Goal: Task Accomplishment & Management: Complete application form

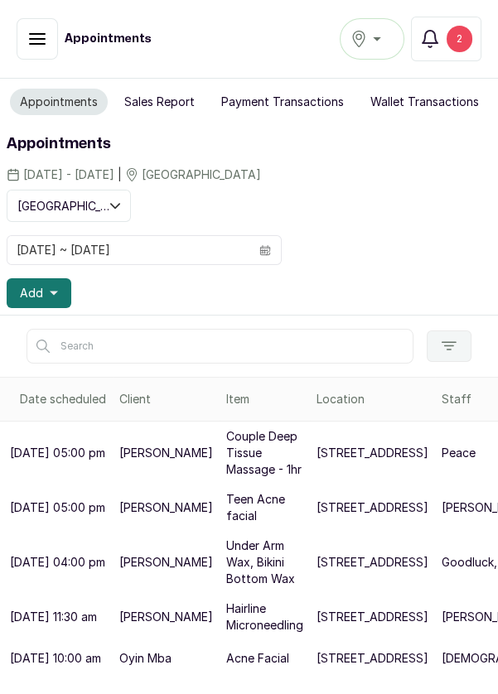
click at [463, 31] on div "2" at bounding box center [459, 39] width 26 height 26
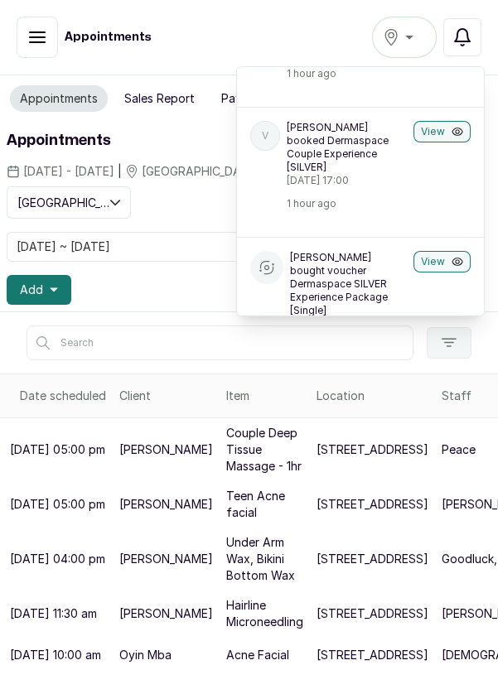
scroll to position [137, 0]
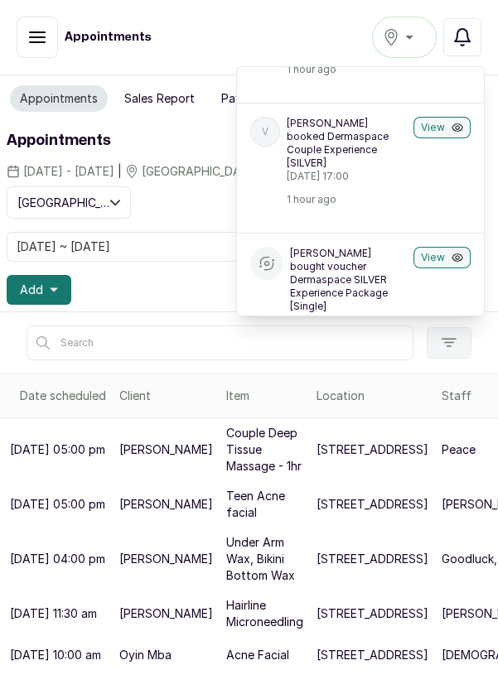
click at [431, 123] on button "View" at bounding box center [441, 128] width 57 height 22
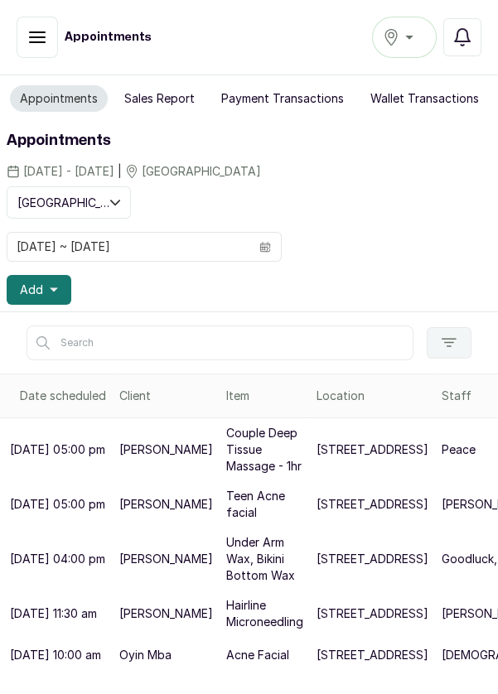
click at [414, 40] on div "[GEOGRAPHIC_DATA]" at bounding box center [404, 37] width 43 height 20
click at [48, 295] on button "Add" at bounding box center [39, 290] width 65 height 30
click at [47, 287] on button "Add" at bounding box center [39, 290] width 65 height 30
click at [64, 292] on button "Add" at bounding box center [39, 290] width 65 height 30
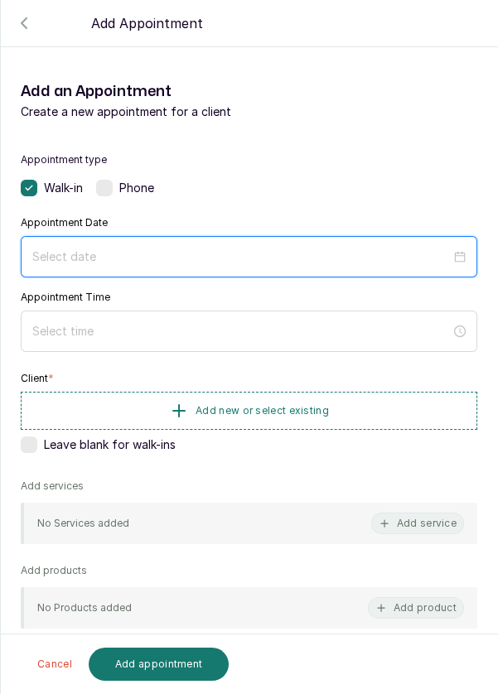
click at [148, 251] on input at bounding box center [241, 257] width 418 height 18
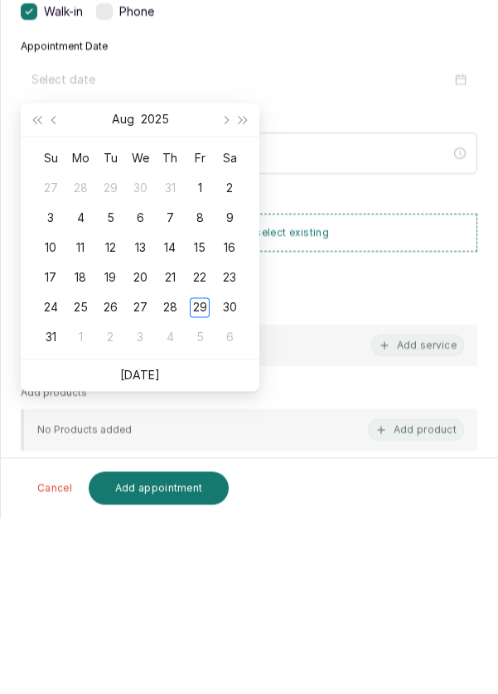
click at [152, 550] on link "[DATE]" at bounding box center [140, 551] width 40 height 14
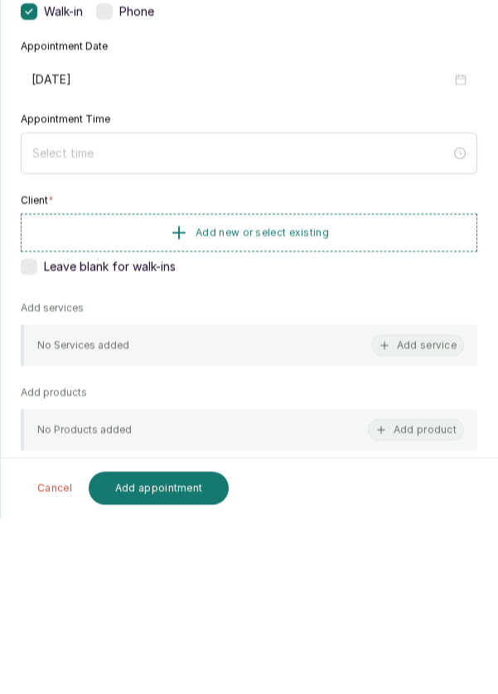
type input "[DATE]"
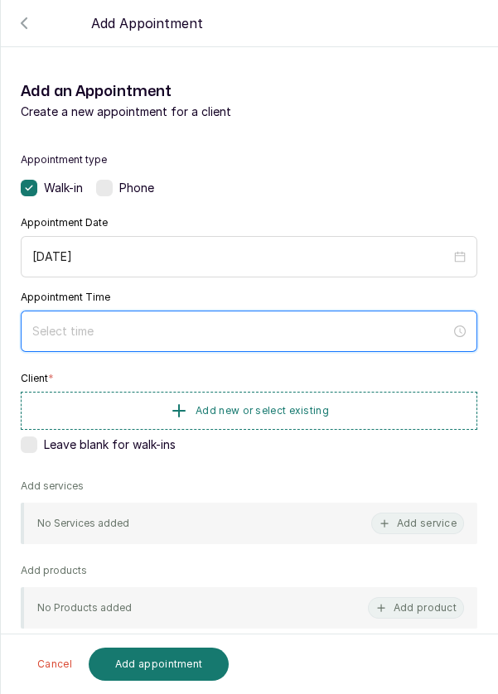
click at [116, 335] on input at bounding box center [241, 331] width 418 height 18
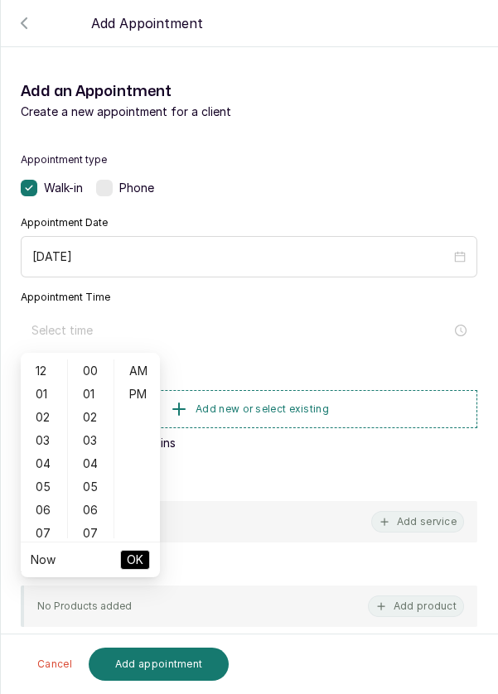
click at [46, 377] on div "12" at bounding box center [44, 370] width 40 height 23
click at [147, 394] on div "PM" at bounding box center [138, 394] width 40 height 23
type input "12:00 pm"
click at [142, 565] on span "OK" at bounding box center [135, 559] width 17 height 31
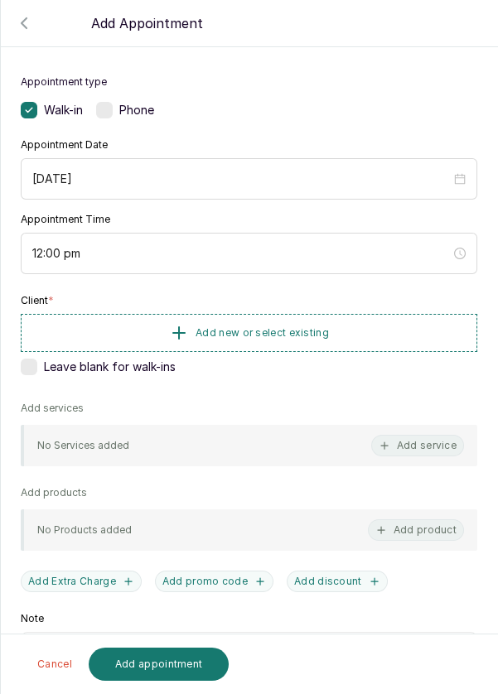
scroll to position [67, 0]
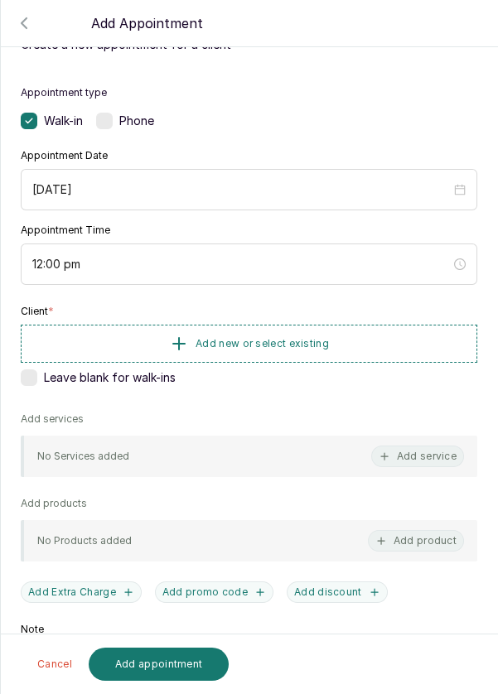
click at [359, 344] on button "Add new or select existing" at bounding box center [249, 344] width 456 height 38
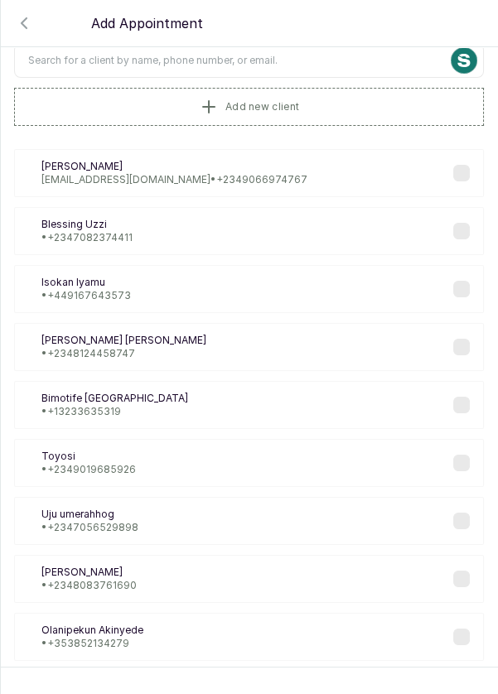
click at [330, 62] on input "text" at bounding box center [249, 60] width 470 height 35
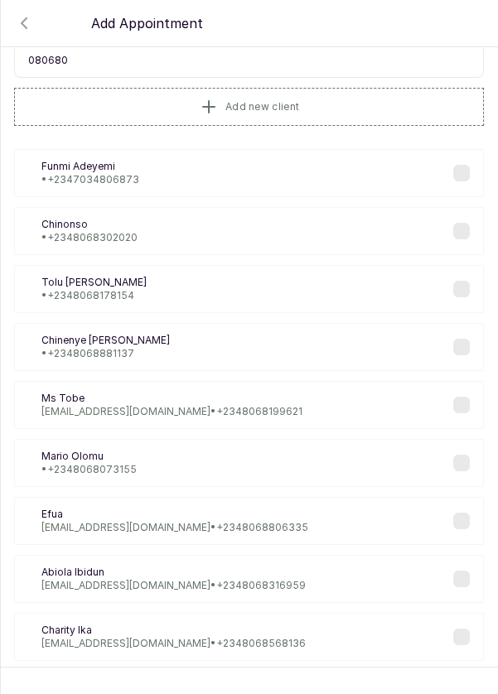
type input "0806807"
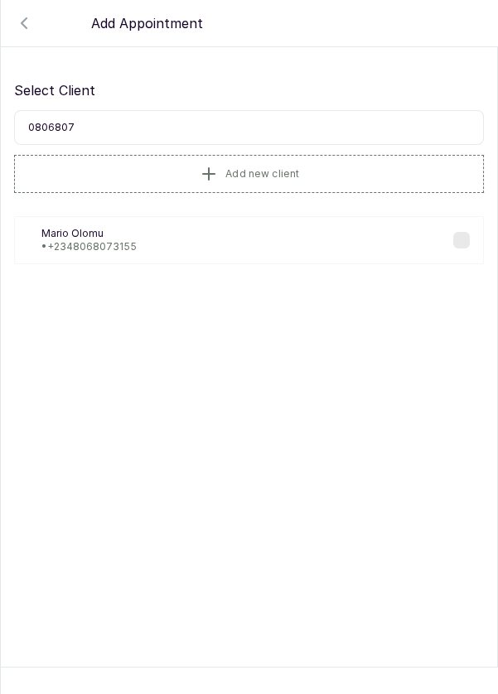
scroll to position [0, 0]
click at [183, 241] on div "MO [PERSON_NAME] • [PHONE_NUMBER]" at bounding box center [249, 240] width 470 height 48
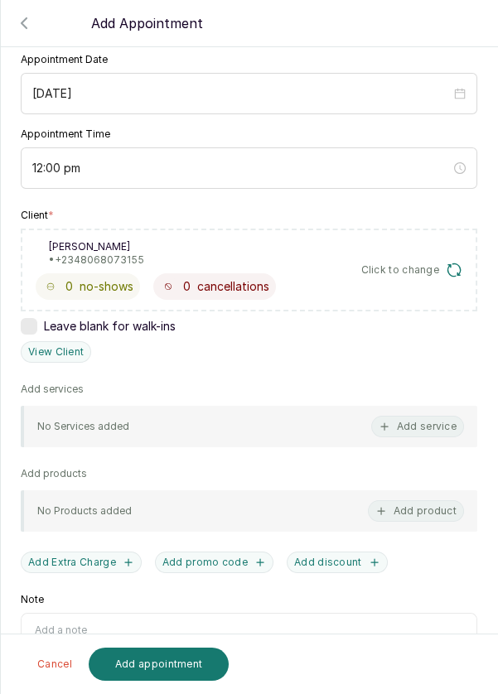
scroll to position [186, 0]
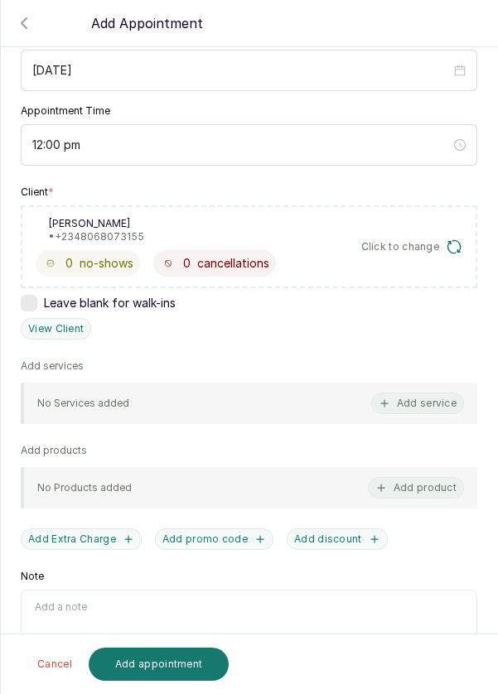
click at [411, 407] on button "Add service" at bounding box center [417, 404] width 93 height 22
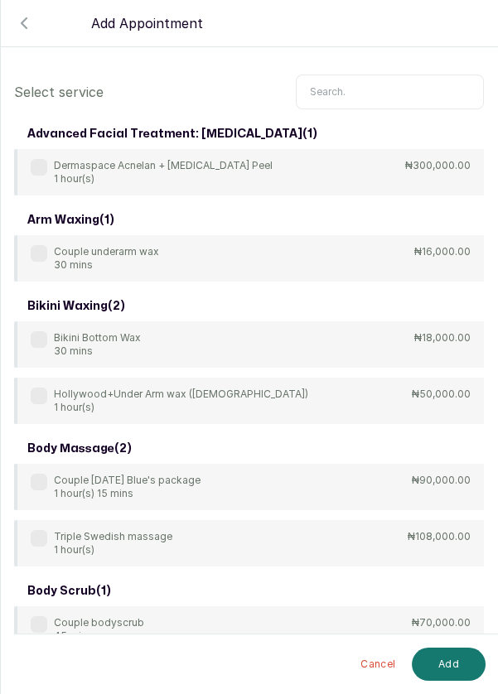
scroll to position [0, 0]
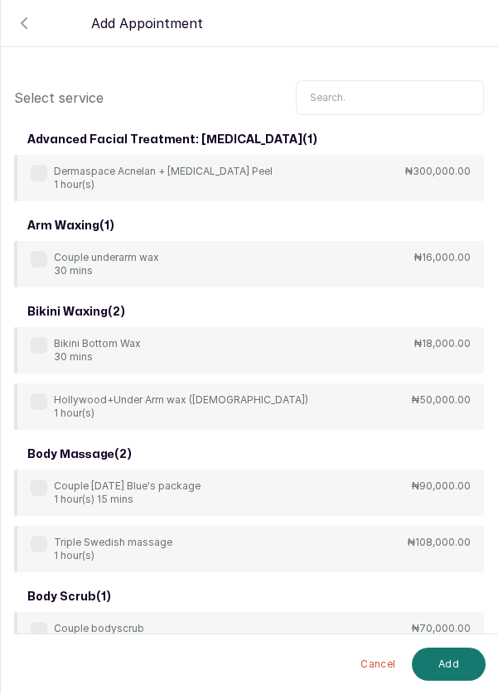
click at [379, 97] on input "text" at bounding box center [390, 97] width 188 height 35
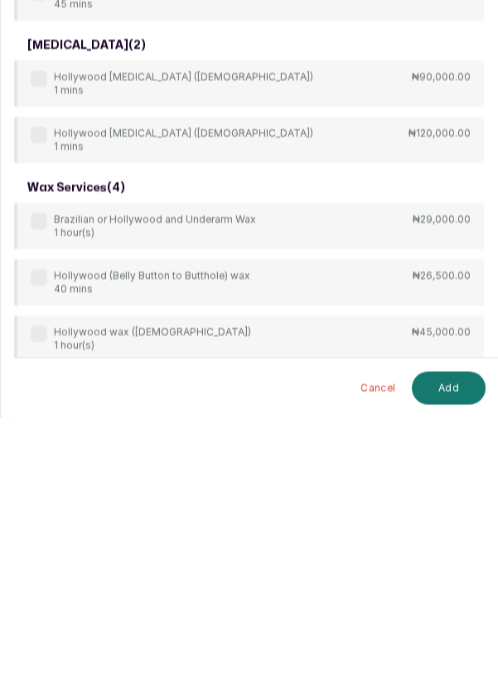
scroll to position [12, 0]
type input "Hollywood"
click at [58, 489] on p "Brazilian or Hollywood and Underarm Wax" at bounding box center [155, 495] width 202 height 13
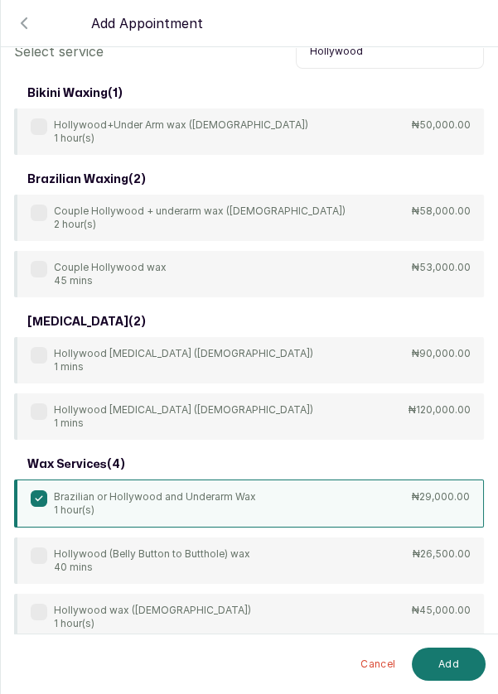
click at [463, 662] on button "Add" at bounding box center [449, 664] width 74 height 33
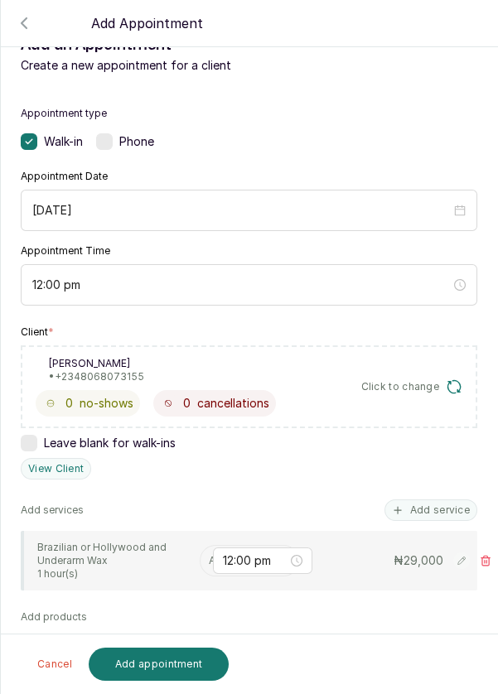
click at [209, 555] on input "text" at bounding box center [210, 561] width 2 height 12
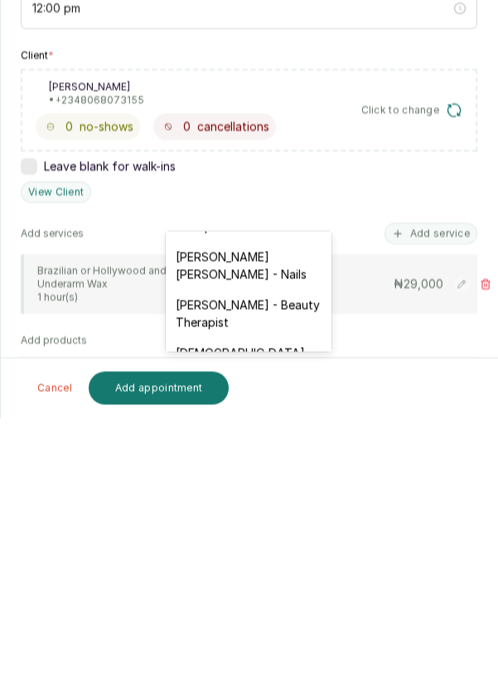
scroll to position [797, 0]
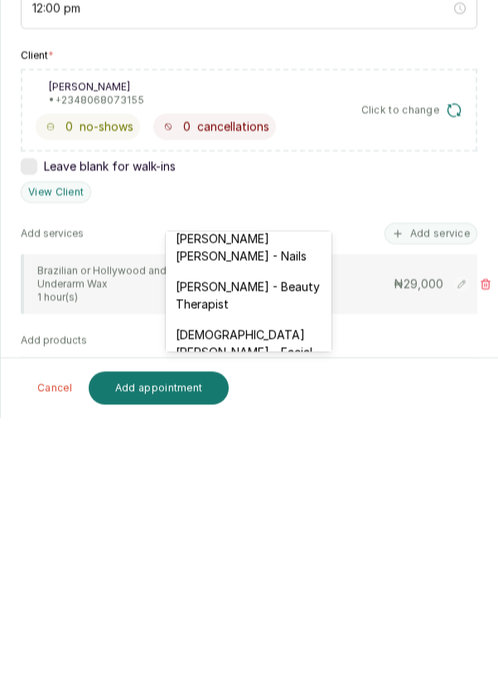
click at [296, 595] on div "[DEMOGRAPHIC_DATA][PERSON_NAME] - Facial" at bounding box center [249, 619] width 166 height 48
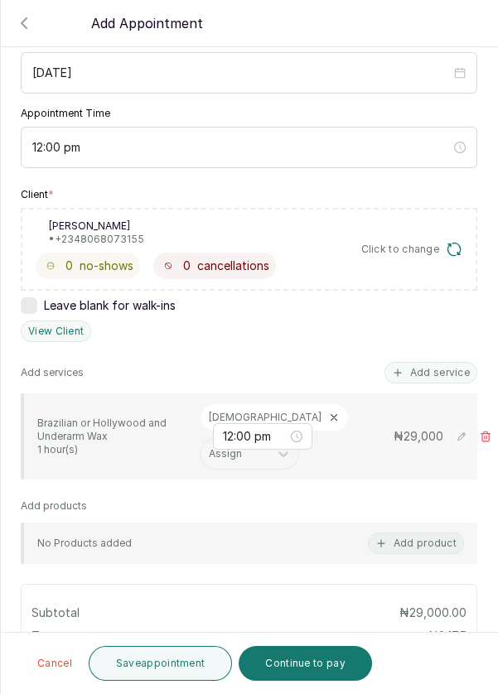
scroll to position [79, 0]
click at [192, 671] on button "Save appointment" at bounding box center [161, 663] width 144 height 35
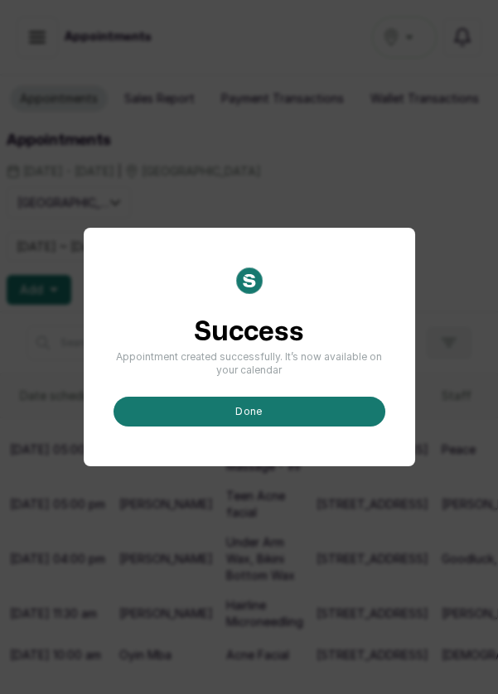
click at [255, 426] on button "done" at bounding box center [249, 412] width 272 height 30
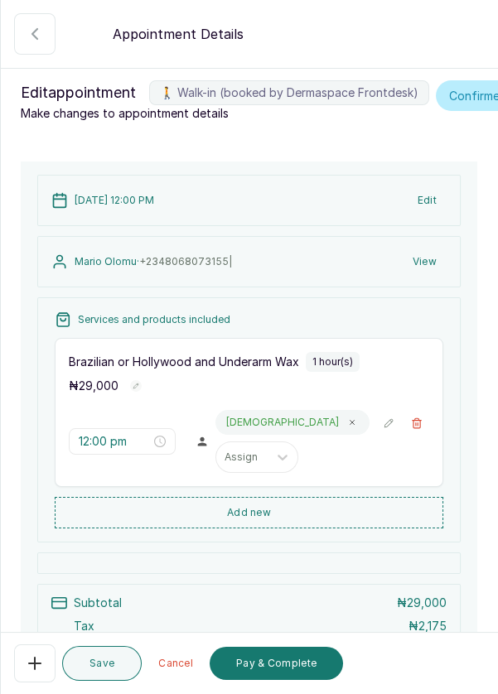
scroll to position [169, 0]
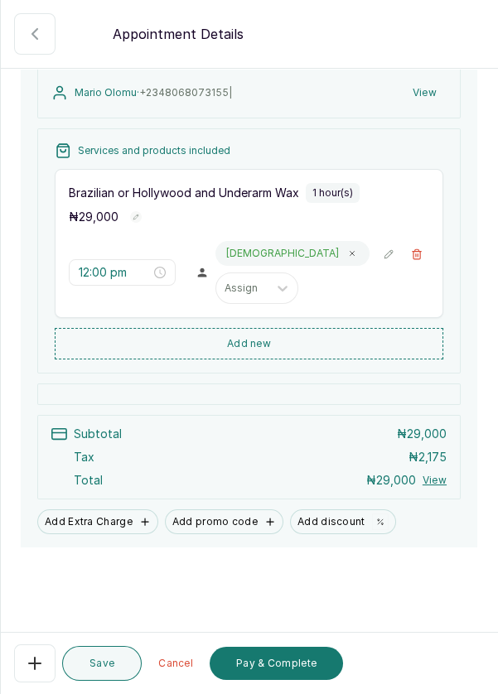
click at [293, 667] on button "Pay & Complete" at bounding box center [276, 663] width 133 height 33
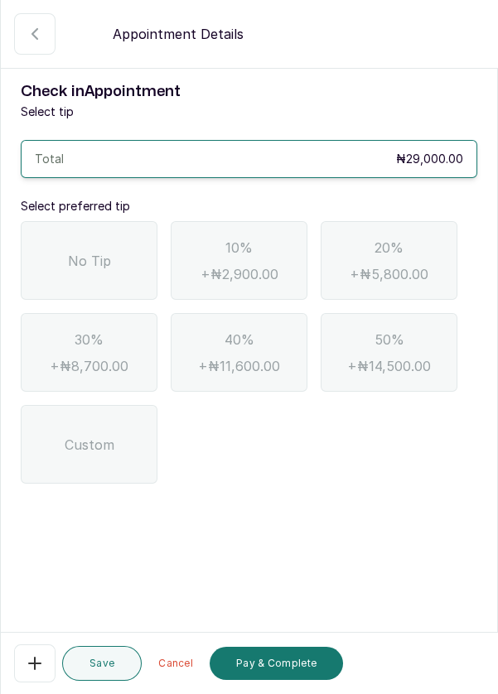
scroll to position [0, 0]
click at [102, 275] on div "No Tip" at bounding box center [89, 260] width 137 height 79
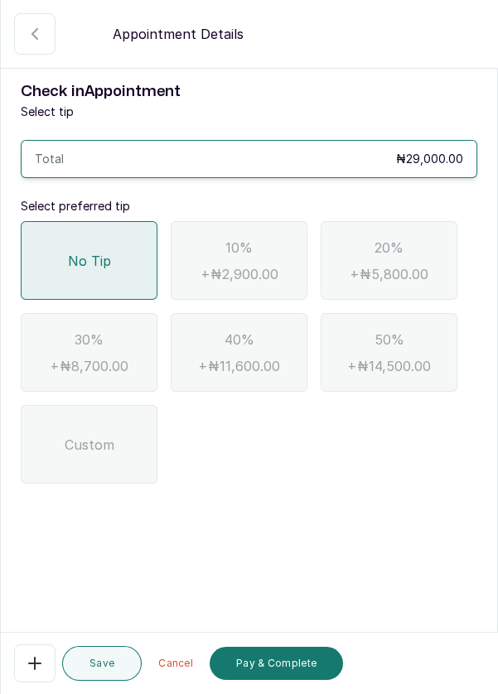
click at [305, 662] on button "Pay & Complete" at bounding box center [276, 663] width 133 height 33
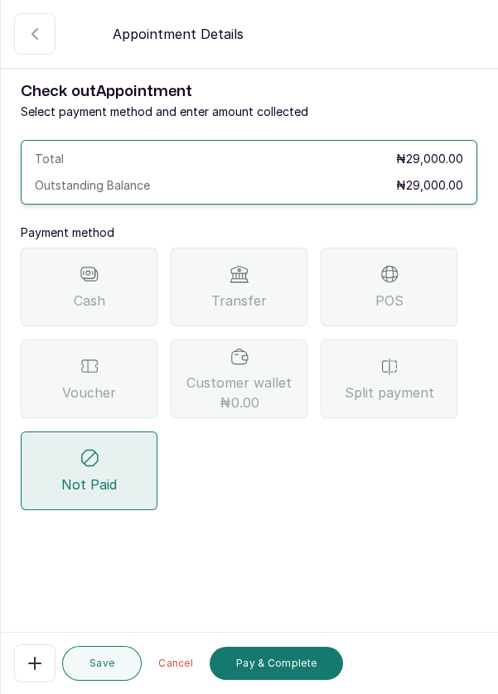
click at [399, 287] on div "POS" at bounding box center [388, 287] width 137 height 79
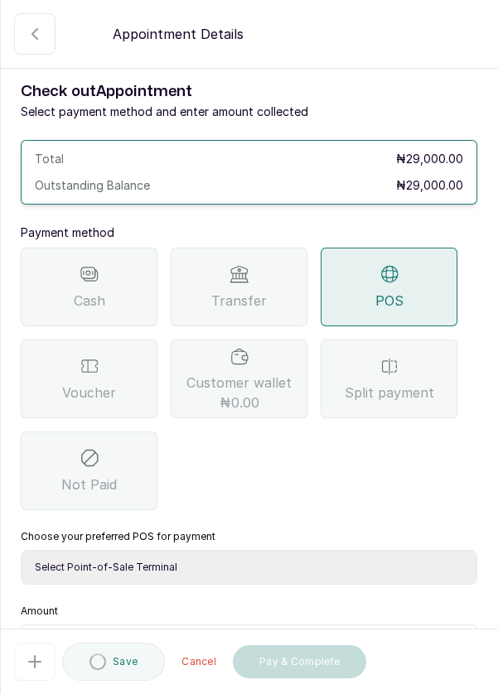
click at [200, 572] on select "Select Point-of-Sale Terminal Pos- Flutterwave Zenith Bank POS - Paga Paga POS …" at bounding box center [249, 567] width 456 height 35
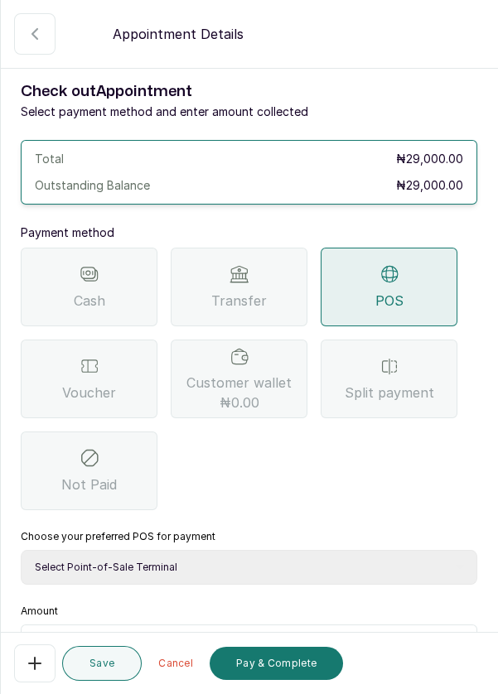
select select "ea021b39-a6bc-4e4d-b5d1-02cb72451b32"
click at [21, 550] on select "Select Point-of-Sale Terminal Pos- Flutterwave Zenith Bank POS - Paga Paga POS …" at bounding box center [249, 567] width 456 height 35
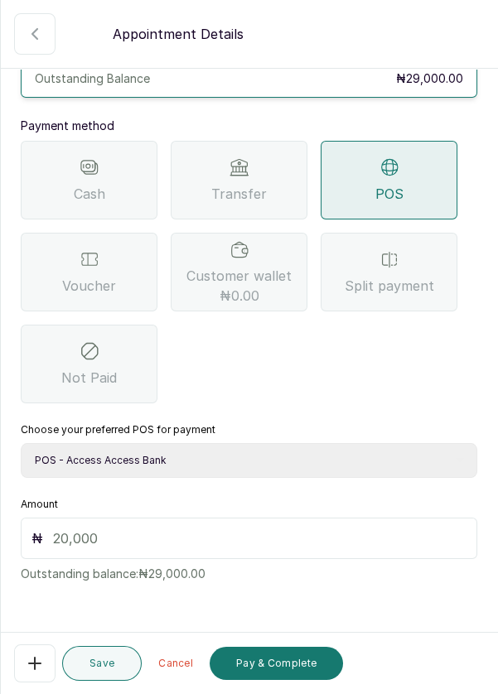
scroll to position [109, 0]
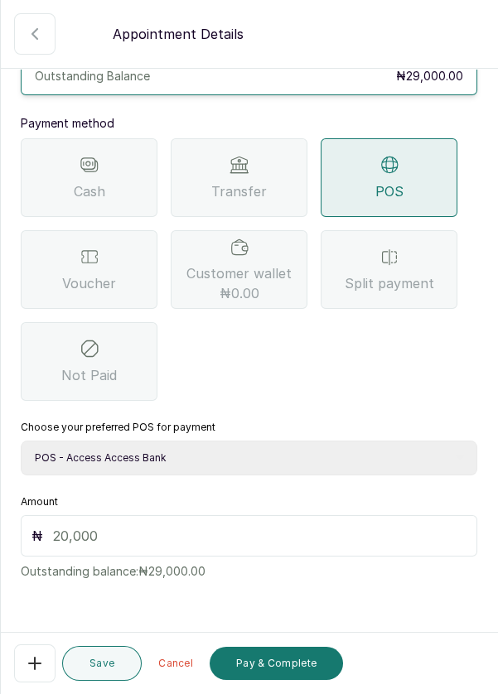
click at [99, 540] on input "text" at bounding box center [259, 536] width 413 height 20
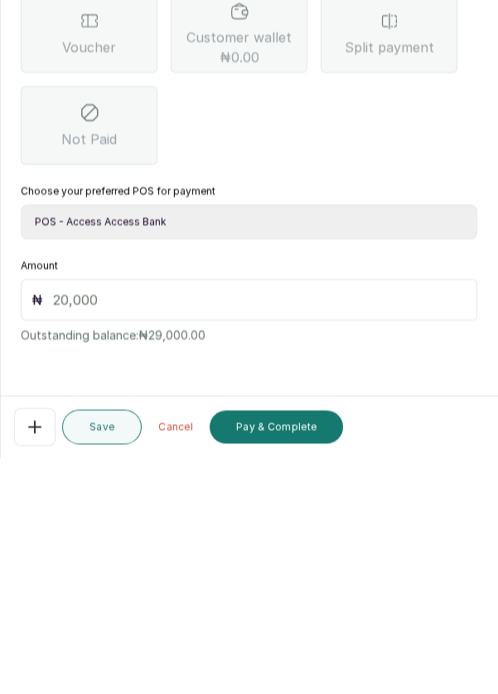
scroll to position [68, 0]
type input "29"
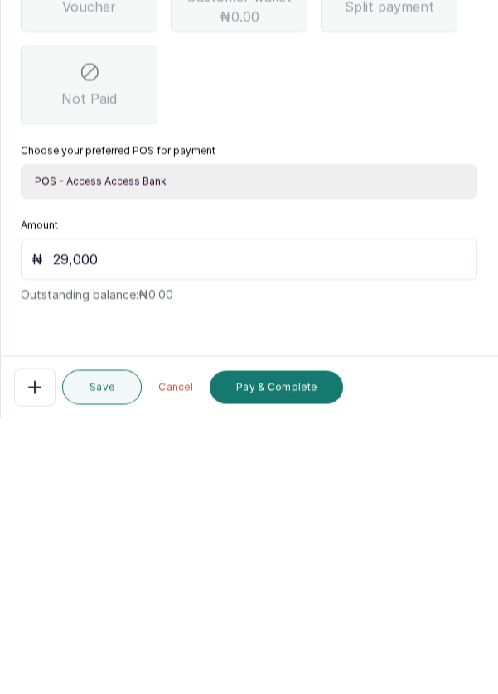
scroll to position [79, 0]
type input "29,000"
click at [296, 675] on button "Pay & Complete" at bounding box center [276, 663] width 133 height 33
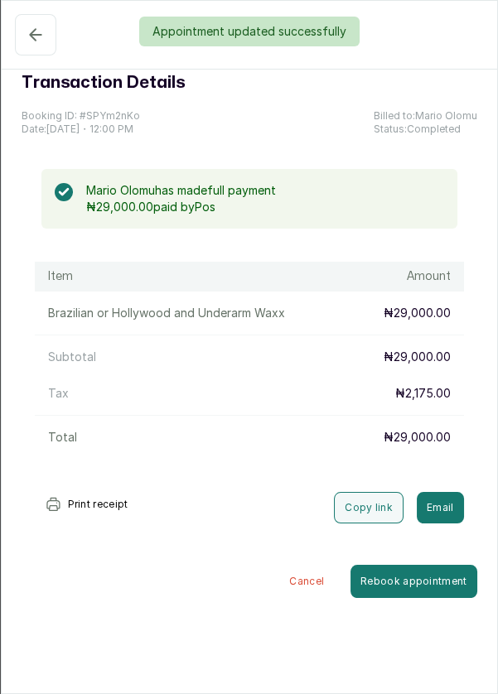
click at [21, 36] on div "Appointment updated successfully" at bounding box center [249, 32] width 498 height 30
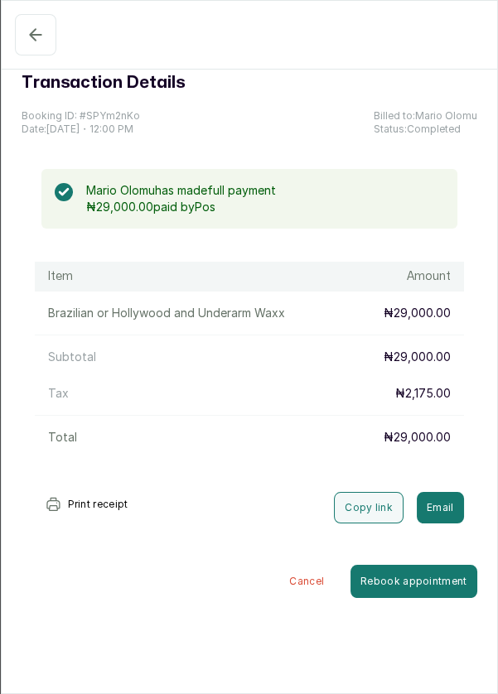
click at [30, 39] on icon "button" at bounding box center [36, 35] width 20 height 20
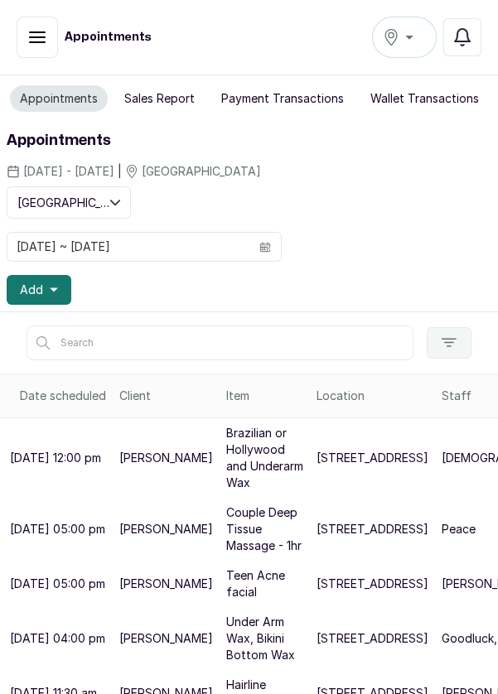
click at [51, 288] on icon "button" at bounding box center [54, 290] width 8 height 4
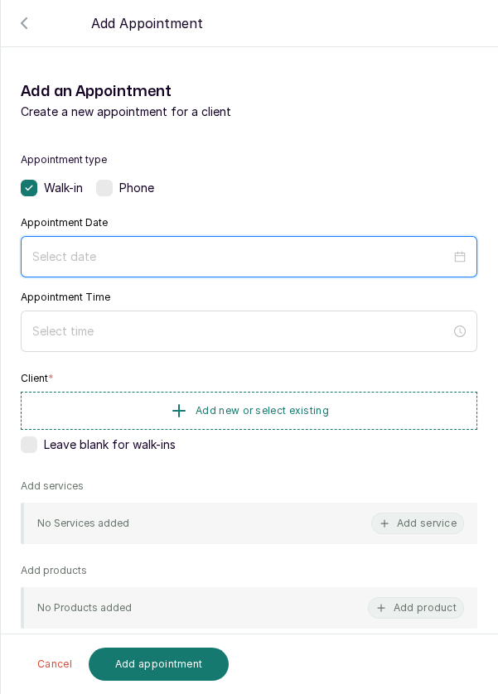
click at [73, 256] on input at bounding box center [241, 257] width 418 height 18
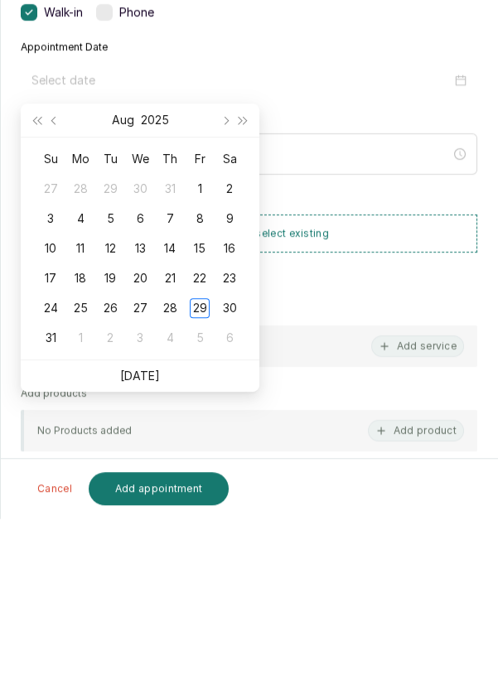
click at [156, 552] on link "[DATE]" at bounding box center [140, 551] width 40 height 14
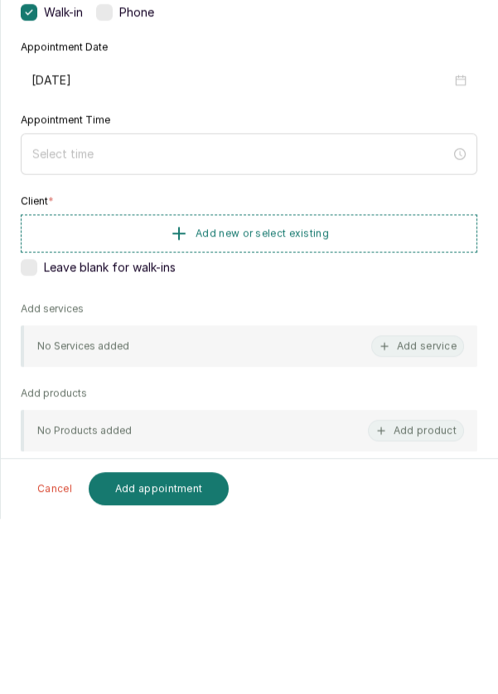
type input "[DATE]"
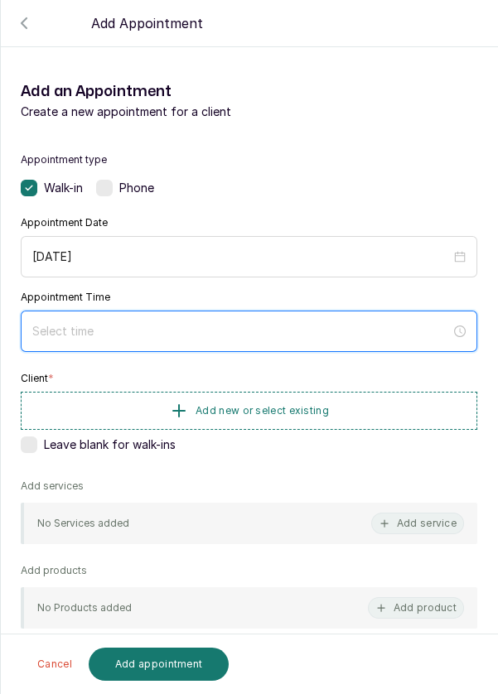
click at [228, 325] on input at bounding box center [241, 331] width 418 height 18
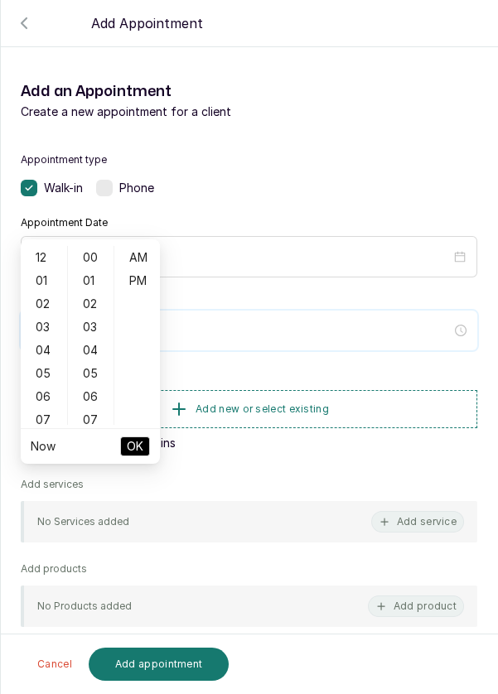
scroll to position [134, 0]
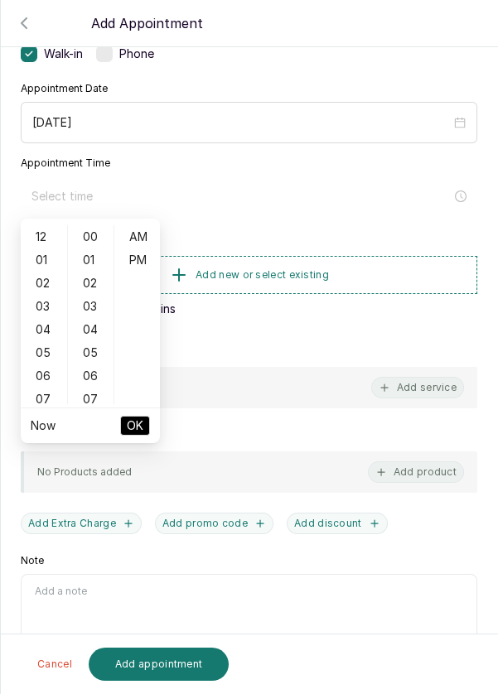
click at [40, 293] on div "02" at bounding box center [44, 283] width 40 height 23
click at [135, 262] on div "PM" at bounding box center [138, 259] width 40 height 23
type input "2:00 pm"
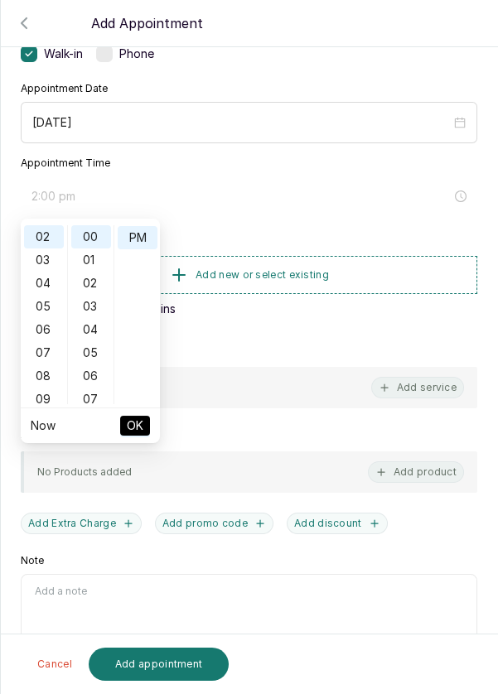
click at [144, 432] on button "OK" at bounding box center [135, 426] width 30 height 20
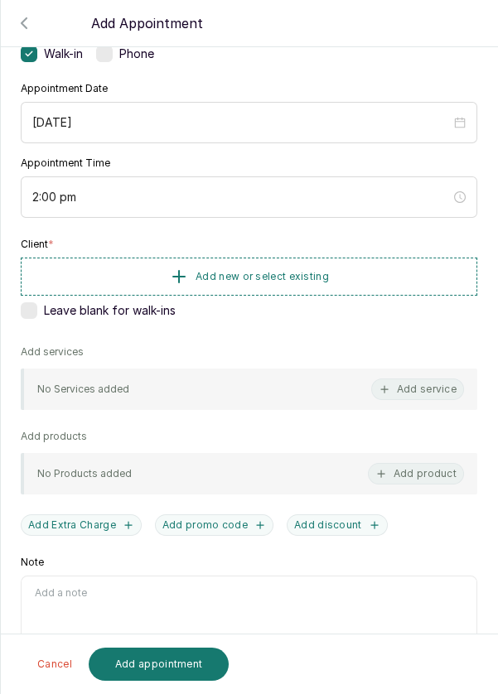
click at [332, 279] on button "Add new or select existing" at bounding box center [249, 277] width 456 height 38
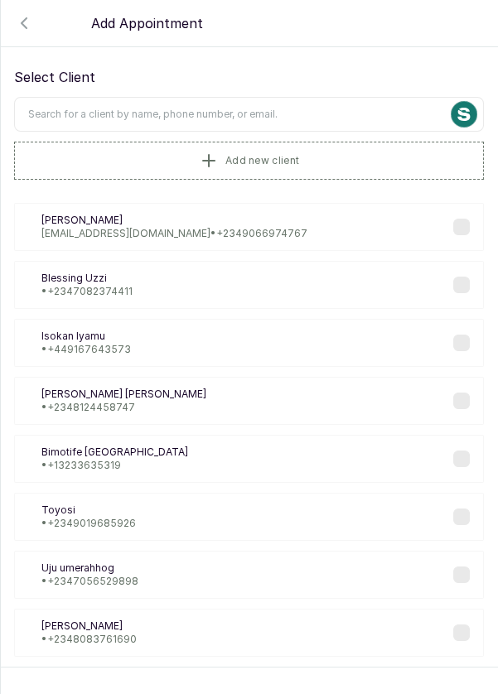
scroll to position [0, 0]
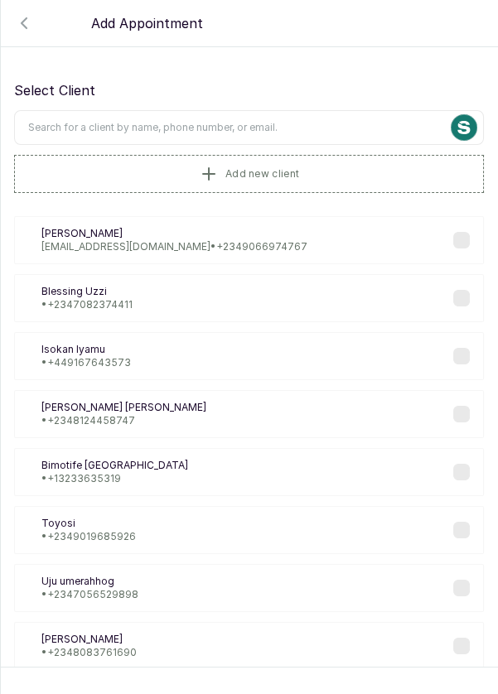
click at [302, 119] on input "text" at bounding box center [249, 127] width 470 height 35
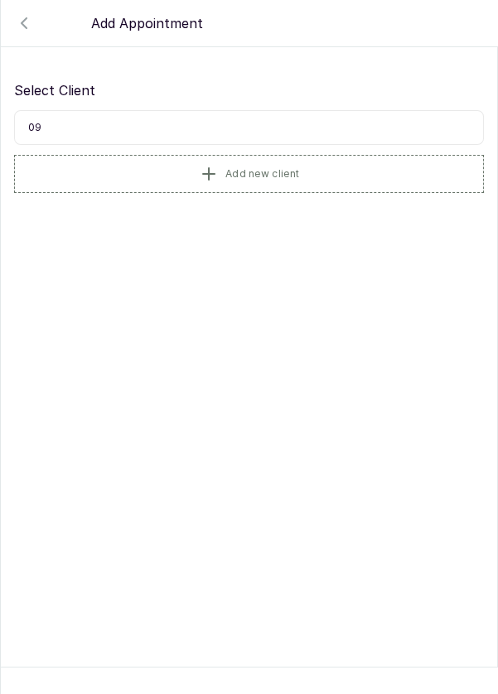
type input "0"
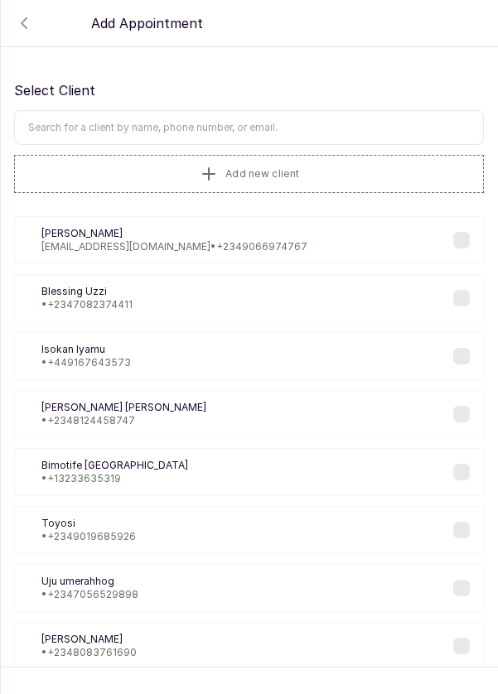
click at [295, 172] on span "Add new client" at bounding box center [262, 173] width 74 height 13
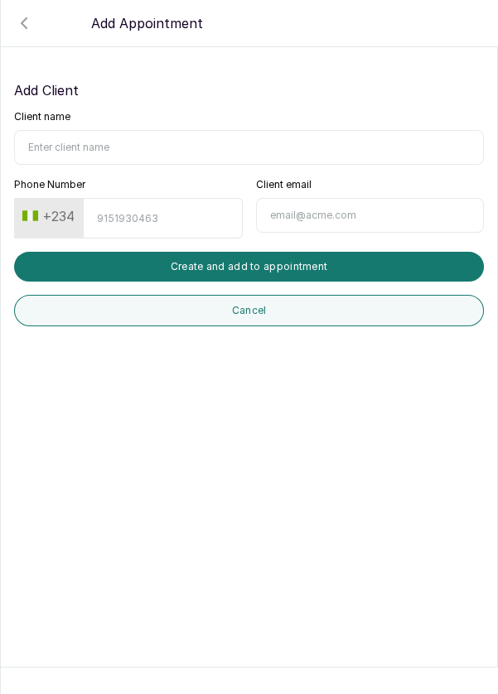
click at [163, 142] on input "Client name" at bounding box center [249, 147] width 470 height 35
type input "Ada"
click at [168, 214] on input "Phone Number" at bounding box center [162, 218] width 159 height 41
type input "9065324826"
click at [319, 265] on button "Create and add to appointment" at bounding box center [249, 267] width 470 height 30
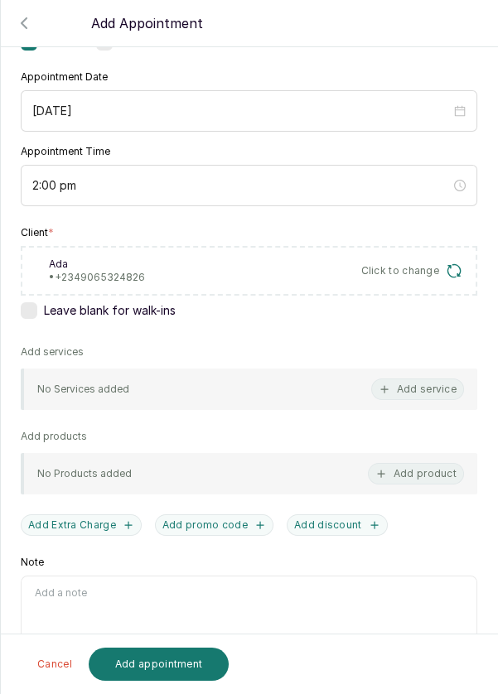
scroll to position [147, 0]
click at [426, 392] on button "Add service" at bounding box center [417, 389] width 93 height 22
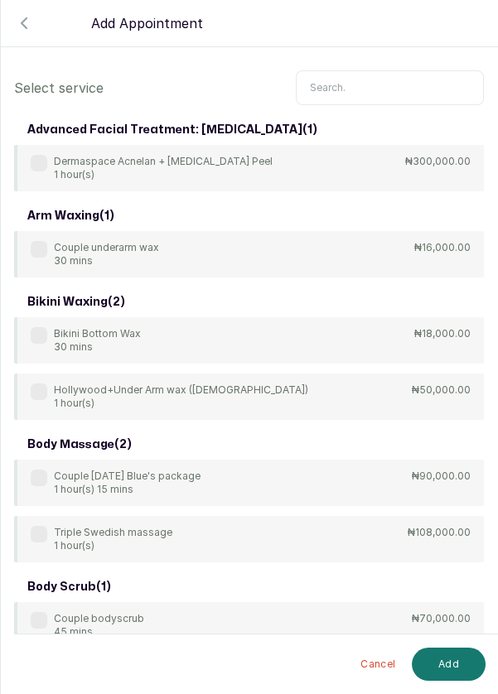
scroll to position [0, 0]
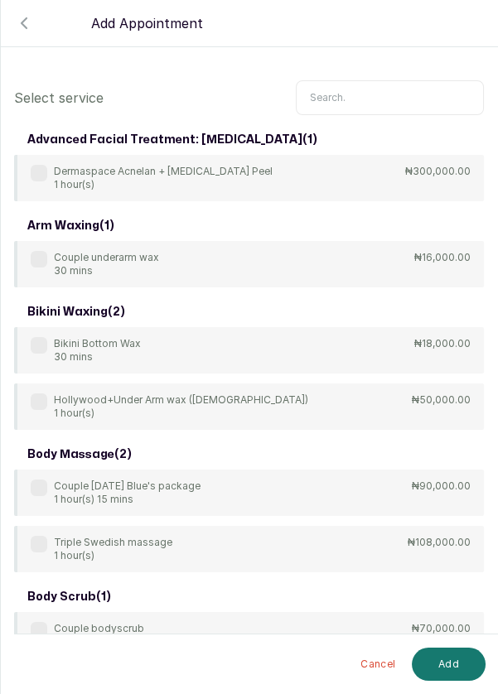
click at [382, 80] on input "text" at bounding box center [390, 97] width 188 height 35
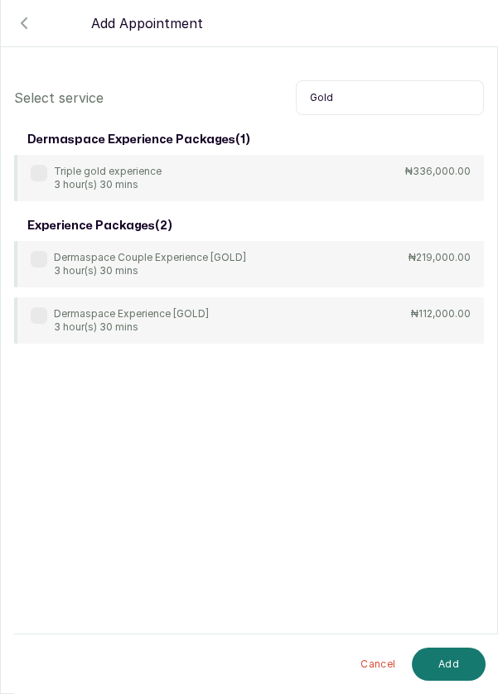
type input "Gold"
click at [44, 307] on label at bounding box center [39, 315] width 17 height 17
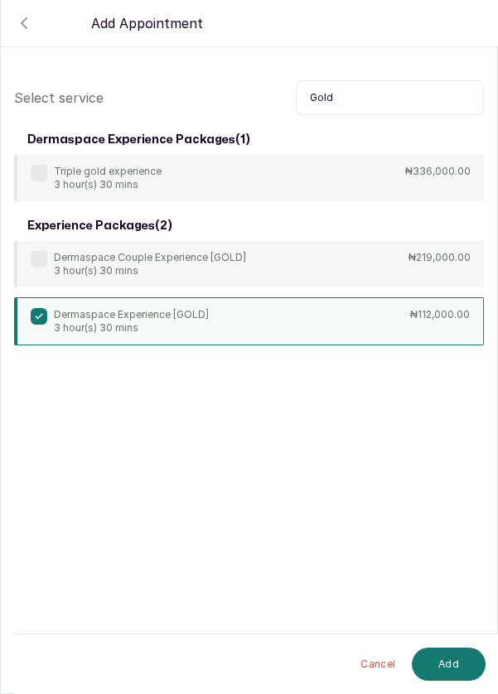
click at [455, 667] on button "Add" at bounding box center [449, 664] width 74 height 33
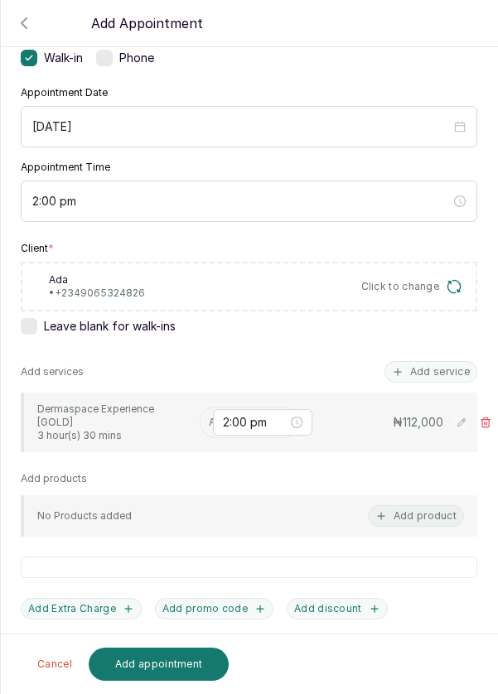
scroll to position [144, 0]
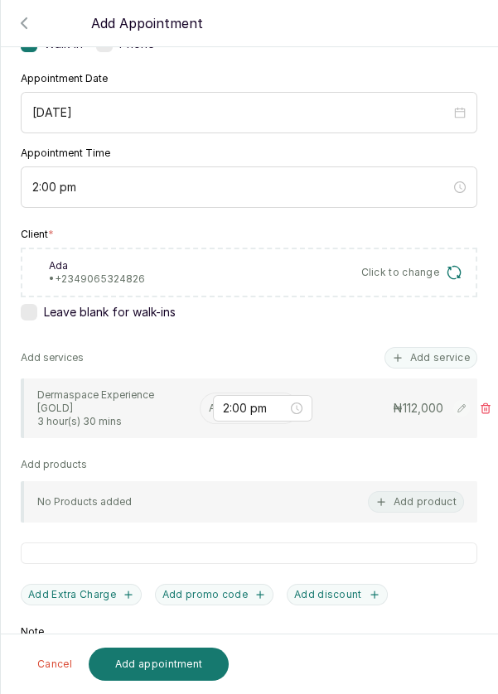
click at [209, 402] on input "text" at bounding box center [210, 408] width 2 height 12
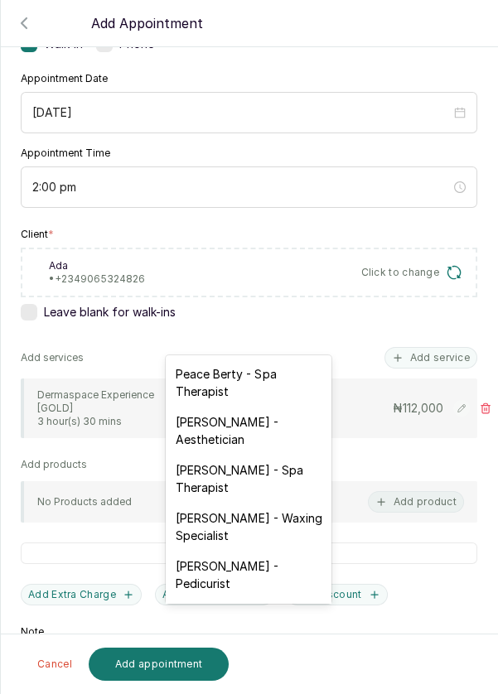
scroll to position [214, 0]
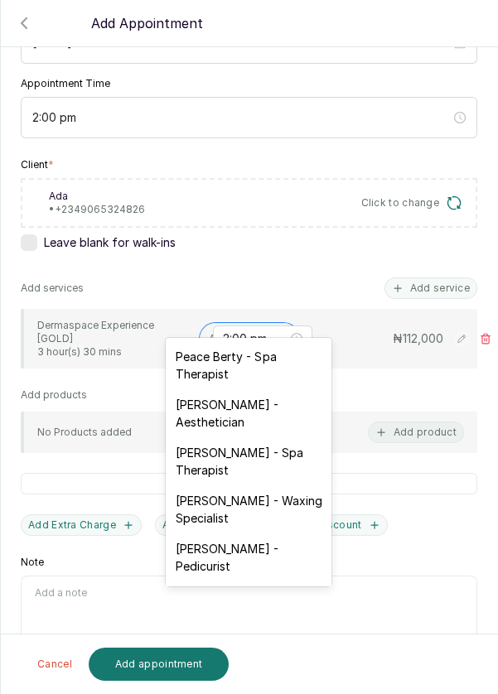
click at [257, 374] on div "Peace Berty - Spa Therapist" at bounding box center [249, 365] width 166 height 48
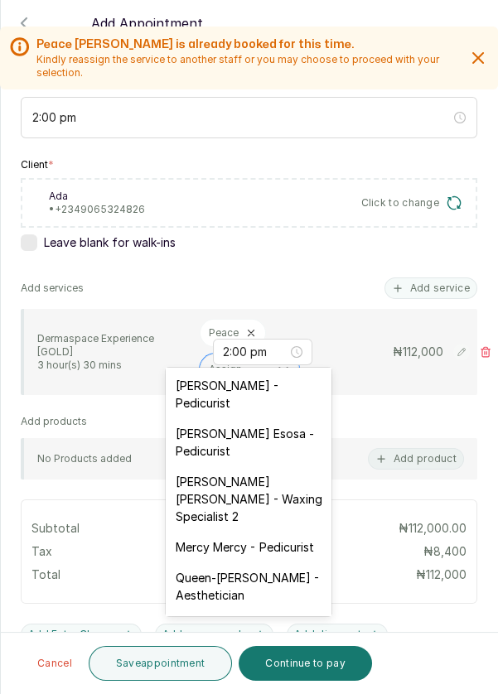
scroll to position [142, 0]
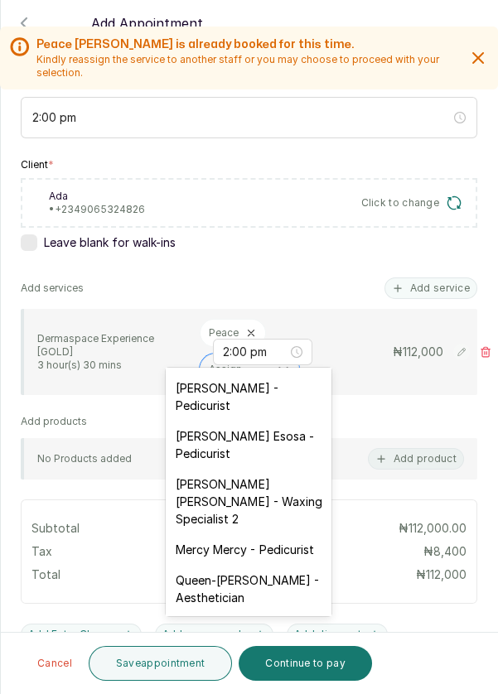
click at [292, 393] on div "[PERSON_NAME] - Pedicurist" at bounding box center [249, 397] width 166 height 48
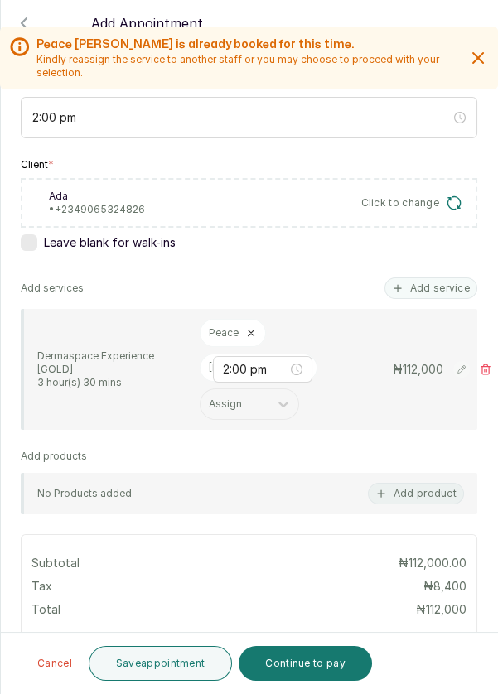
click at [192, 658] on button "Save appointment" at bounding box center [161, 663] width 144 height 35
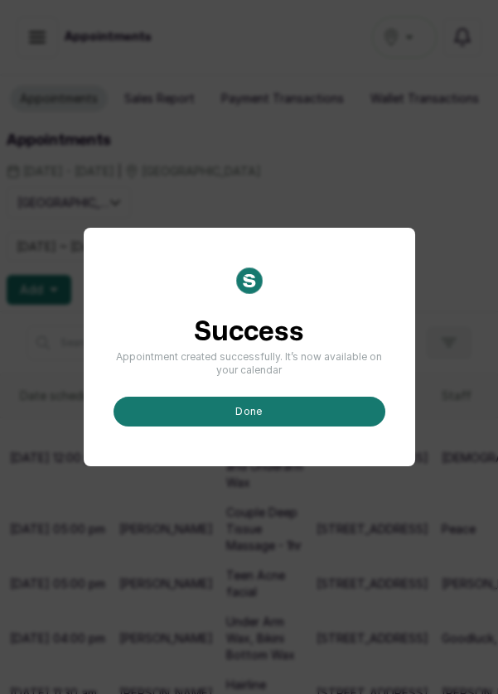
click at [291, 426] on button "done" at bounding box center [249, 412] width 272 height 30
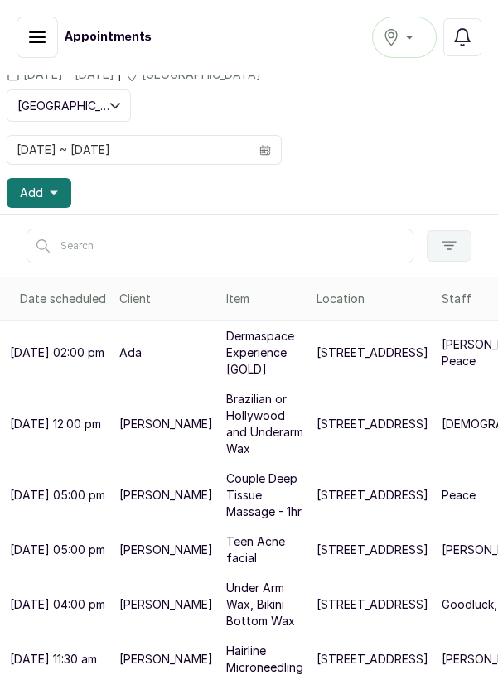
scroll to position [104, 0]
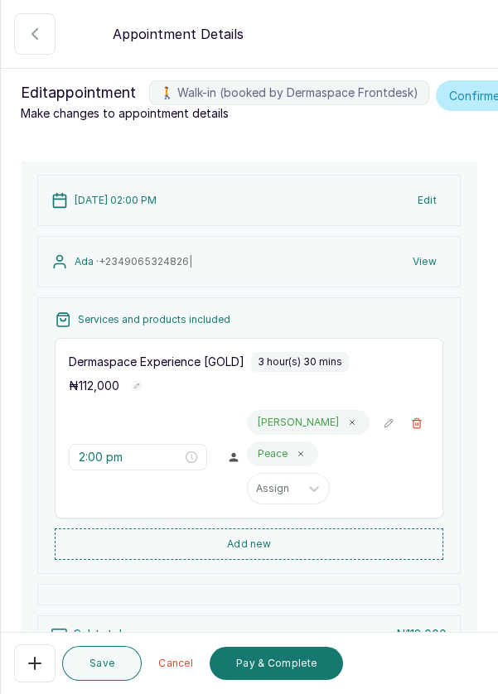
click at [277, 667] on button "Pay & Complete" at bounding box center [276, 663] width 133 height 33
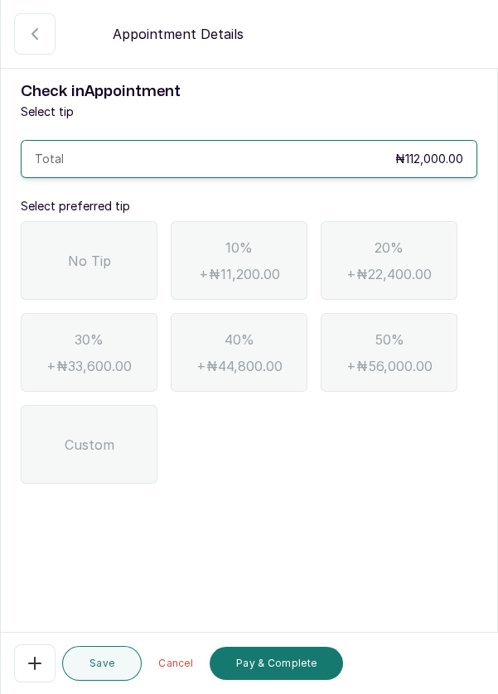
click at [95, 274] on div "No Tip" at bounding box center [89, 260] width 137 height 79
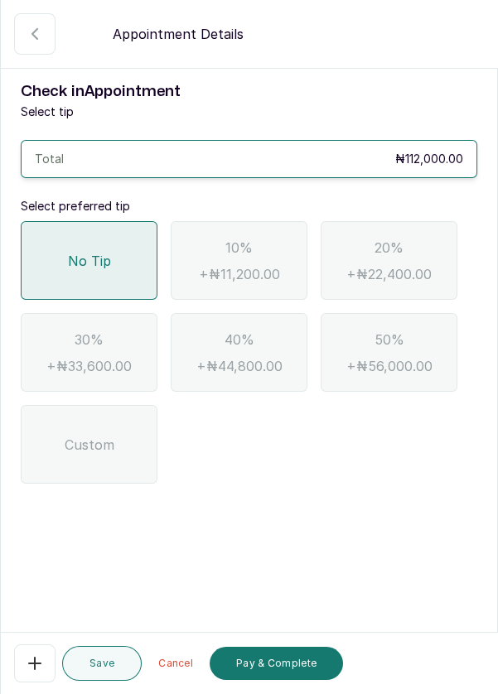
click at [301, 667] on button "Pay & Complete" at bounding box center [276, 663] width 133 height 33
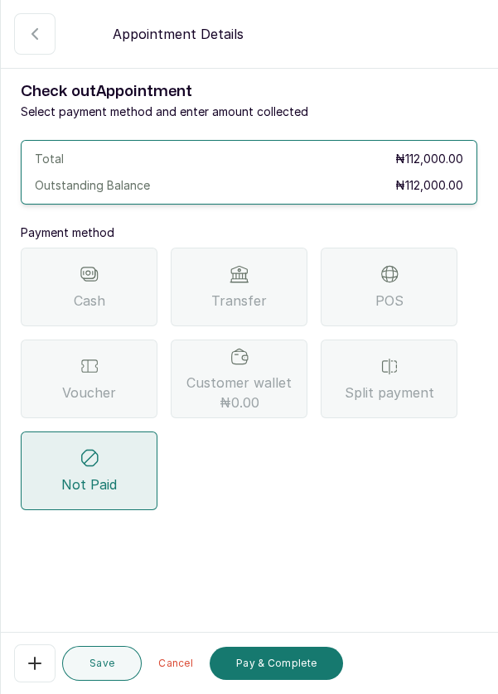
click at [256, 294] on span "Transfer" at bounding box center [238, 301] width 55 height 20
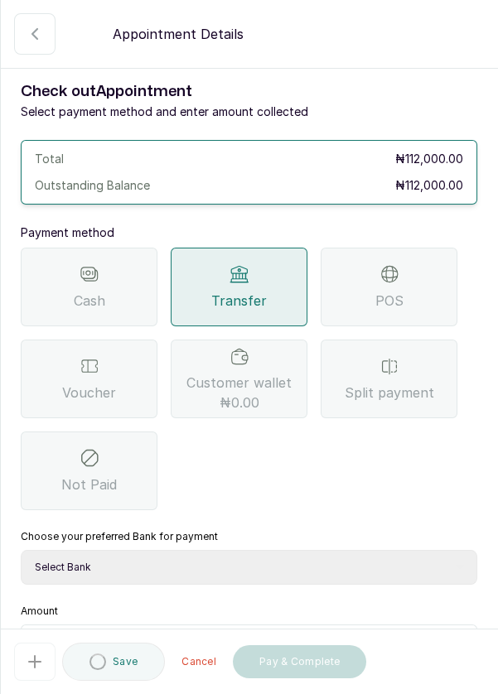
click at [151, 566] on select "Select Bank DERMASPACE ESTHETIC & WELLNESS CENT Sterling Bank DERMASPACEEST/DER…" at bounding box center [249, 567] width 456 height 35
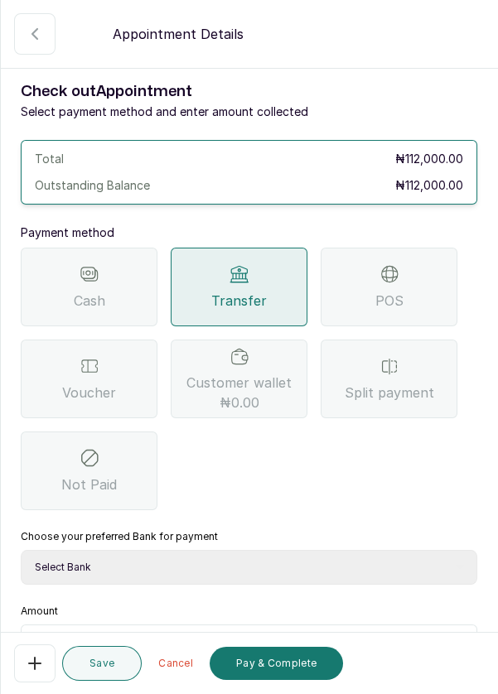
select select "818ea5c0-5b47-4751-8f35-6fc14409c533"
click at [21, 550] on select "Select Bank DERMASPACE ESTHETIC & WELLNESS CENT Sterling Bank DERMASPACEEST/DER…" at bounding box center [249, 567] width 456 height 35
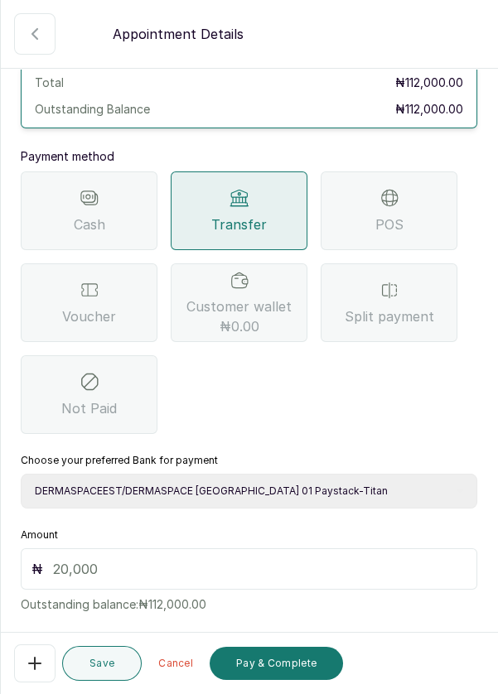
scroll to position [109, 0]
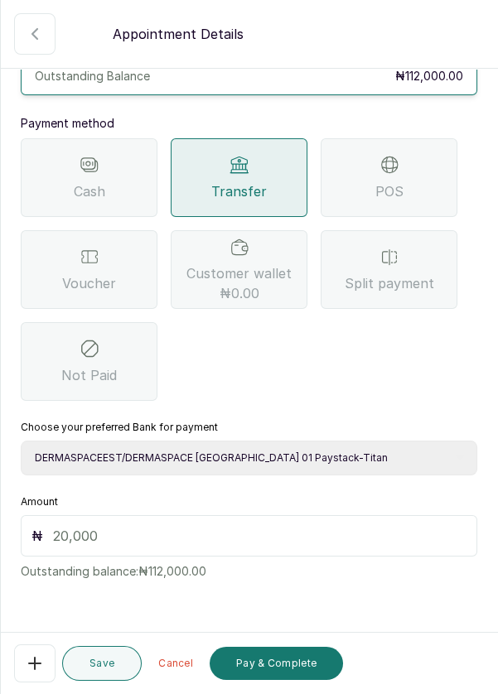
click at [112, 537] on input "text" at bounding box center [259, 536] width 413 height 20
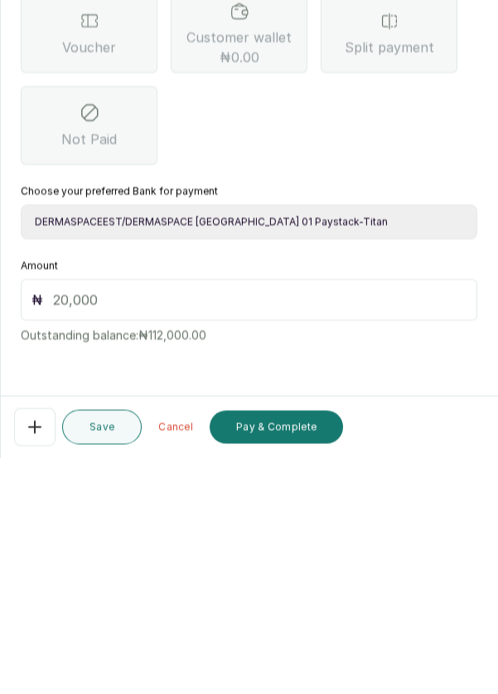
scroll to position [68, 0]
type input "112"
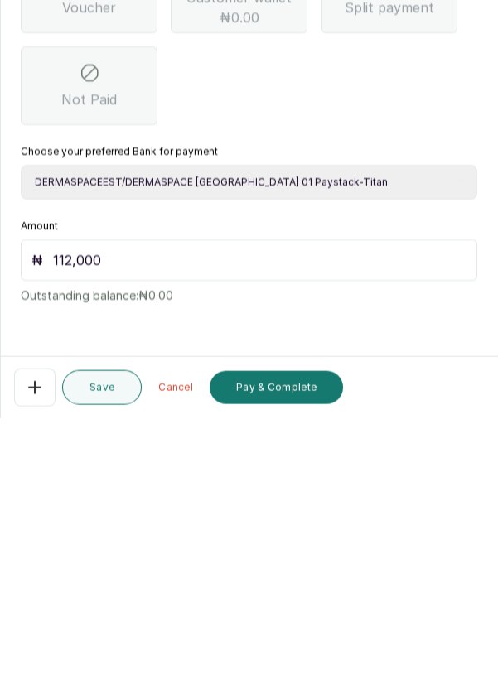
scroll to position [79, 0]
type input "112,000"
click at [296, 659] on button "Pay & Complete" at bounding box center [276, 663] width 133 height 33
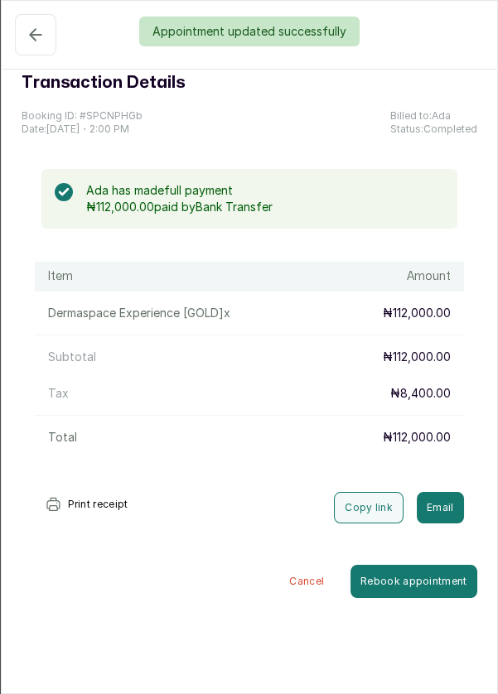
click at [21, 37] on div "Appointment updated successfully" at bounding box center [249, 32] width 498 height 30
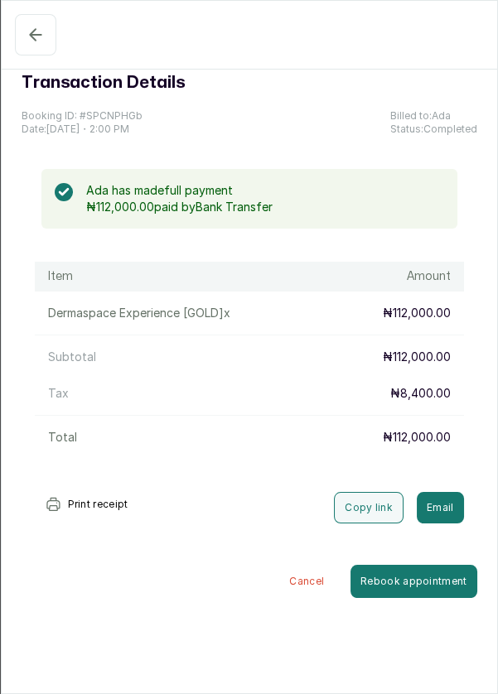
click at [26, 37] on icon "button" at bounding box center [36, 35] width 20 height 20
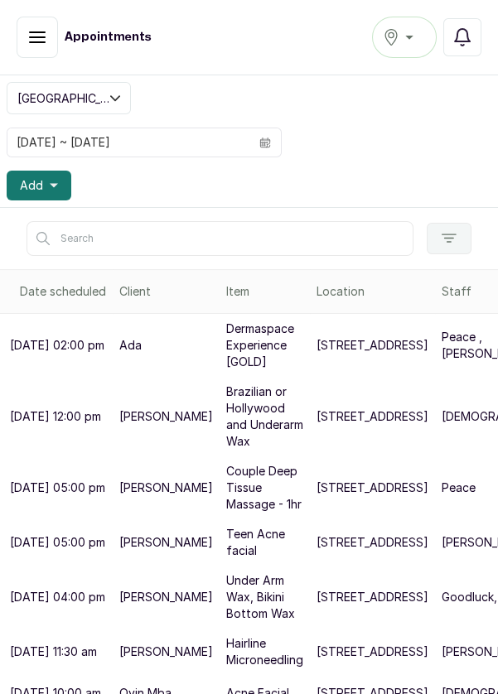
click at [55, 189] on button "Add" at bounding box center [39, 186] width 65 height 30
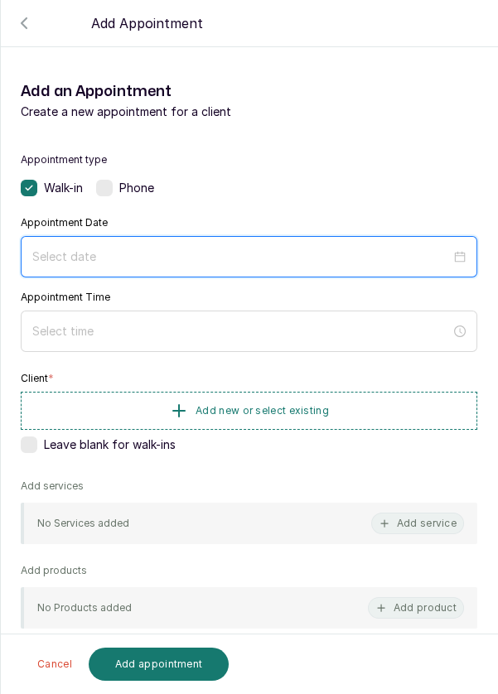
click at [207, 252] on input at bounding box center [241, 257] width 418 height 18
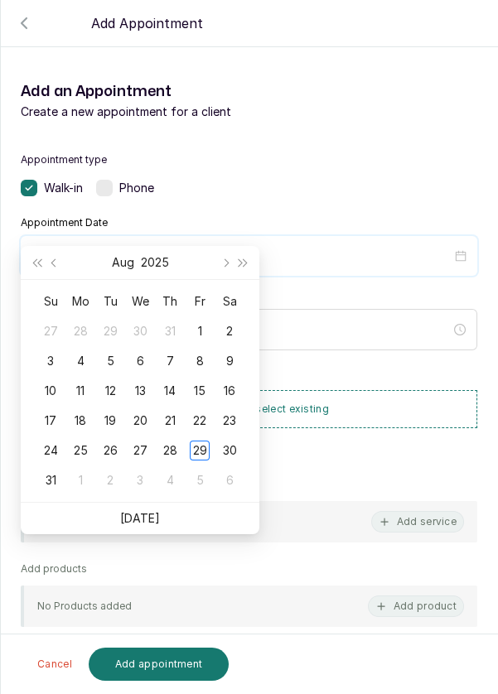
scroll to position [134, 0]
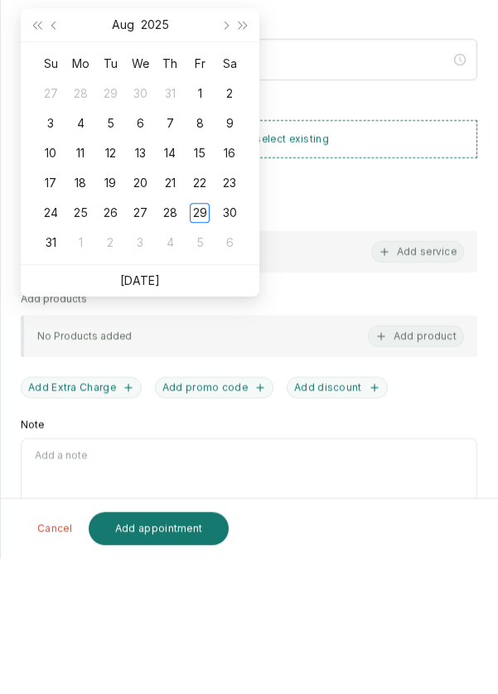
click at [155, 429] on li "[DATE]" at bounding box center [140, 416] width 40 height 31
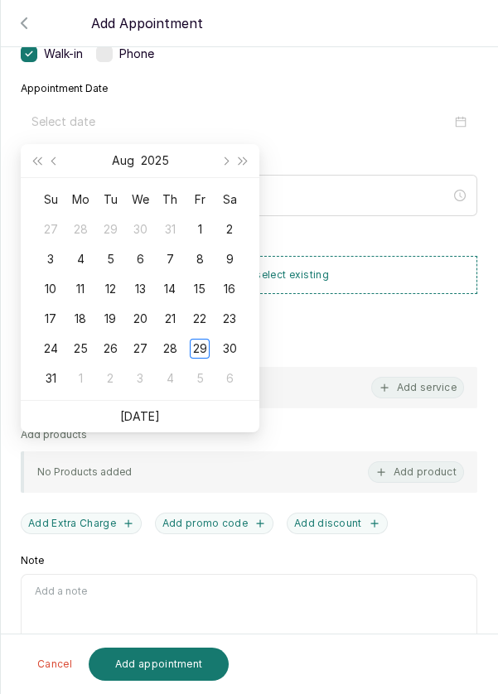
click at [156, 415] on link "[DATE]" at bounding box center [140, 416] width 40 height 14
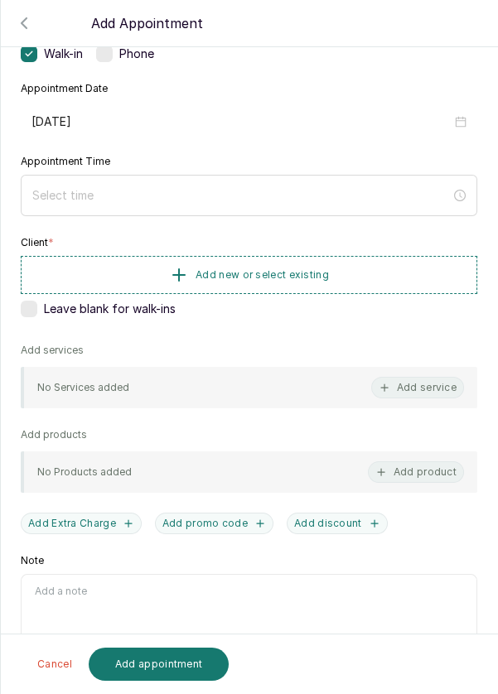
type input "[DATE]"
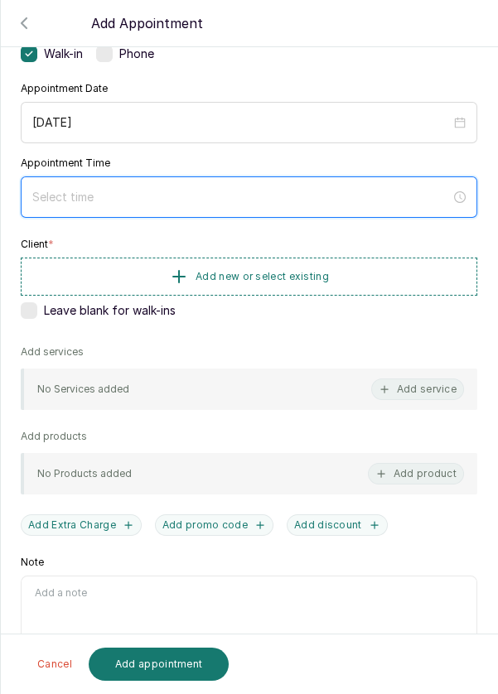
click at [163, 194] on input at bounding box center [241, 197] width 418 height 18
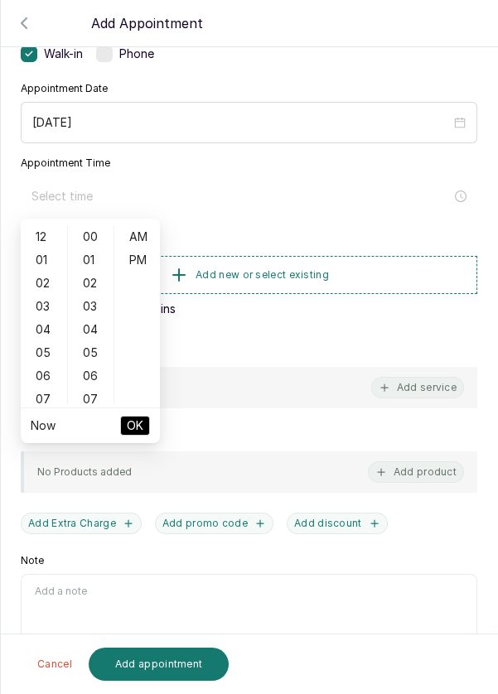
click at [46, 311] on div "03" at bounding box center [44, 306] width 40 height 23
click at [140, 426] on span "OK" at bounding box center [135, 425] width 17 height 31
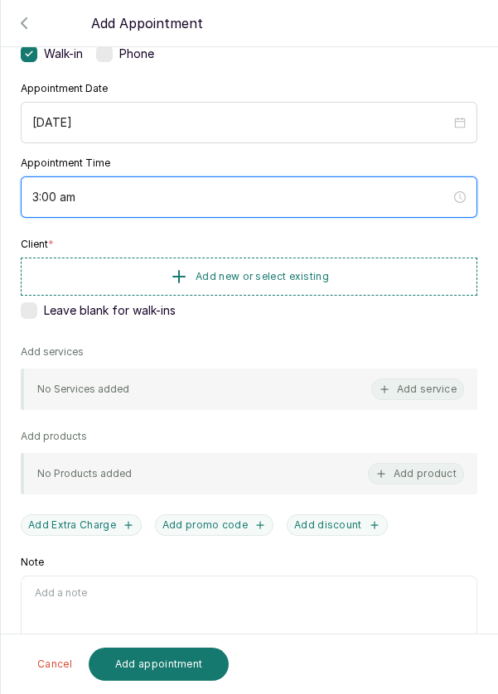
click at [73, 190] on input "3:00 am" at bounding box center [241, 197] width 418 height 18
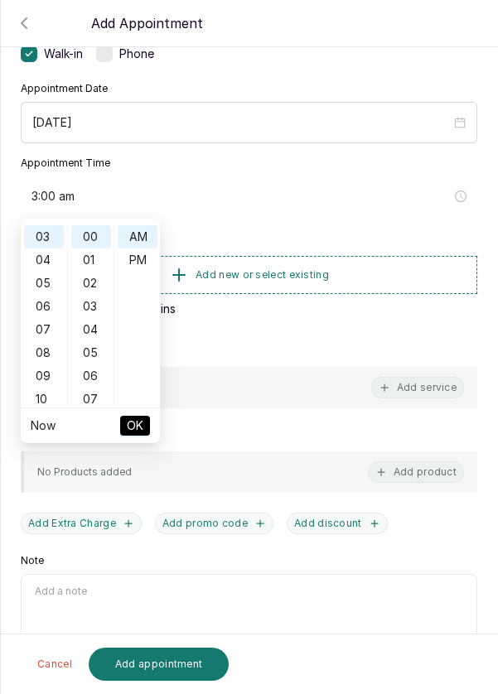
click at [137, 256] on div "PM" at bounding box center [138, 259] width 40 height 23
type input "3:00 pm"
click at [141, 429] on span "OK" at bounding box center [135, 425] width 17 height 31
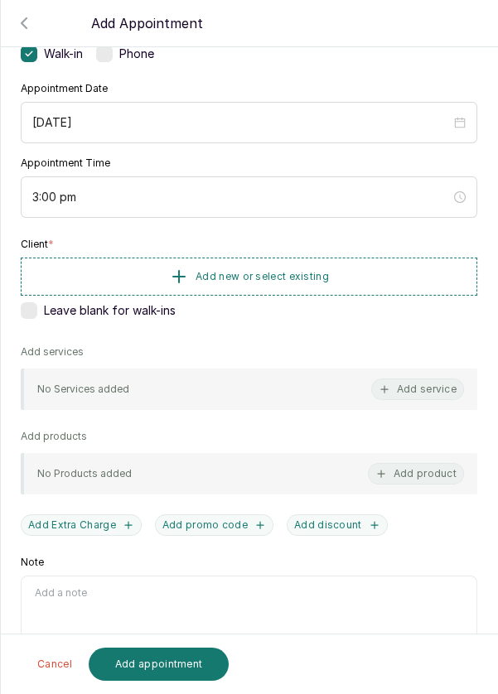
click at [340, 279] on button "Add new or select existing" at bounding box center [249, 277] width 456 height 38
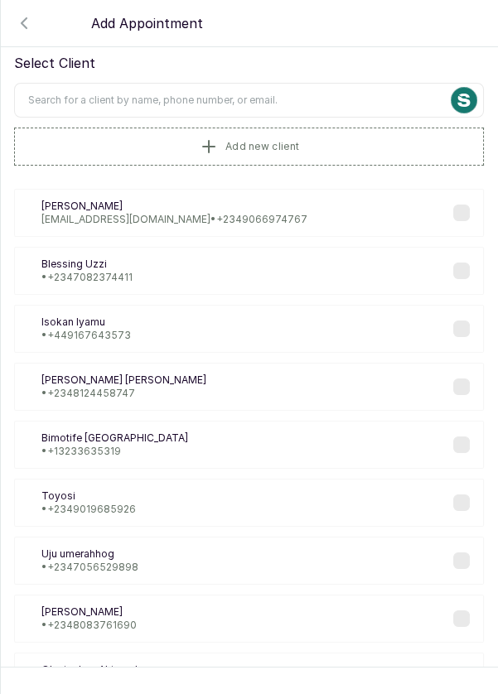
scroll to position [31, 0]
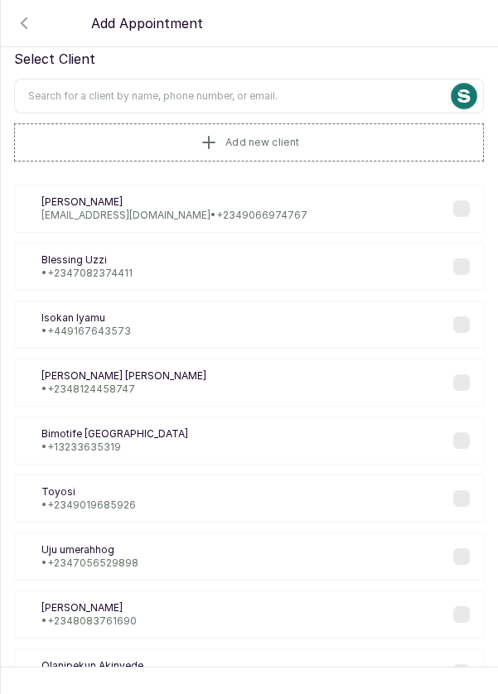
click at [308, 89] on input "text" at bounding box center [249, 96] width 470 height 35
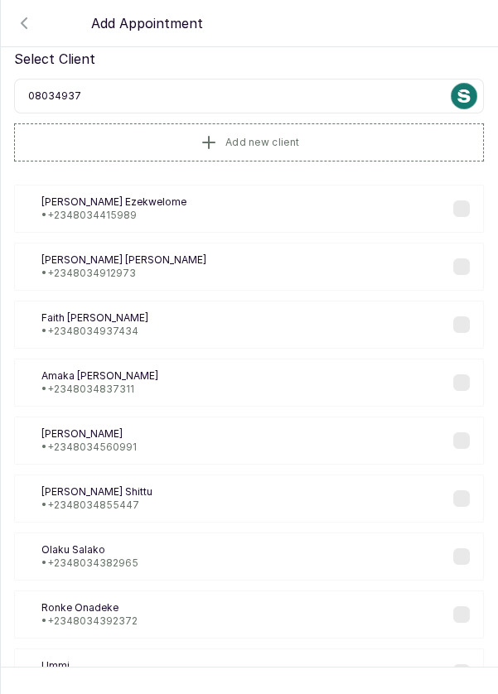
scroll to position [0, 0]
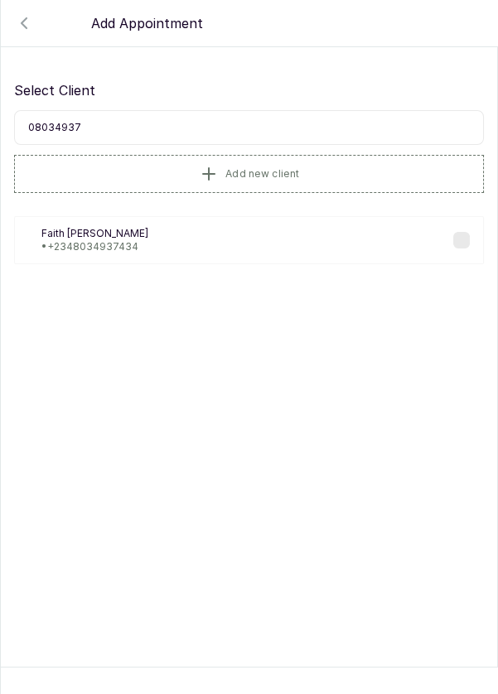
type input "080349374"
click at [213, 232] on div "FA [PERSON_NAME] • [PHONE_NUMBER]" at bounding box center [249, 240] width 470 height 48
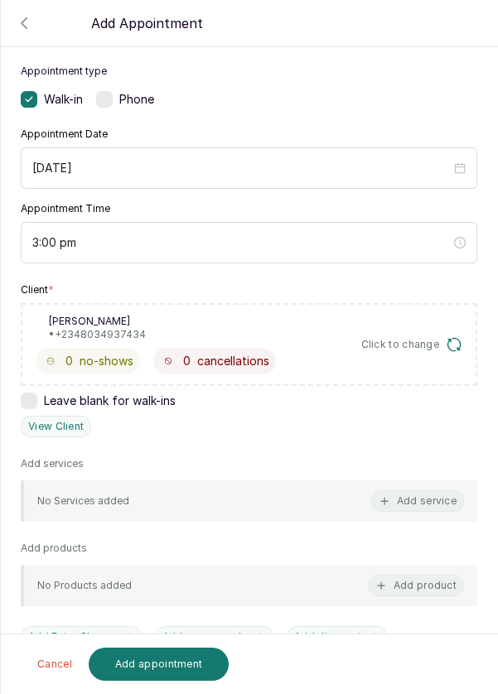
scroll to position [89, 0]
click at [425, 504] on button "Add service" at bounding box center [417, 500] width 93 height 22
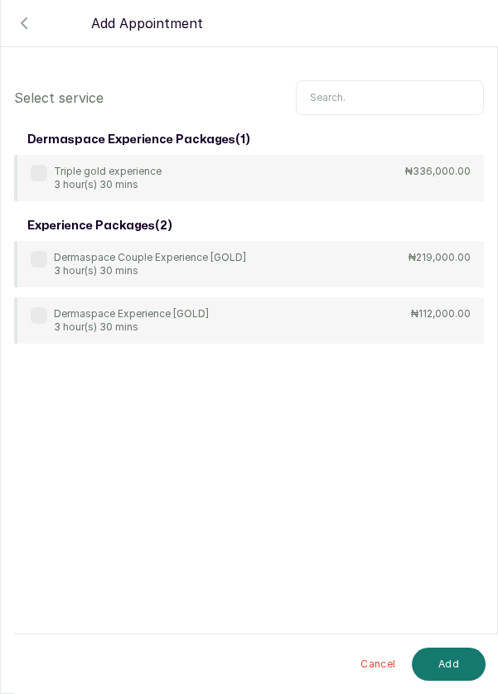
scroll to position [0, 0]
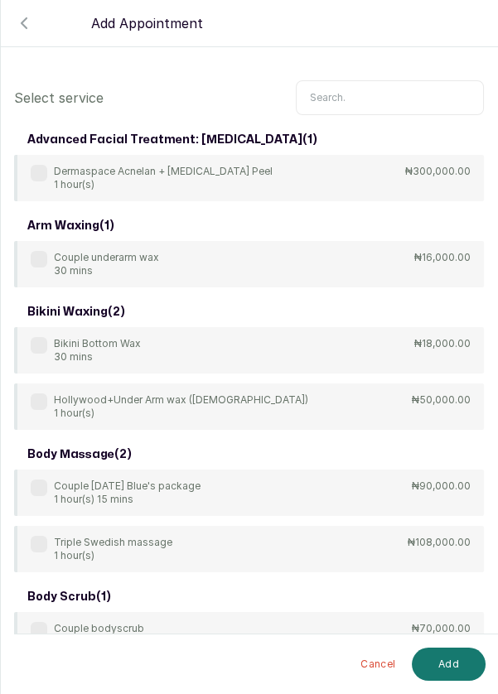
click at [360, 80] on input "text" at bounding box center [390, 97] width 188 height 35
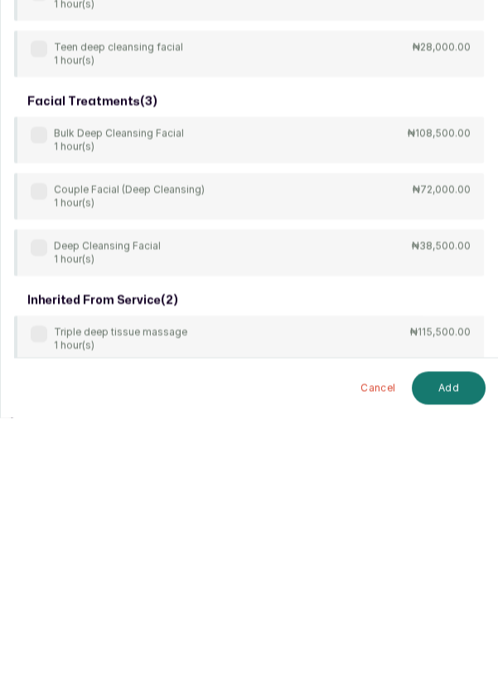
scroll to position [46, 0]
type input "Deep"
click at [35, 488] on div "body treatment: massage ( 9 ) 4Hands Deep Tissue Massage 45 mins ₦55,000.00 Bul…" at bounding box center [249, 161] width 470 height 1067
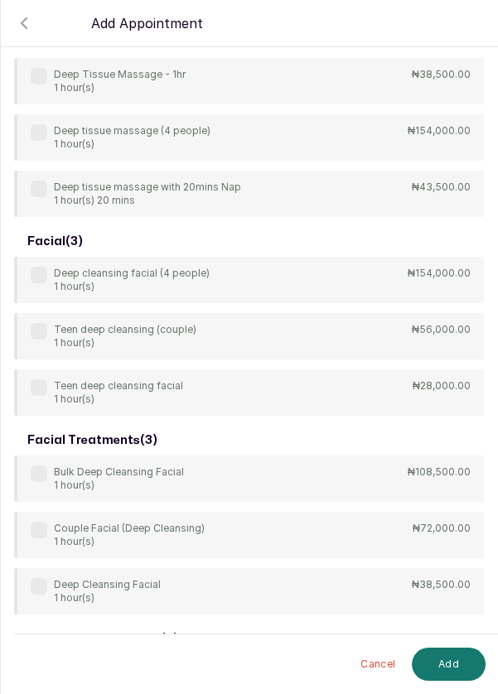
scroll to position [442, 0]
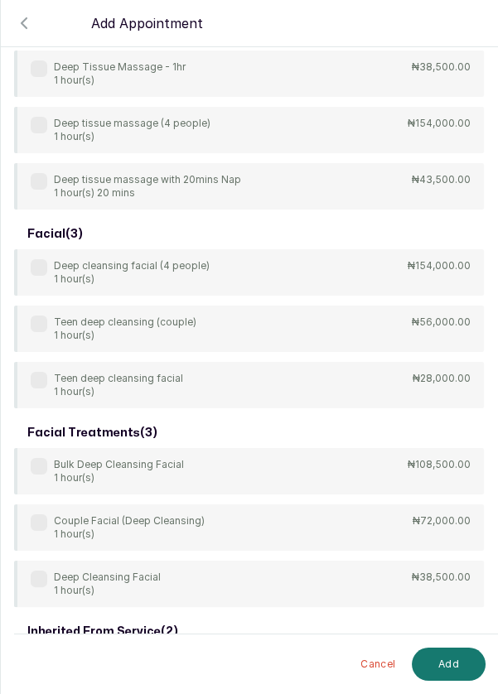
click at [37, 590] on div "Deep Cleansing Facial 1 hour(s)" at bounding box center [96, 584] width 130 height 26
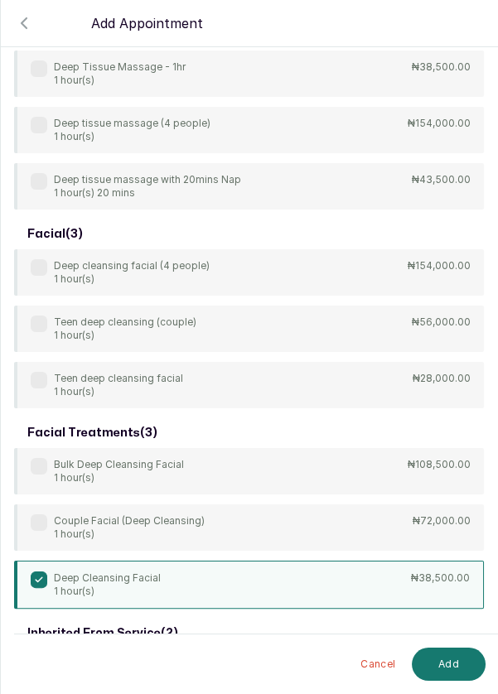
click at [456, 665] on button "Add" at bounding box center [449, 664] width 74 height 33
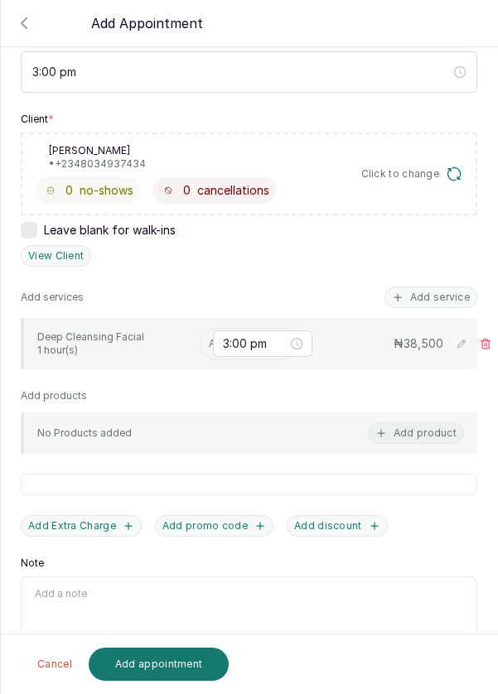
scroll to position [79, 0]
click at [209, 338] on input "text" at bounding box center [210, 344] width 2 height 12
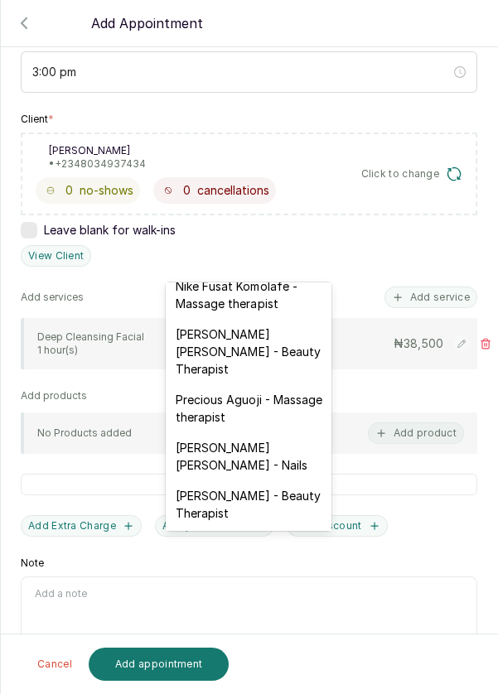
scroll to position [683, 0]
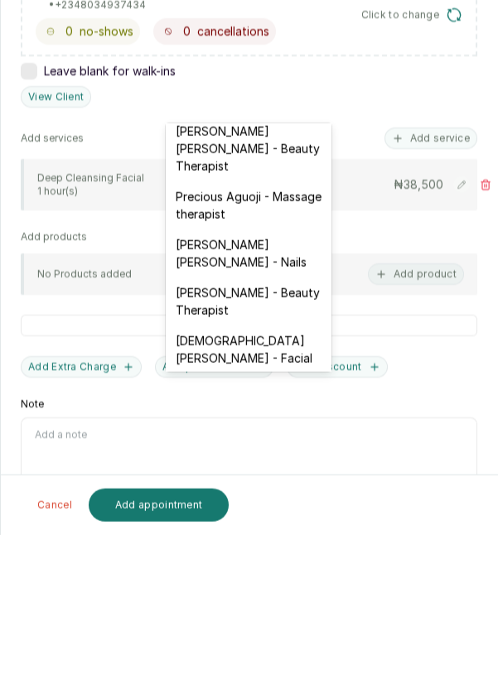
click at [287, 484] on div "[DEMOGRAPHIC_DATA][PERSON_NAME] - Facial" at bounding box center [249, 508] width 166 height 48
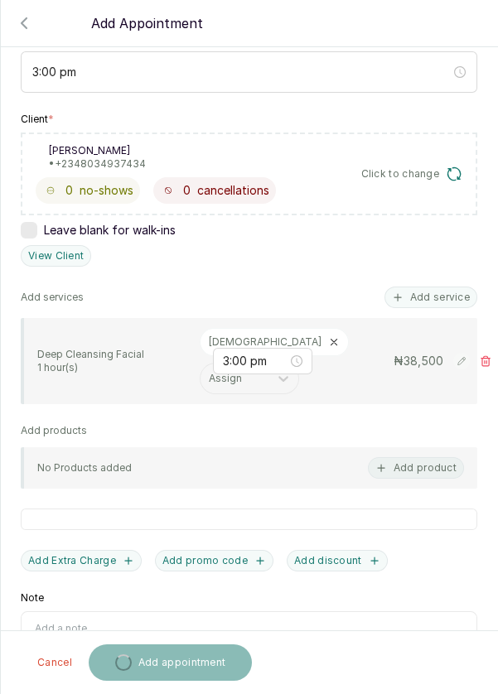
click at [448, 287] on button "Add service" at bounding box center [430, 298] width 93 height 22
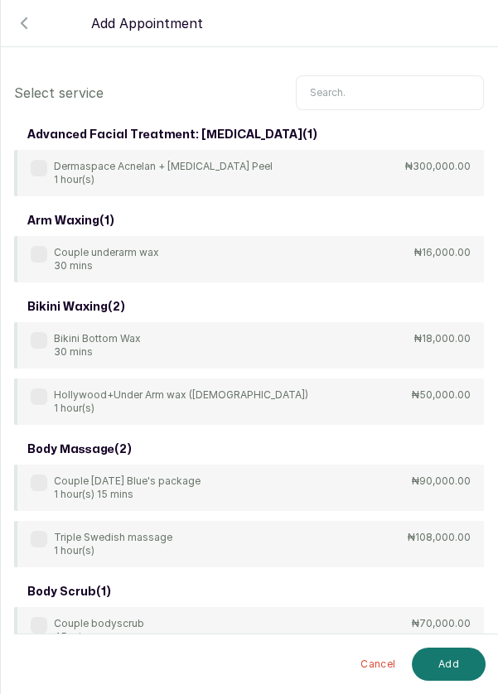
scroll to position [7, 0]
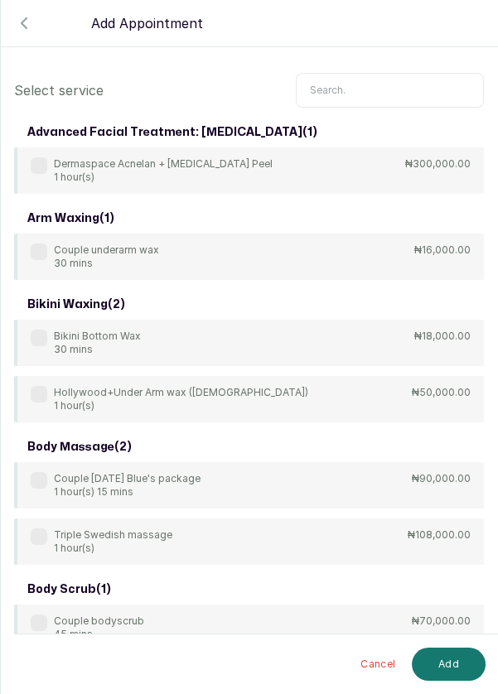
click at [344, 83] on input "text" at bounding box center [390, 90] width 188 height 35
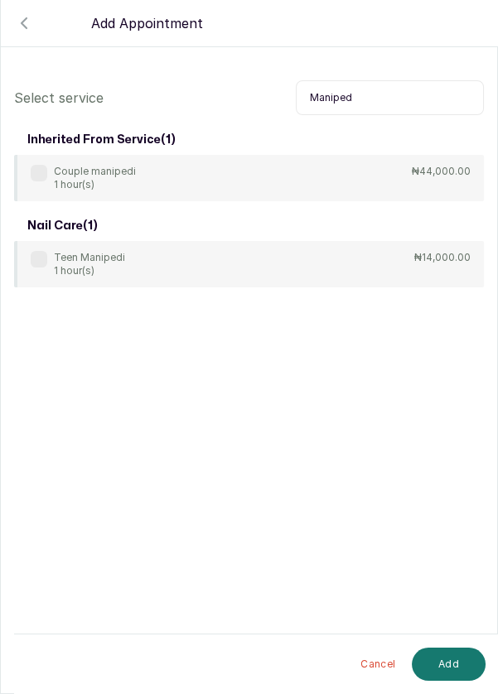
scroll to position [8, 0]
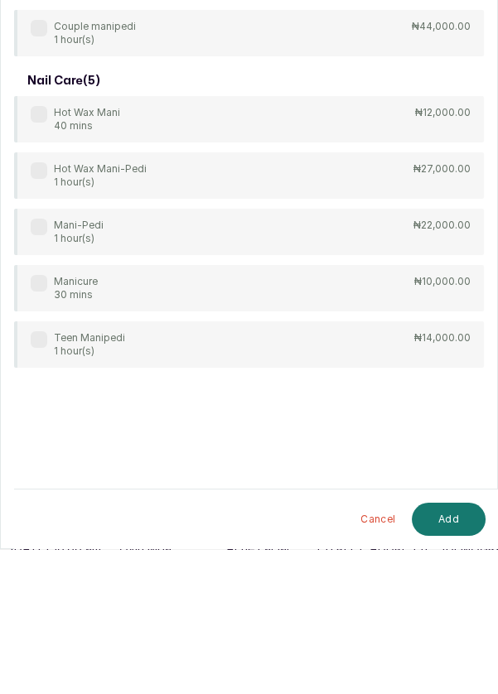
type input "Mani"
click at [35, 364] on label at bounding box center [39, 372] width 17 height 17
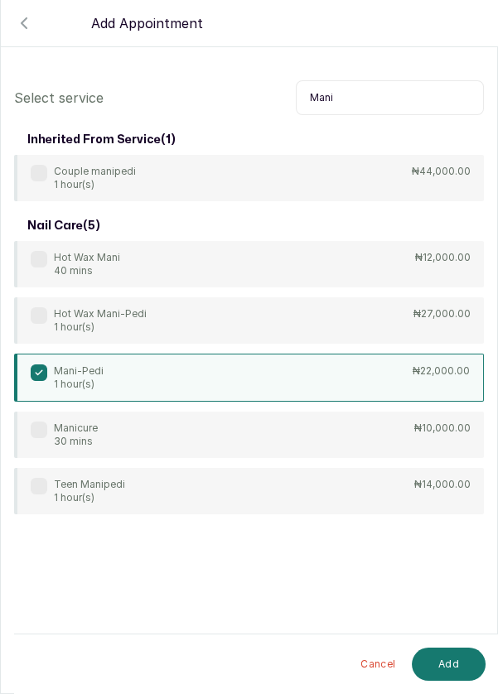
click at [450, 662] on button "Add" at bounding box center [449, 664] width 74 height 33
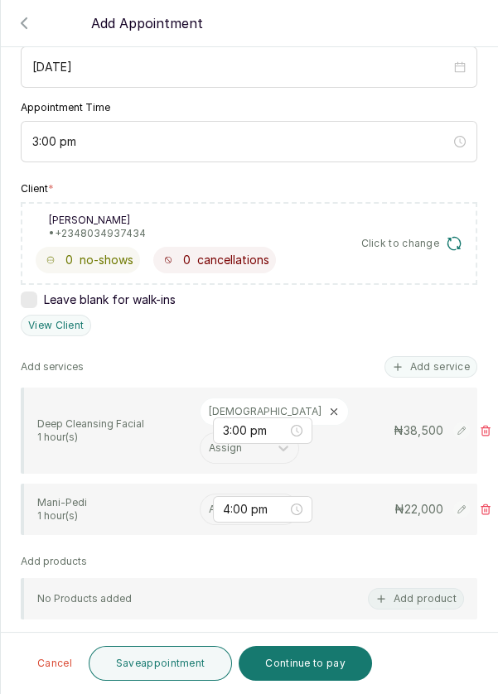
scroll to position [190, 0]
click at [209, 503] on input "text" at bounding box center [210, 509] width 2 height 12
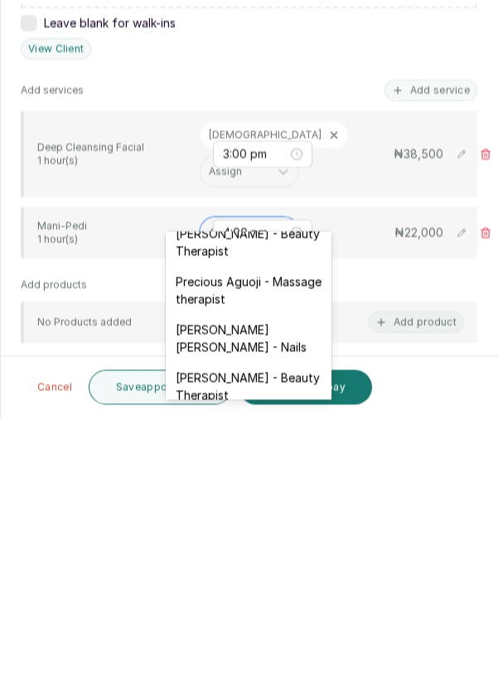
scroll to position [711, 0]
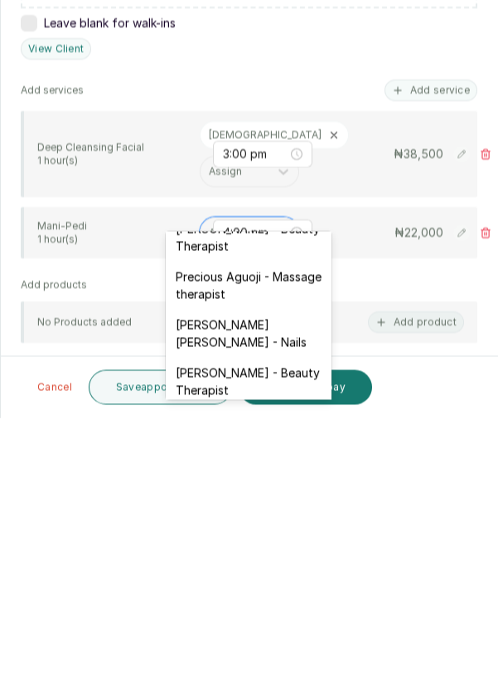
click at [270, 585] on div "[PERSON_NAME] [PERSON_NAME] - Nails" at bounding box center [249, 609] width 166 height 48
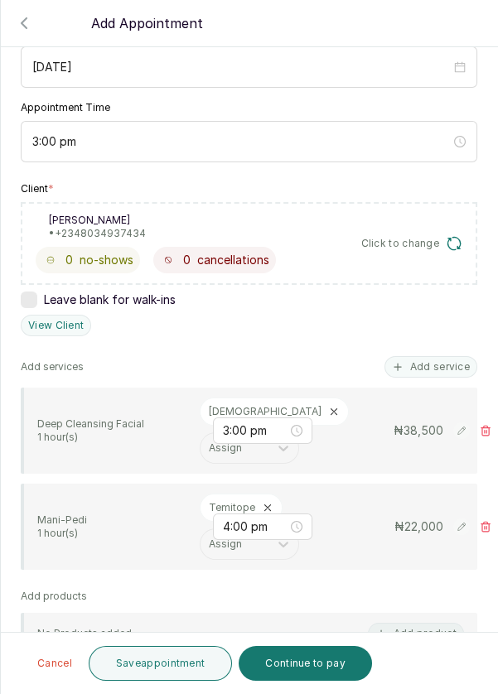
click at [185, 663] on button "Save appointment" at bounding box center [161, 663] width 144 height 35
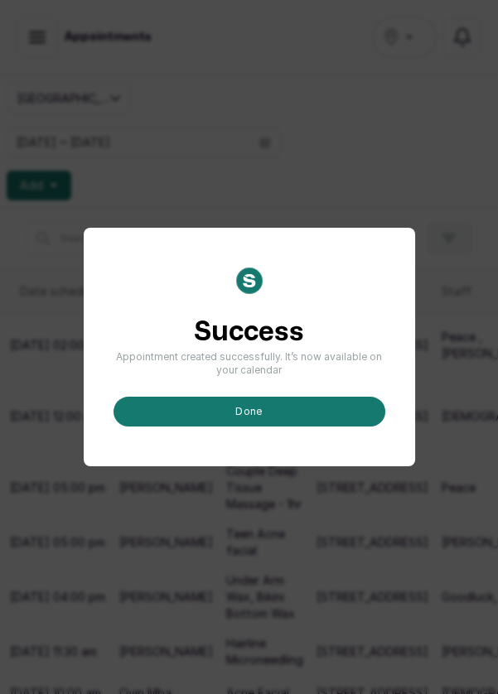
click at [291, 426] on button "done" at bounding box center [249, 412] width 272 height 30
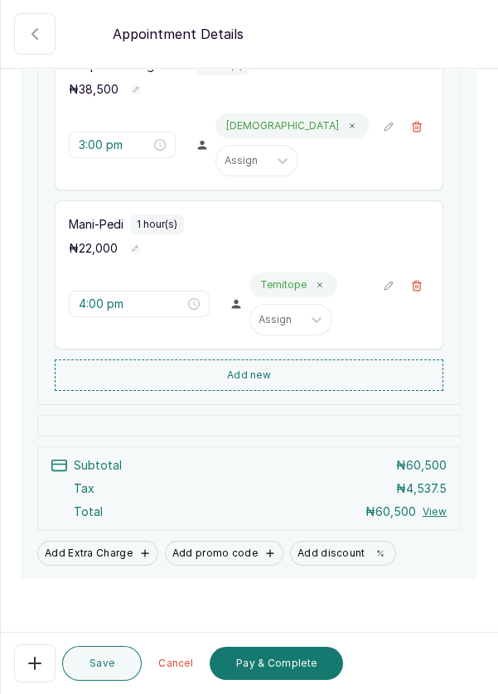
scroll to position [327, 0]
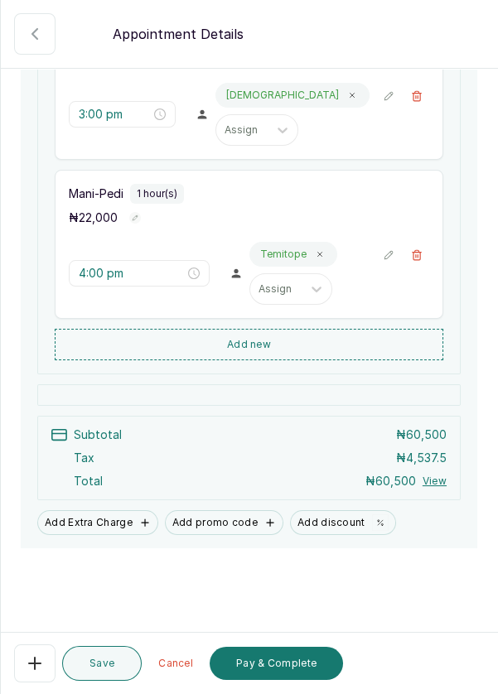
click at [291, 668] on button "Pay & Complete" at bounding box center [276, 663] width 133 height 33
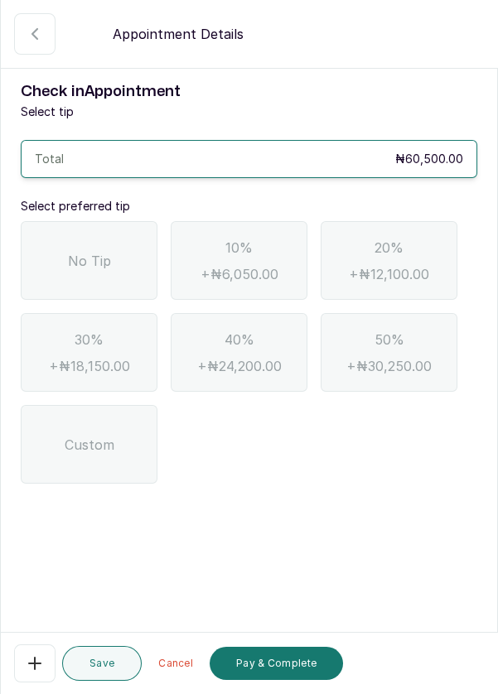
scroll to position [0, 0]
click at [121, 249] on div "No Tip" at bounding box center [89, 260] width 137 height 79
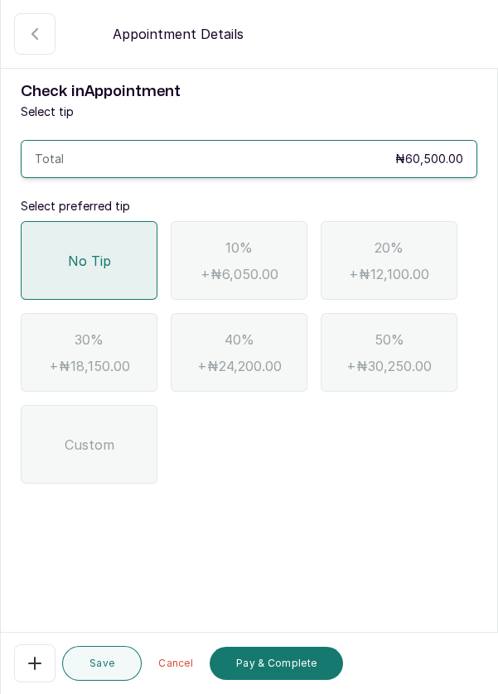
click at [313, 662] on button "Pay & Complete" at bounding box center [276, 663] width 133 height 33
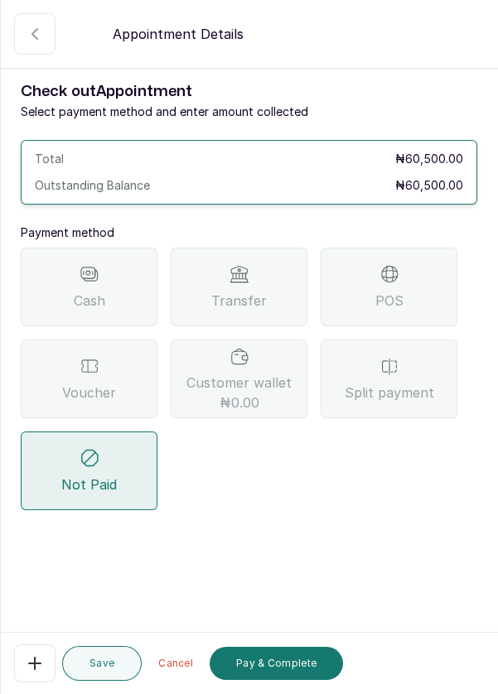
click at [109, 373] on div "Voucher" at bounding box center [89, 379] width 137 height 79
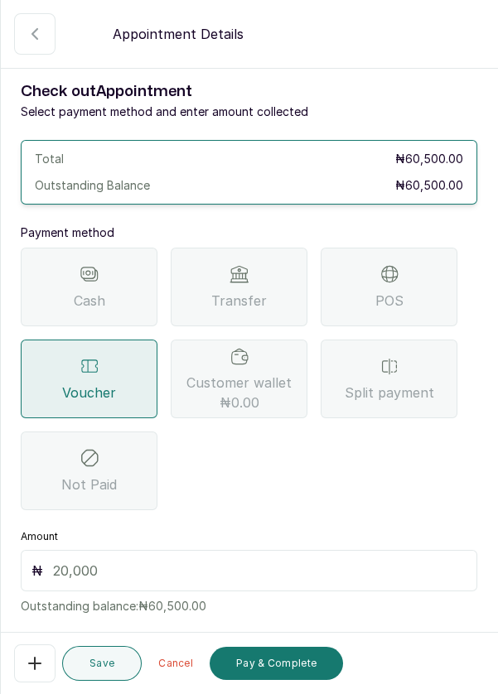
click at [111, 573] on input "text" at bounding box center [259, 571] width 413 height 20
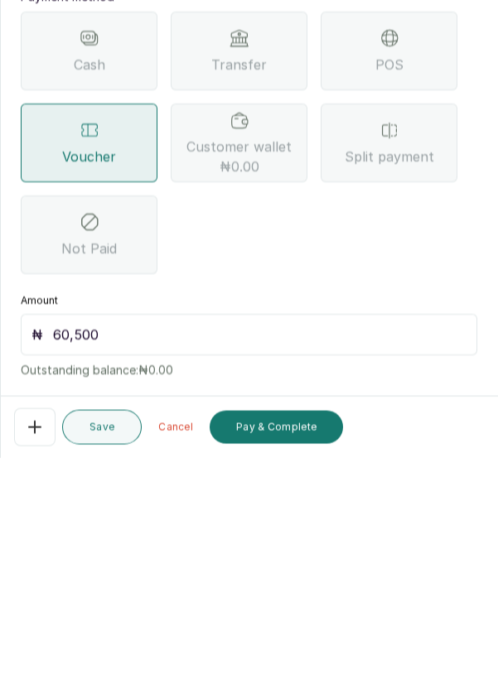
scroll to position [35, 0]
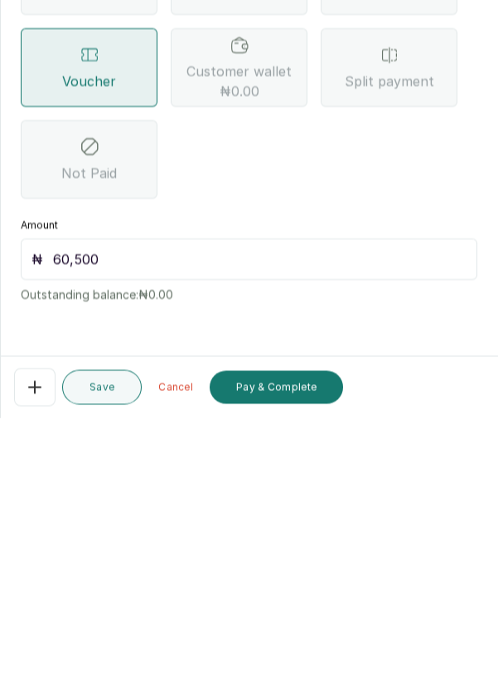
type input "60,500"
click at [297, 663] on button "Pay & Complete" at bounding box center [276, 663] width 133 height 33
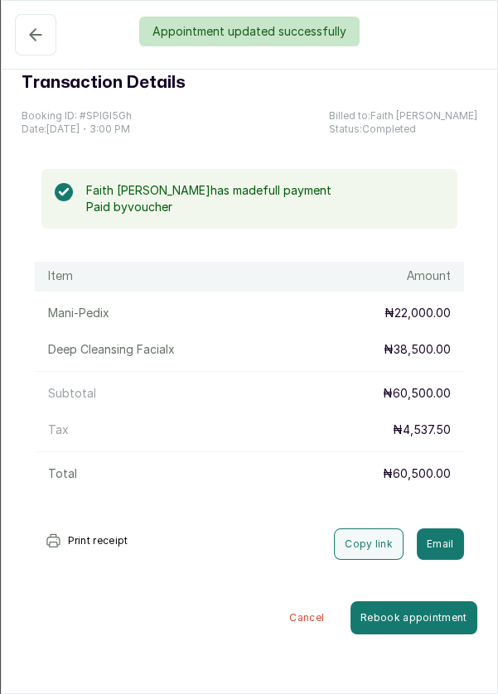
click at [36, 31] on div "Appointment updated successfully" at bounding box center [249, 32] width 498 height 30
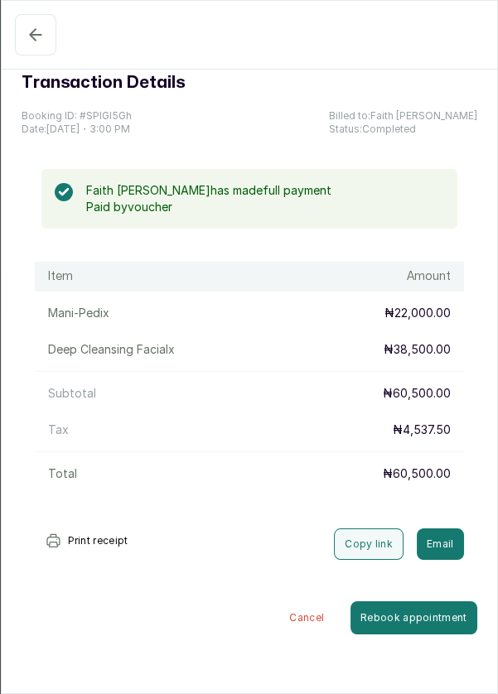
click at [30, 35] on icon "button" at bounding box center [35, 34] width 11 height 11
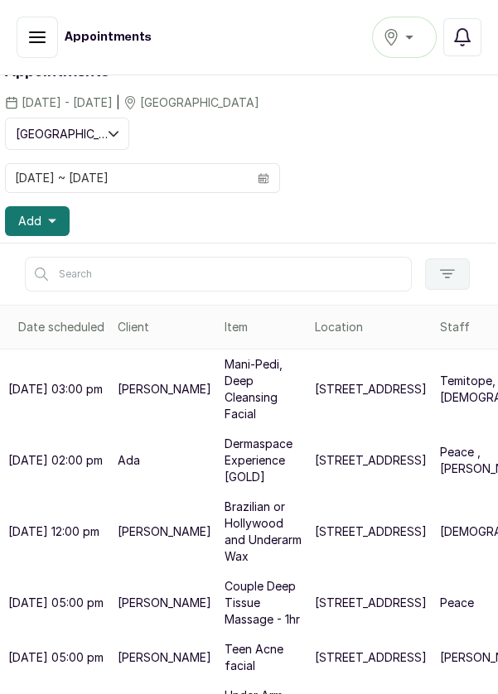
scroll to position [70, 2]
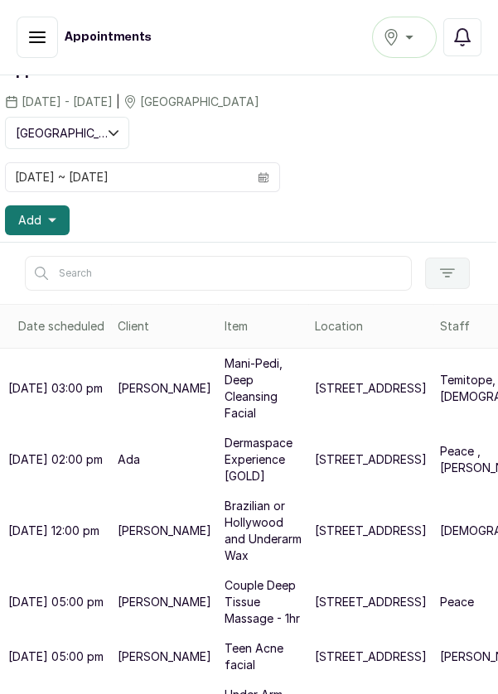
click at [53, 216] on icon "button" at bounding box center [52, 220] width 8 height 8
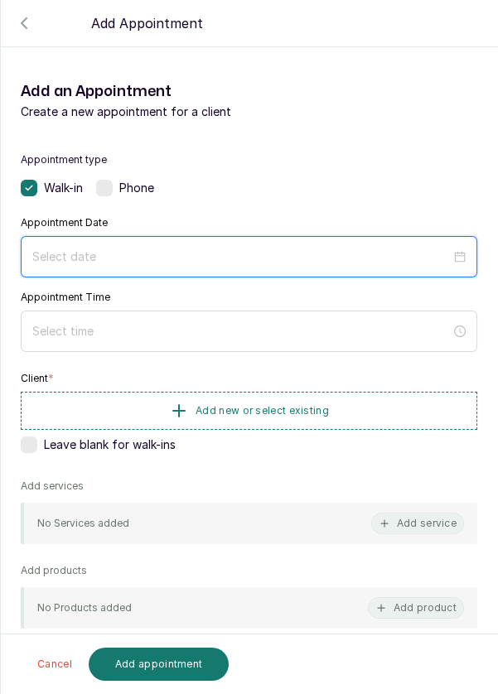
click at [153, 259] on input at bounding box center [241, 257] width 418 height 18
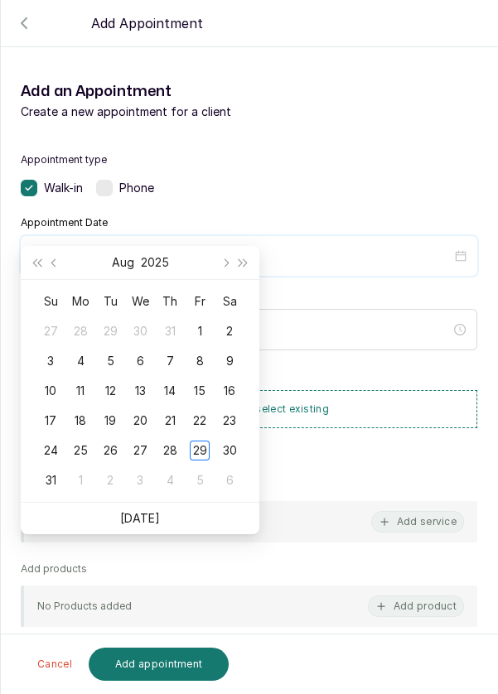
scroll to position [134, 0]
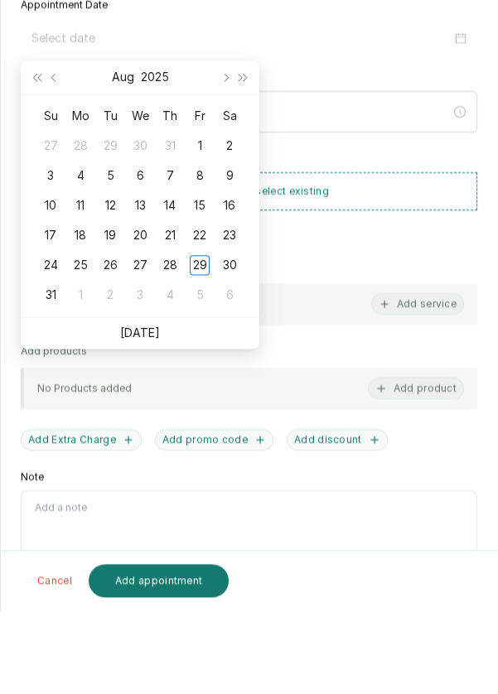
click at [155, 418] on link "[DATE]" at bounding box center [140, 416] width 40 height 14
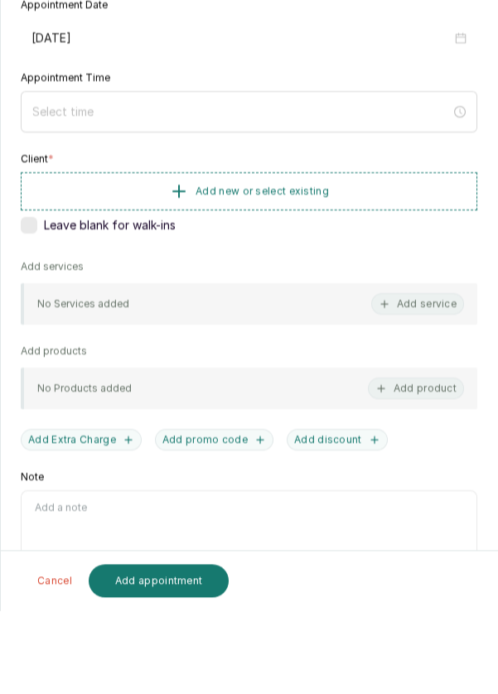
type input "[DATE]"
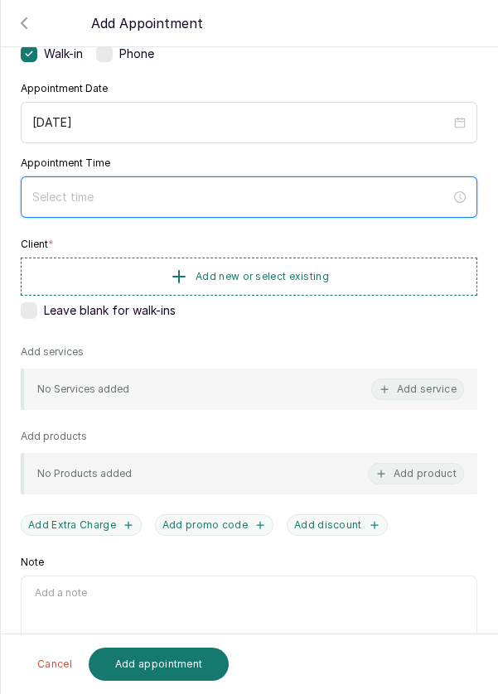
click at [152, 188] on input at bounding box center [241, 197] width 418 height 18
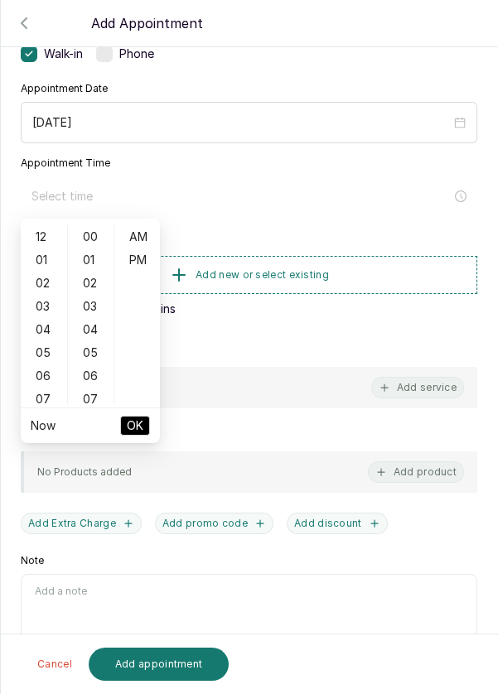
click at [42, 346] on div "05" at bounding box center [44, 352] width 40 height 23
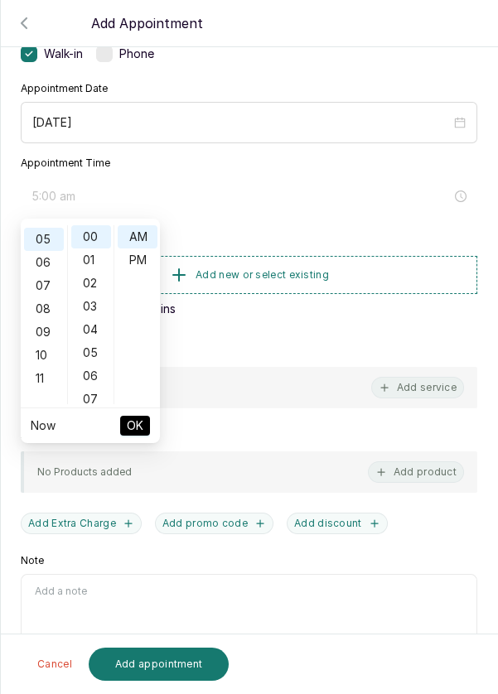
scroll to position [115, 0]
click at [135, 260] on div "PM" at bounding box center [138, 259] width 40 height 23
type input "5:00 pm"
click at [142, 430] on span "OK" at bounding box center [135, 425] width 17 height 31
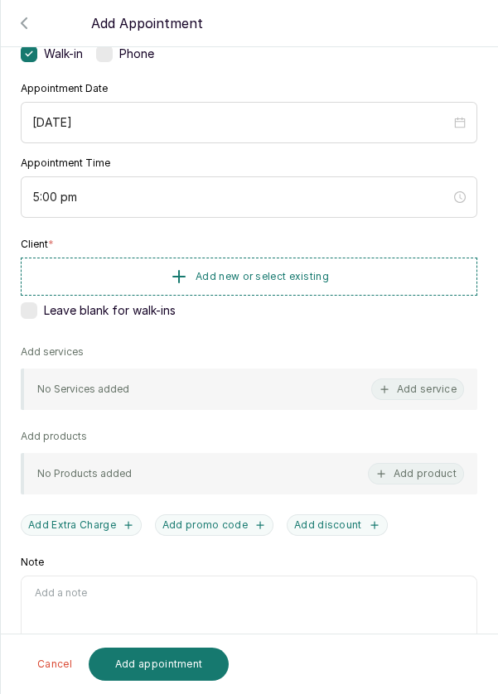
click at [361, 263] on button "Add new or select existing" at bounding box center [249, 277] width 456 height 38
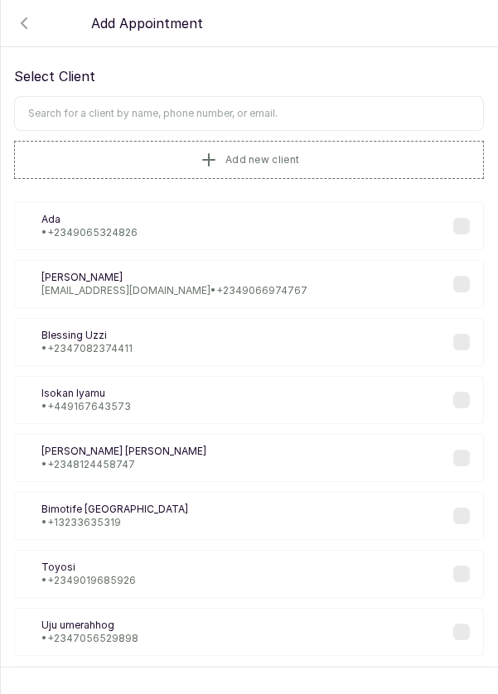
scroll to position [17, 0]
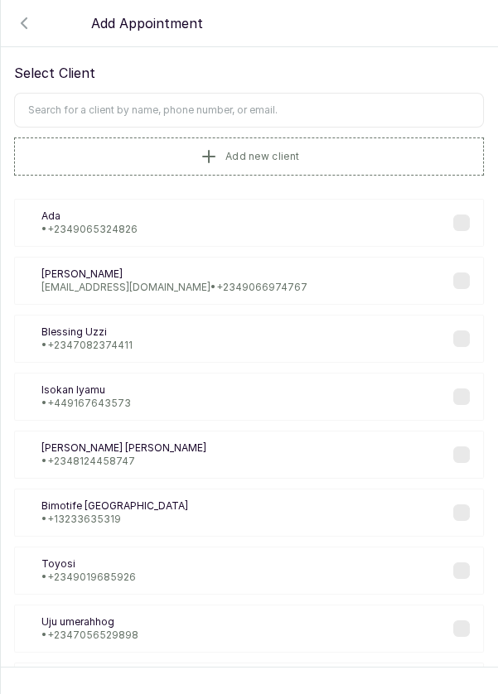
click at [289, 108] on input "text" at bounding box center [249, 110] width 470 height 35
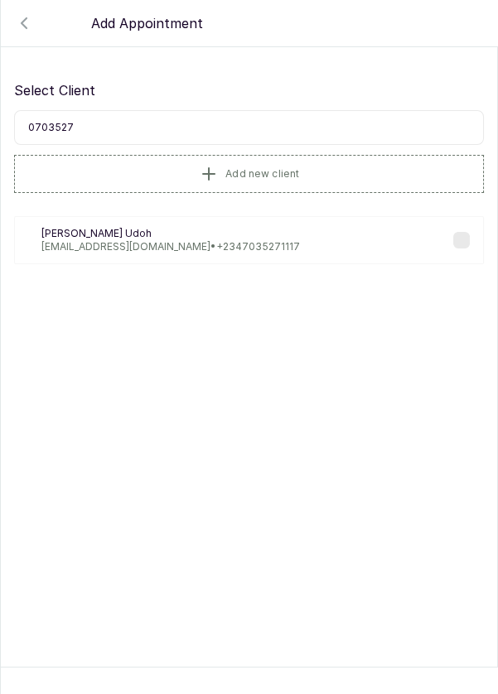
scroll to position [0, 0]
type input "0"
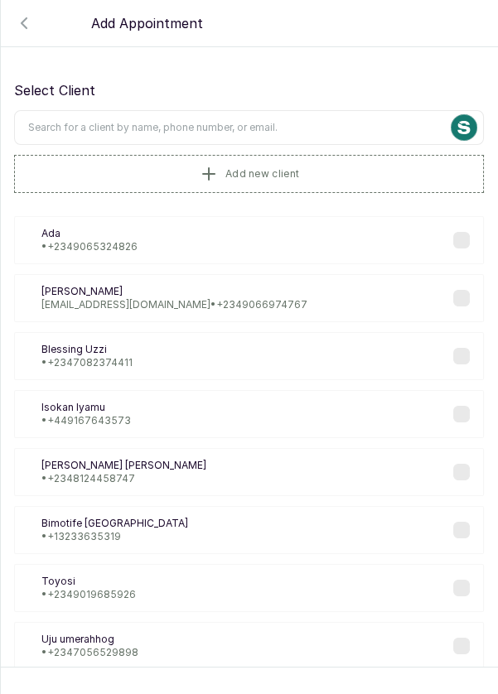
click at [238, 126] on input "text" at bounding box center [249, 127] width 470 height 35
type input "Kehinde"
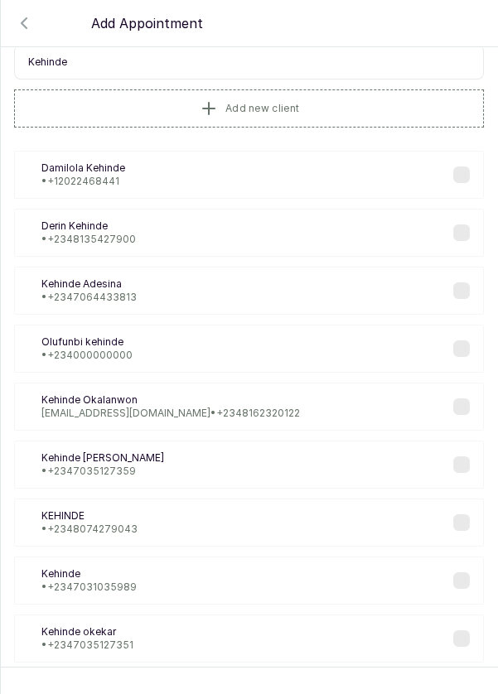
scroll to position [99, 0]
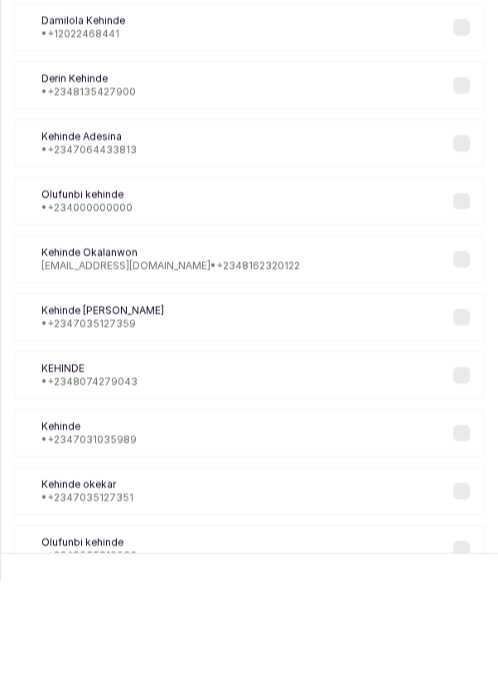
click at [229, 425] on div "KO [PERSON_NAME] • [PHONE_NUMBER]" at bounding box center [249, 431] width 470 height 48
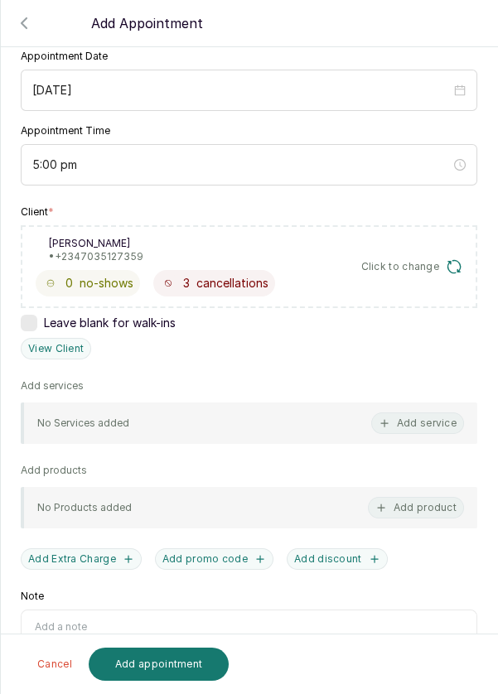
scroll to position [200, 0]
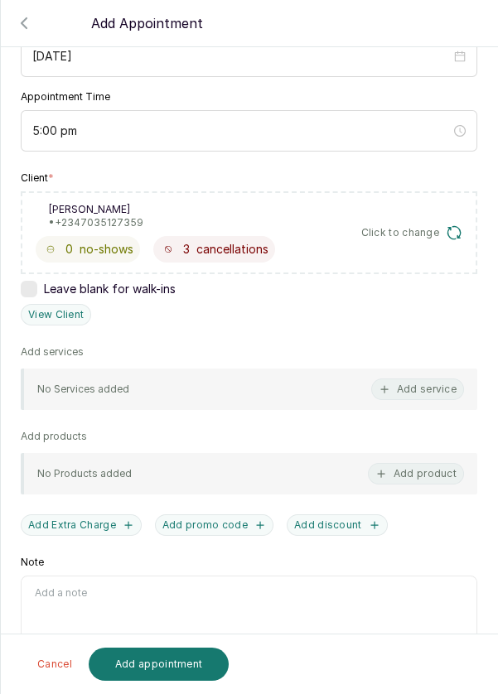
click at [430, 384] on button "Add service" at bounding box center [417, 389] width 93 height 22
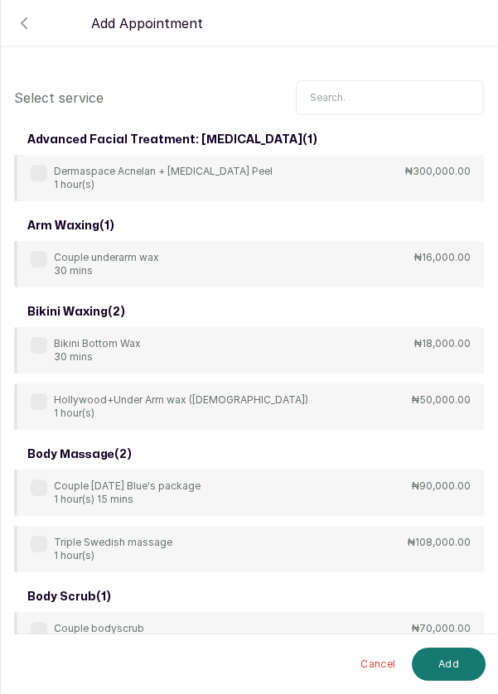
scroll to position [0, 0]
click at [373, 94] on input "text" at bounding box center [390, 97] width 188 height 35
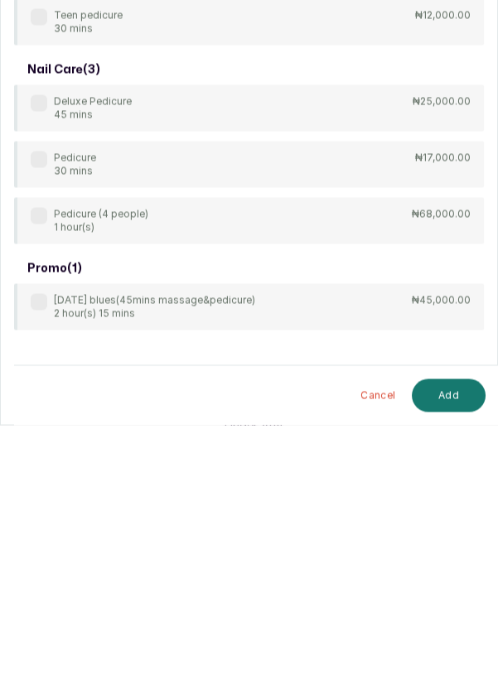
type input "Pedicure"
click at [36, 426] on label at bounding box center [39, 428] width 17 height 17
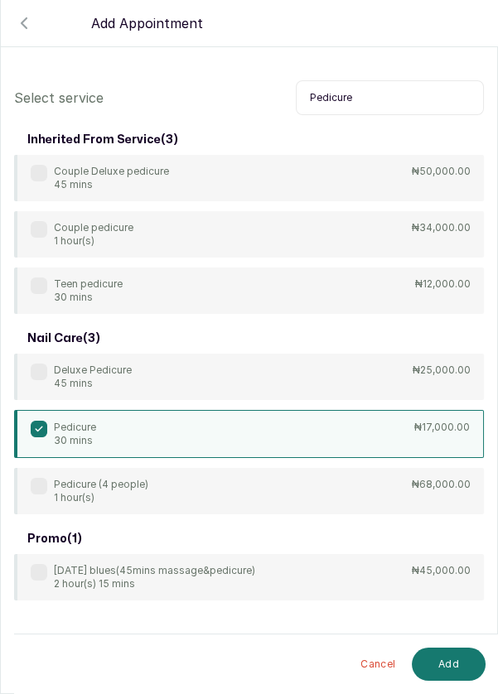
click at [445, 666] on button "Add" at bounding box center [449, 664] width 74 height 33
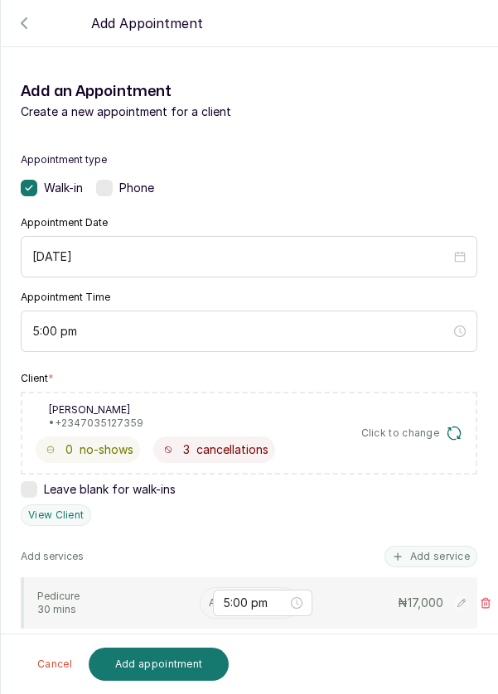
click at [209, 600] on input "text" at bounding box center [210, 603] width 2 height 12
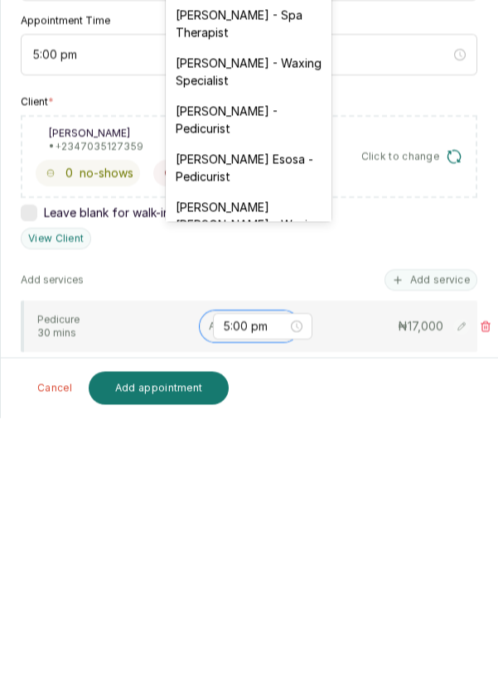
scroll to position [88, 0]
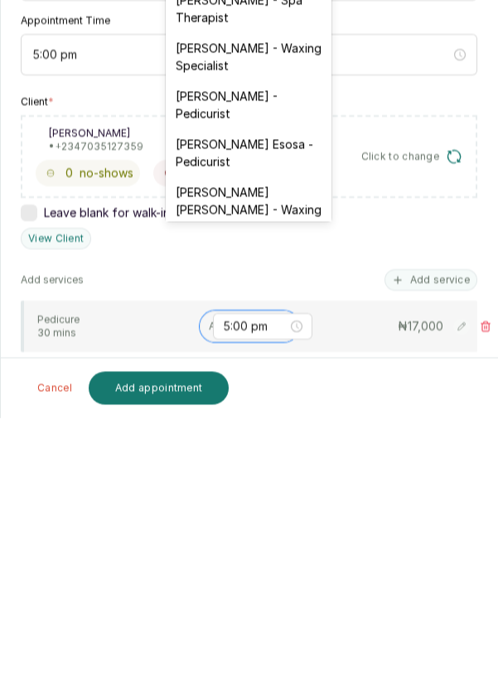
click at [253, 427] on div "[PERSON_NAME] Esosa - Pedicurist" at bounding box center [249, 429] width 166 height 48
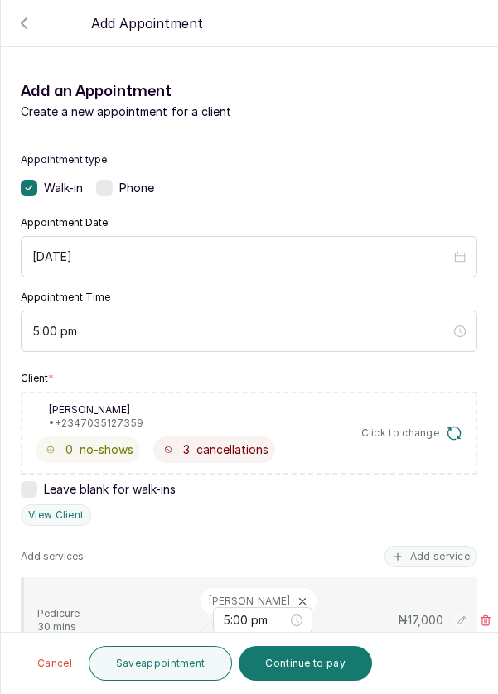
click at [185, 666] on button "Save appointment" at bounding box center [161, 663] width 144 height 35
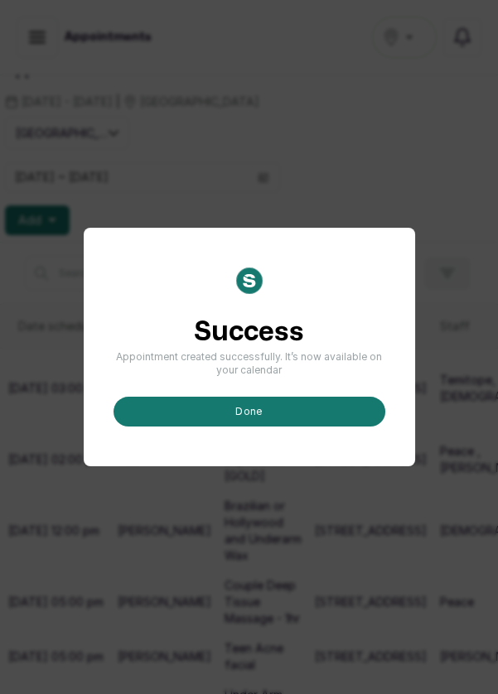
click at [282, 426] on button "done" at bounding box center [249, 412] width 272 height 30
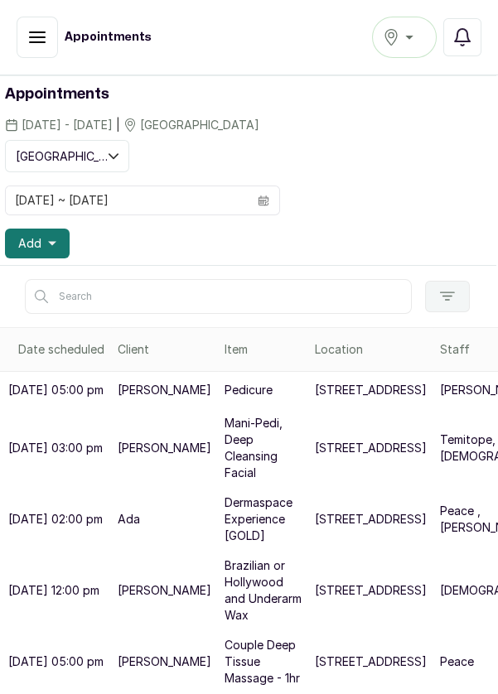
scroll to position [52, 2]
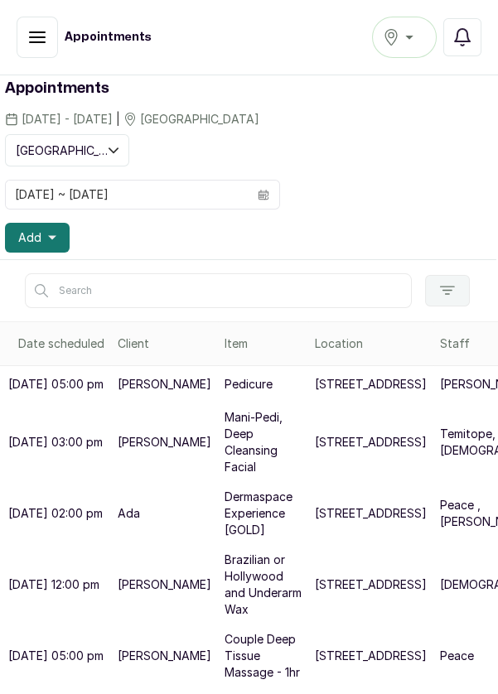
click at [56, 244] on button "Add" at bounding box center [37, 238] width 65 height 30
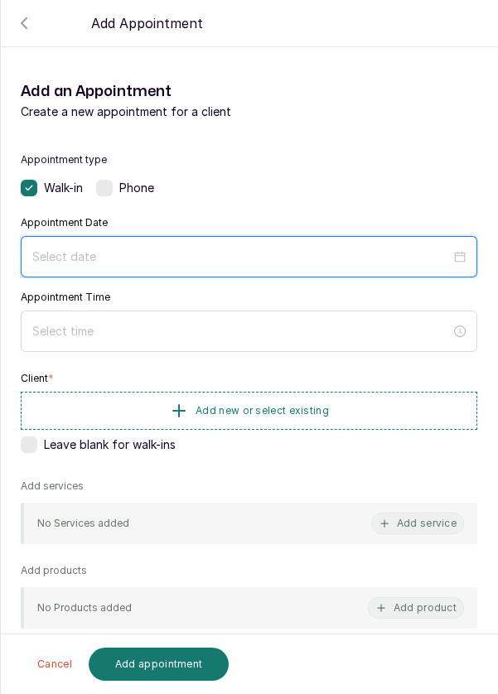
click at [166, 254] on input at bounding box center [241, 257] width 418 height 18
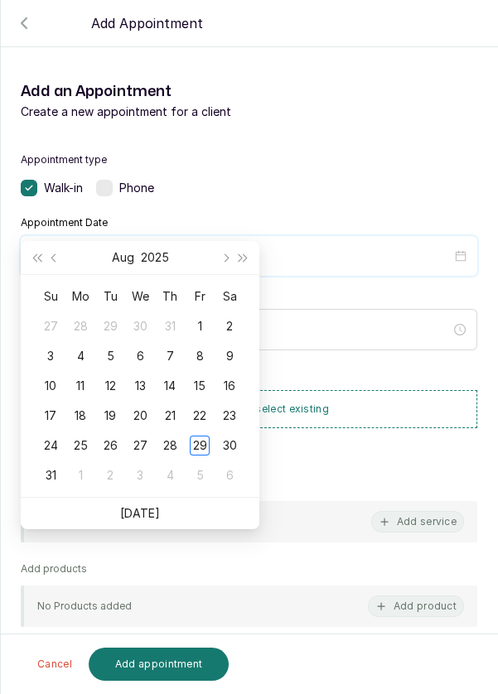
scroll to position [134, 0]
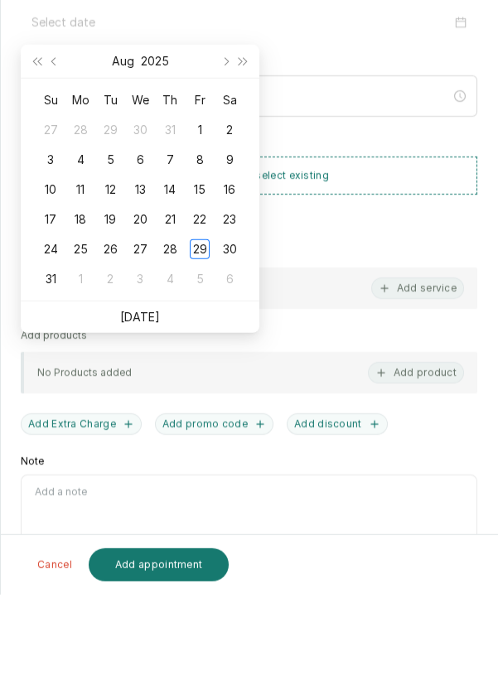
click at [154, 417] on link "[DATE]" at bounding box center [140, 416] width 40 height 14
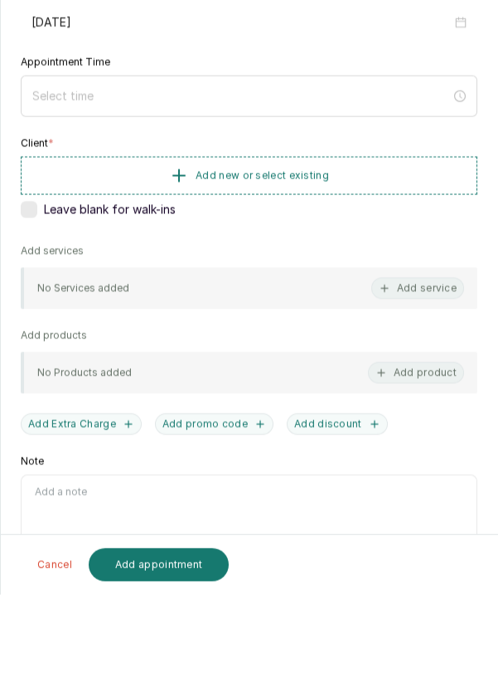
type input "[DATE]"
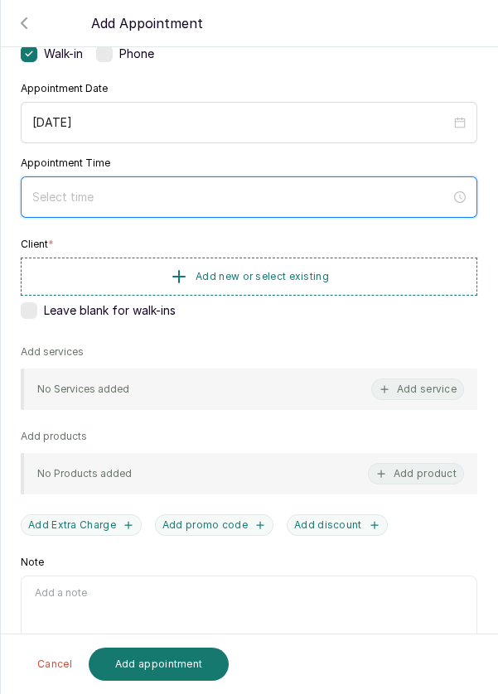
click at [190, 189] on input at bounding box center [241, 197] width 418 height 18
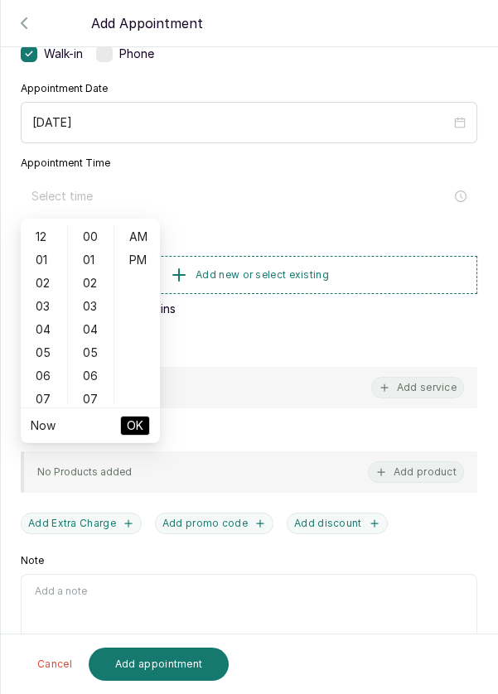
click at [45, 330] on div "04" at bounding box center [44, 329] width 40 height 23
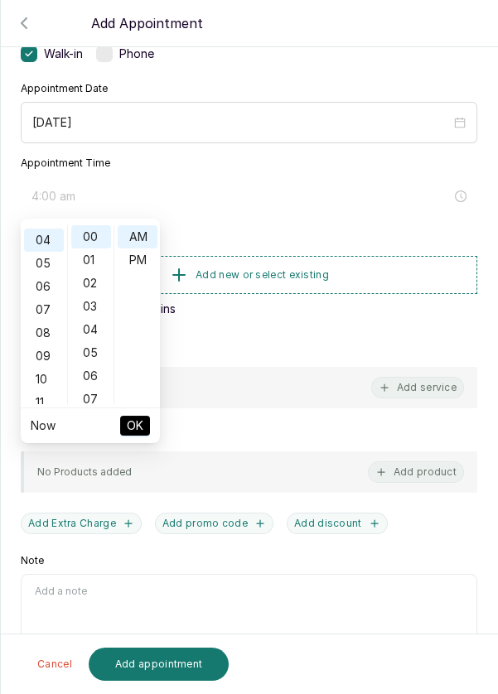
scroll to position [92, 0]
click at [92, 352] on div "05" at bounding box center [91, 352] width 40 height 23
click at [95, 354] on div "10" at bounding box center [91, 353] width 40 height 23
click at [95, 362] on div "15" at bounding box center [91, 352] width 40 height 23
click at [94, 359] on div "20" at bounding box center [91, 353] width 40 height 23
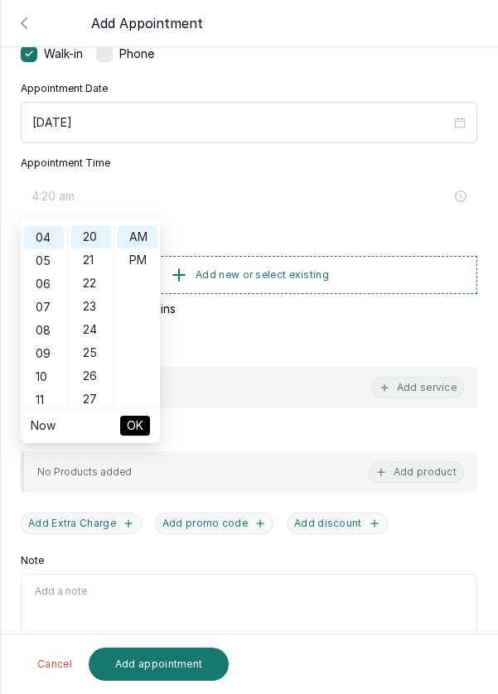
click at [96, 361] on div "25" at bounding box center [91, 352] width 40 height 23
click at [99, 356] on div "30" at bounding box center [91, 352] width 40 height 23
click at [142, 265] on div "PM" at bounding box center [138, 259] width 40 height 23
type input "4:30 pm"
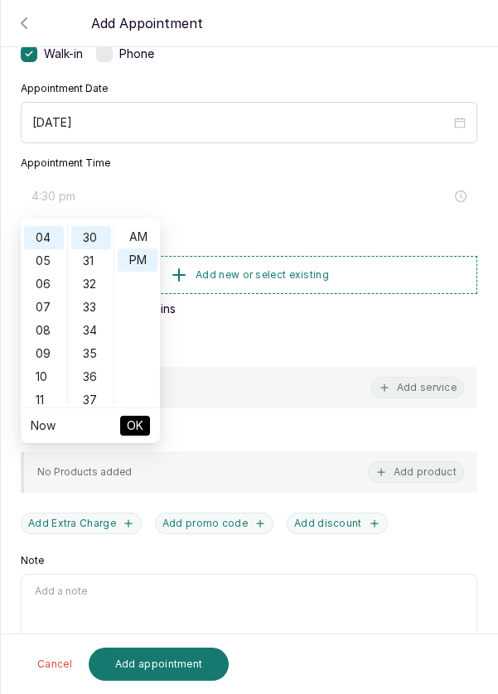
scroll to position [22, 0]
click at [142, 429] on span "OK" at bounding box center [135, 425] width 17 height 31
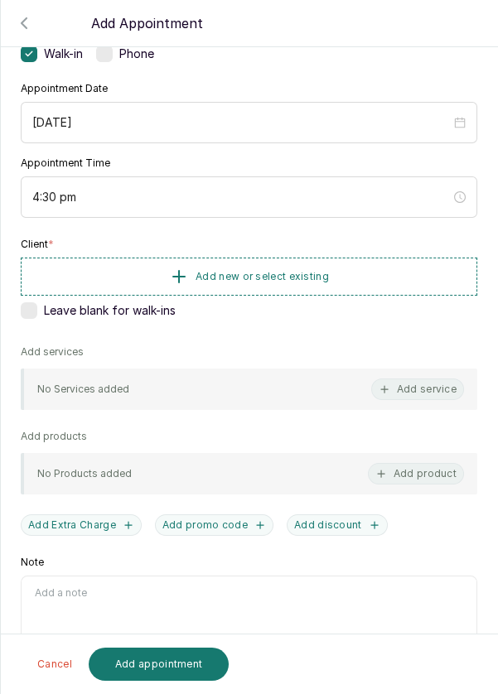
scroll to position [114, 0]
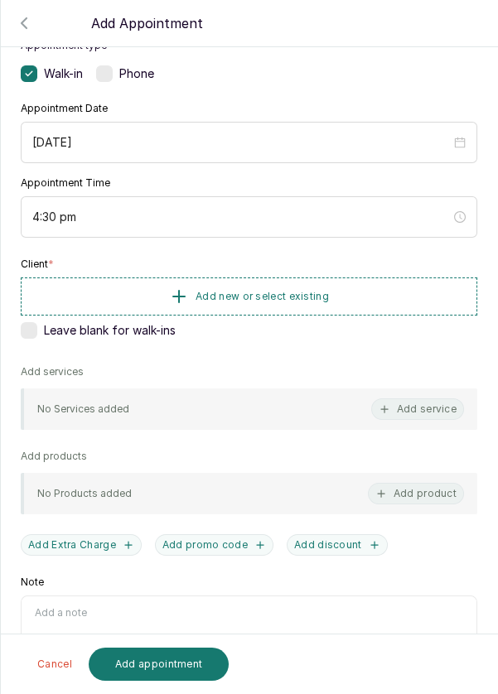
click at [351, 283] on button "Add new or select existing" at bounding box center [249, 296] width 456 height 38
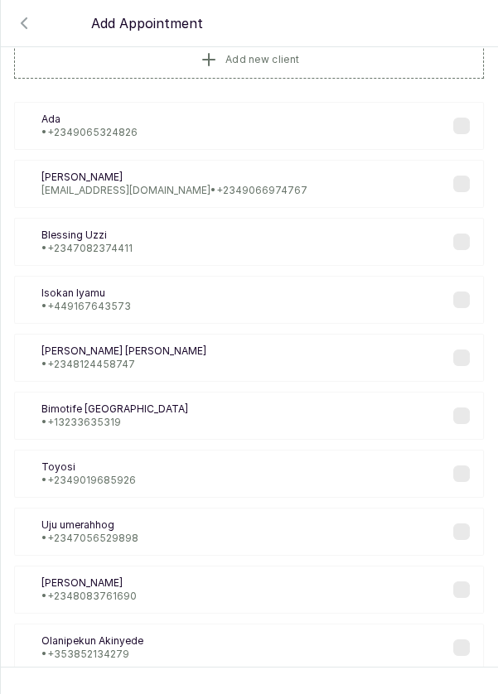
scroll to position [49, 0]
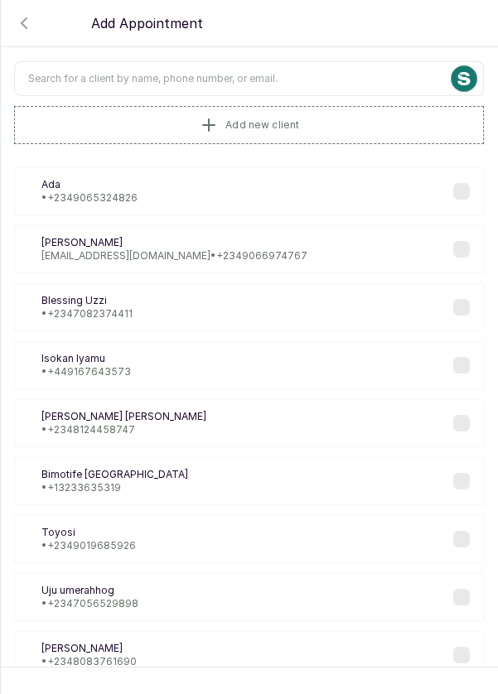
click at [330, 72] on input "text" at bounding box center [249, 78] width 470 height 35
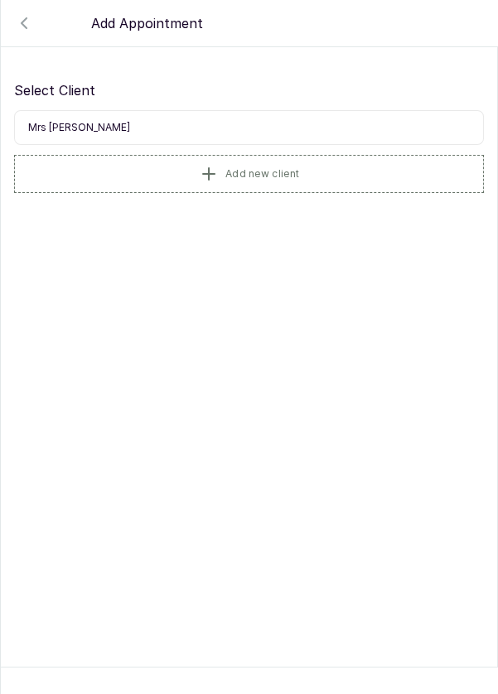
scroll to position [0, 0]
type input "Mrs [PERSON_NAME]"
click at [174, 243] on div "MO Mrs [PERSON_NAME] • [PHONE_NUMBER]" at bounding box center [249, 240] width 470 height 48
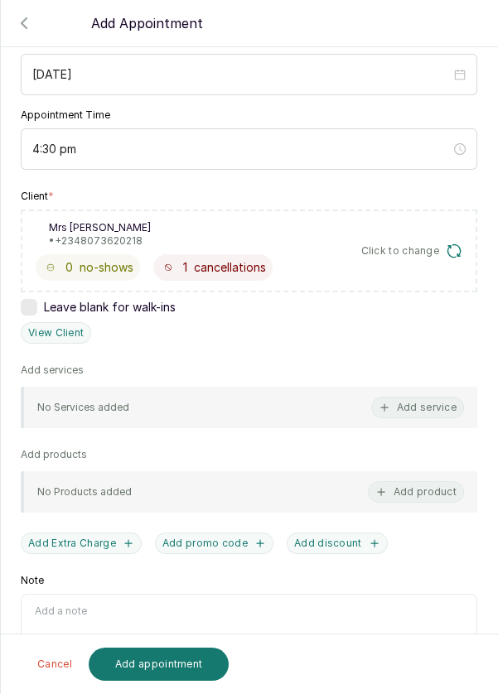
scroll to position [200, 0]
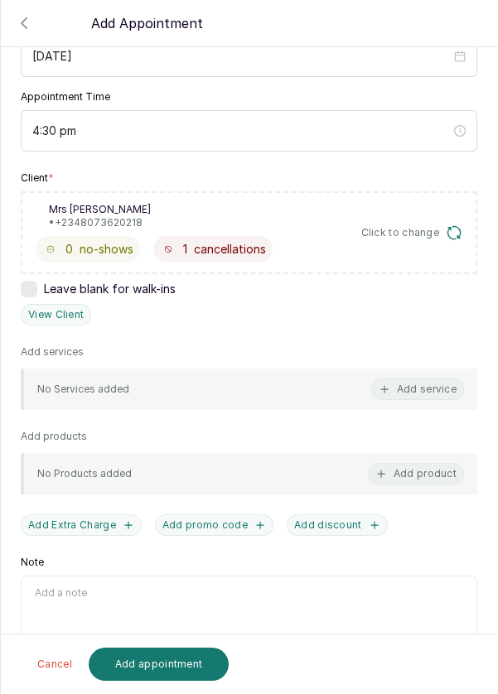
click at [434, 383] on button "Add service" at bounding box center [417, 389] width 93 height 22
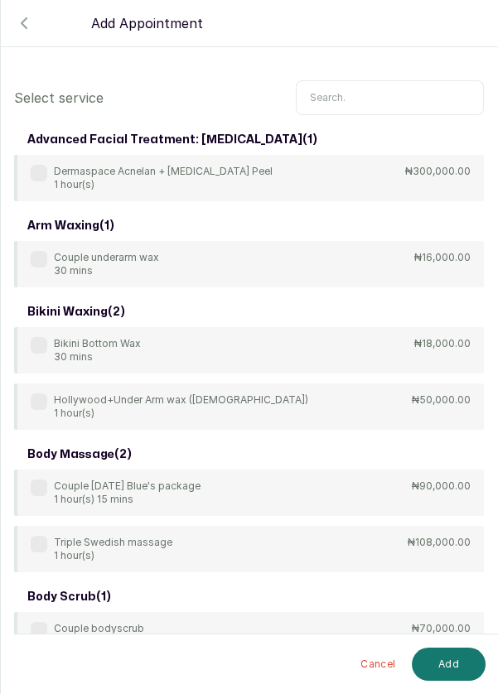
scroll to position [0, 0]
click at [364, 102] on input "text" at bounding box center [390, 97] width 188 height 35
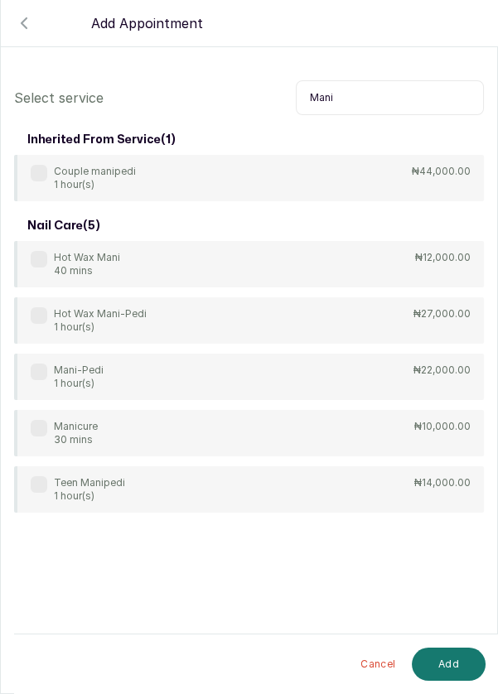
type input "Mani"
click at [46, 372] on label at bounding box center [39, 372] width 17 height 17
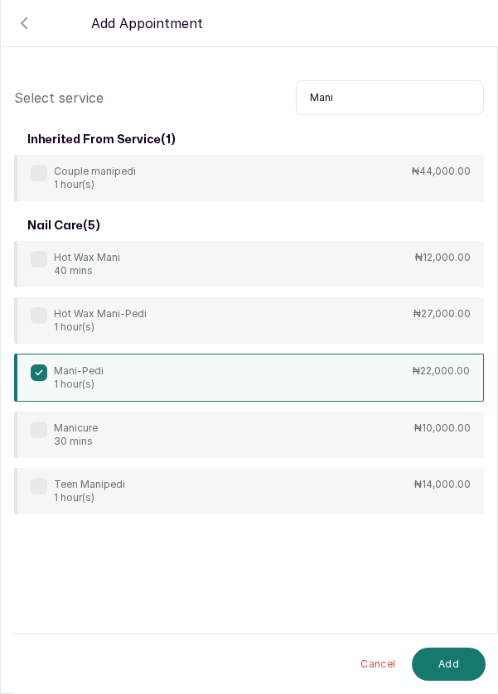
click at [447, 667] on button "Add" at bounding box center [449, 664] width 74 height 33
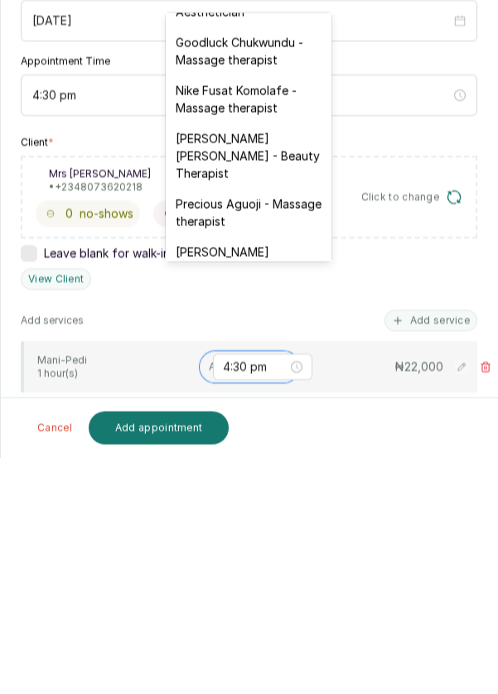
scroll to position [570, 0]
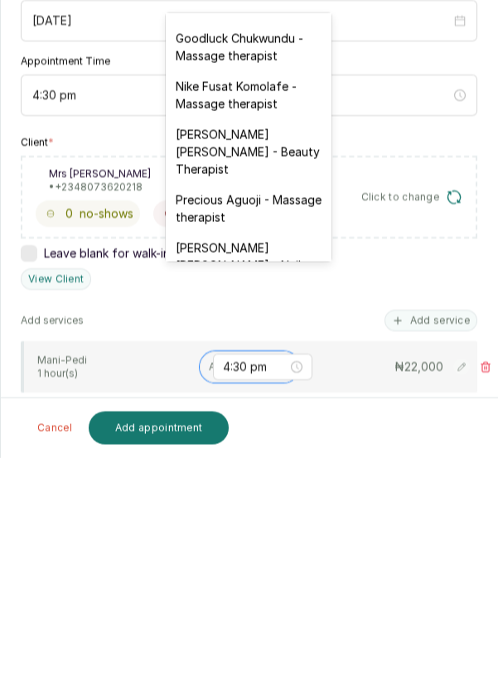
click at [280, 361] on div "[PERSON_NAME] [PERSON_NAME] - Beauty Therapist" at bounding box center [249, 387] width 166 height 65
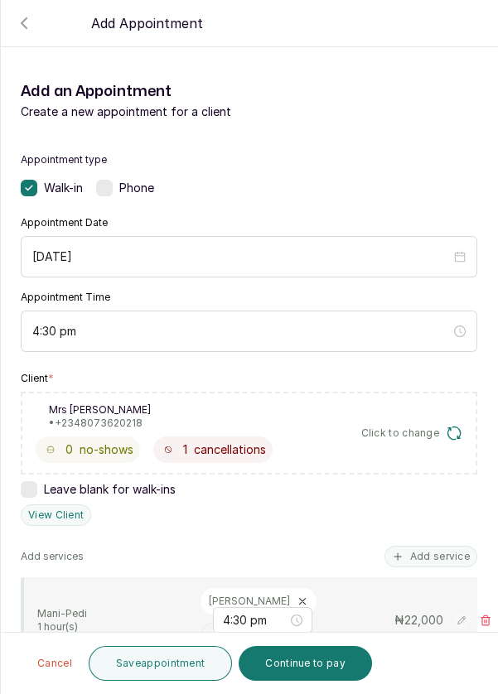
click at [178, 662] on button "Save appointment" at bounding box center [161, 663] width 144 height 35
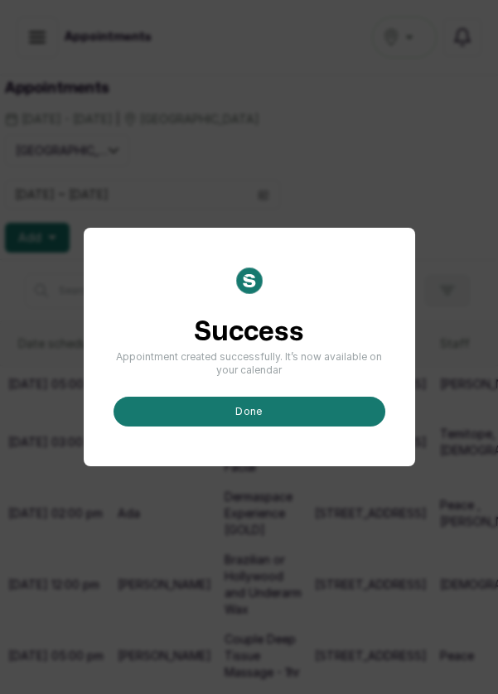
click at [297, 426] on button "done" at bounding box center [249, 412] width 272 height 30
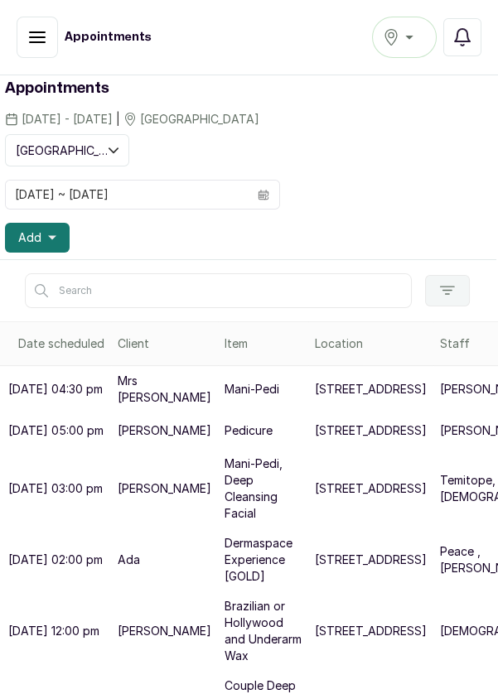
click at [55, 237] on icon "button" at bounding box center [52, 238] width 8 height 8
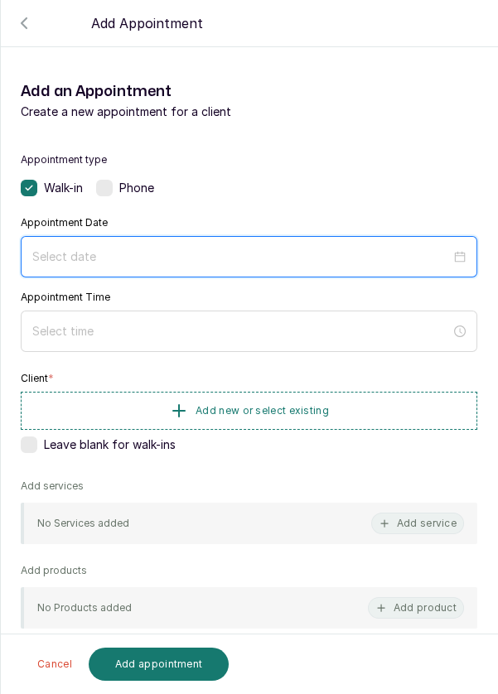
click at [170, 253] on input at bounding box center [241, 257] width 418 height 18
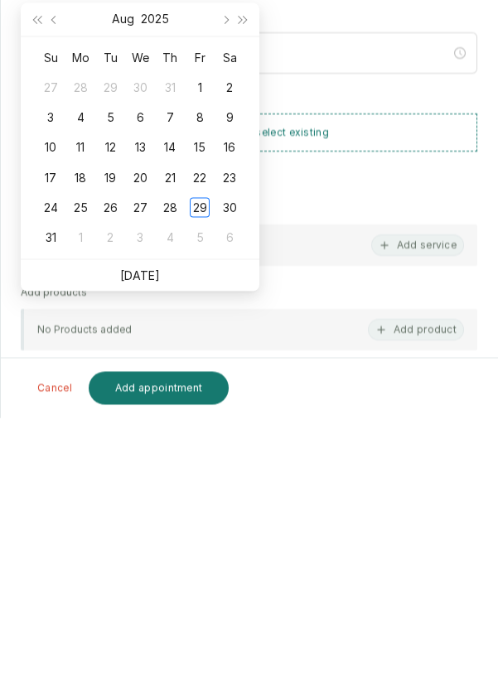
click at [151, 550] on link "[DATE]" at bounding box center [140, 551] width 40 height 14
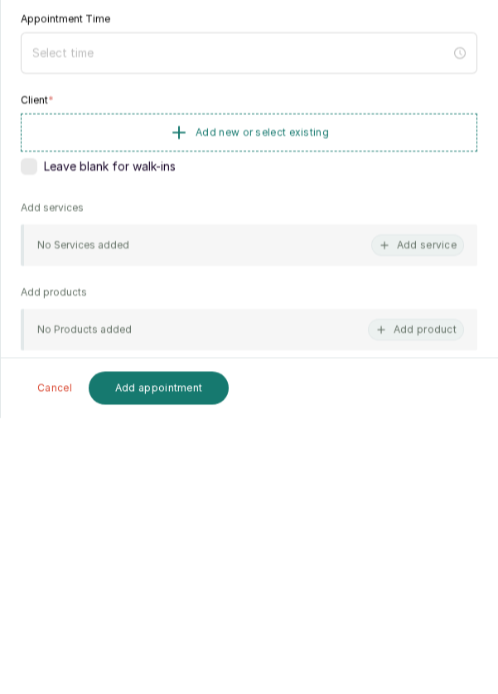
type input "[DATE]"
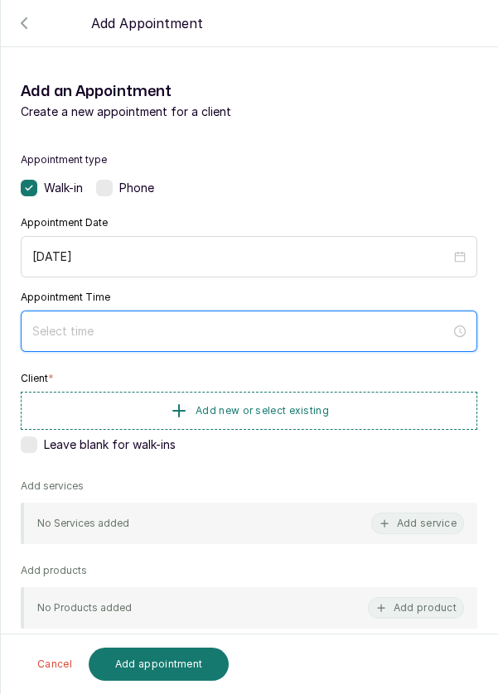
click at [160, 323] on input at bounding box center [241, 331] width 418 height 18
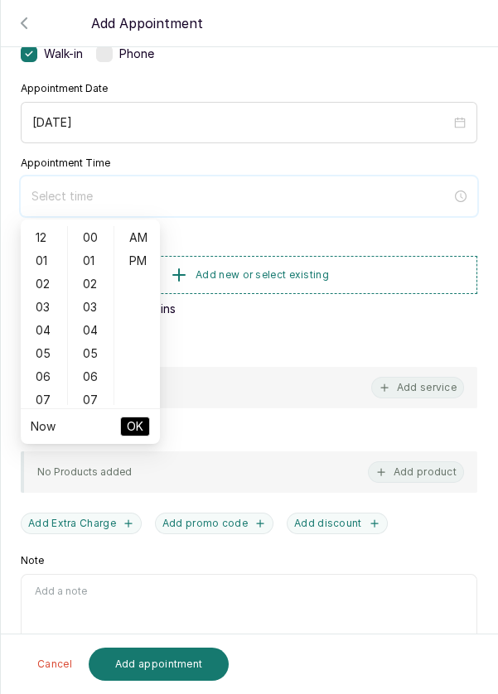
scroll to position [132, 0]
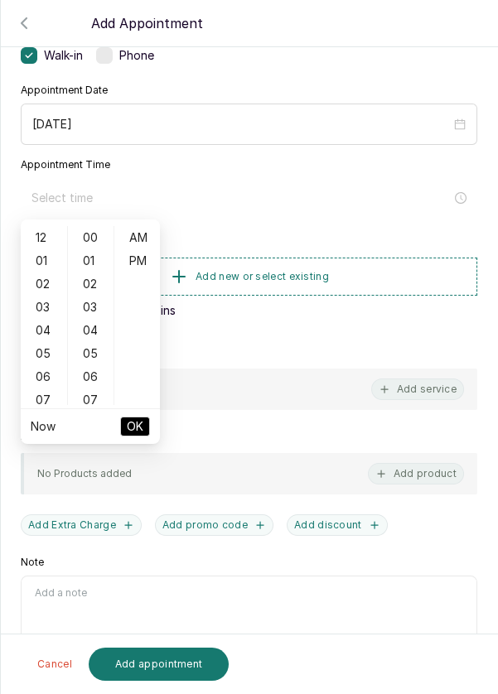
click at [45, 400] on div "07" at bounding box center [44, 399] width 40 height 23
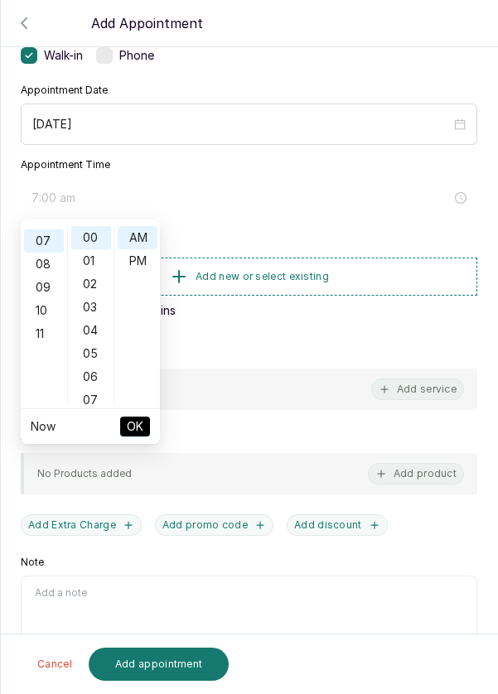
scroll to position [162, 0]
click at [147, 265] on div "PM" at bounding box center [138, 260] width 40 height 23
type input "7:00 pm"
click at [145, 417] on button "OK" at bounding box center [135, 427] width 30 height 20
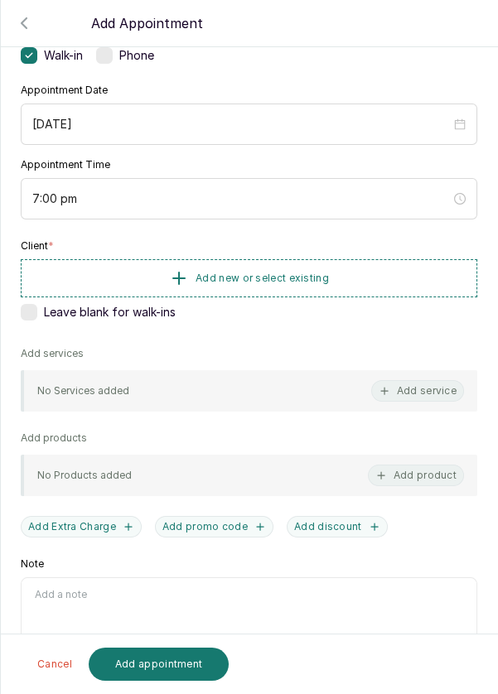
click at [355, 272] on button "Add new or select existing" at bounding box center [249, 278] width 456 height 38
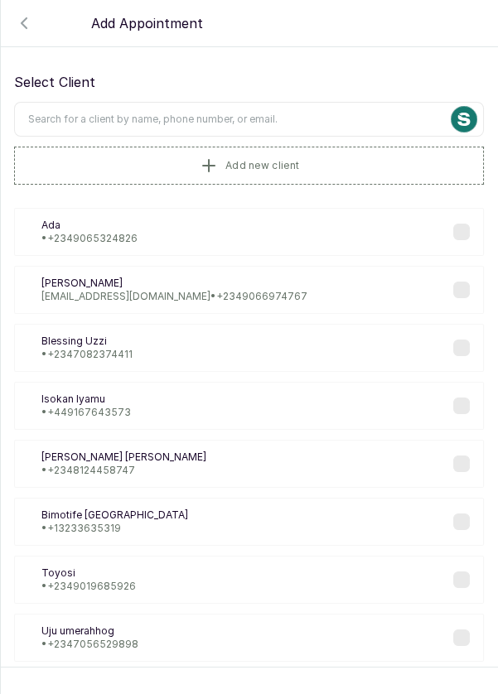
scroll to position [9, 0]
click at [284, 113] on input "text" at bounding box center [249, 118] width 470 height 35
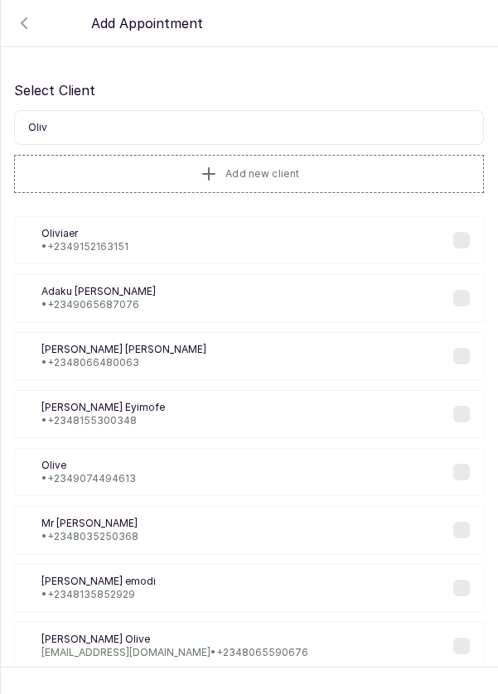
scroll to position [0, 0]
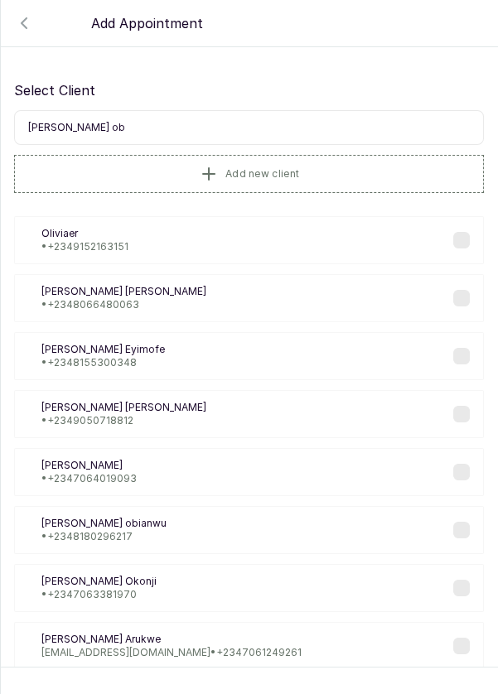
type input "[PERSON_NAME]"
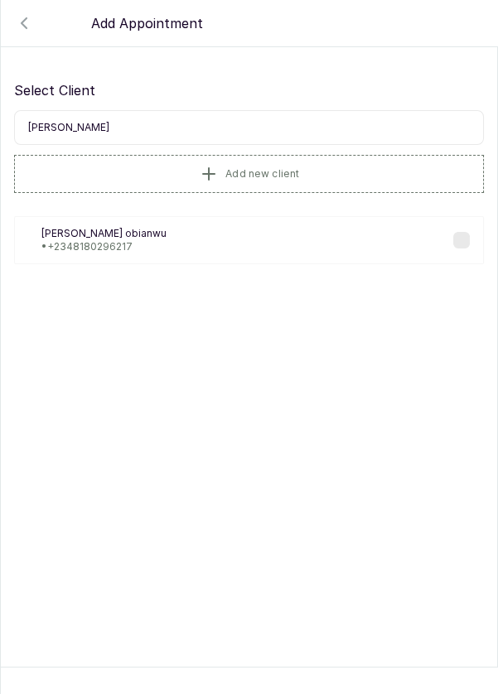
click at [164, 251] on div "Oo [PERSON_NAME] • [PHONE_NUMBER]" at bounding box center [249, 240] width 470 height 48
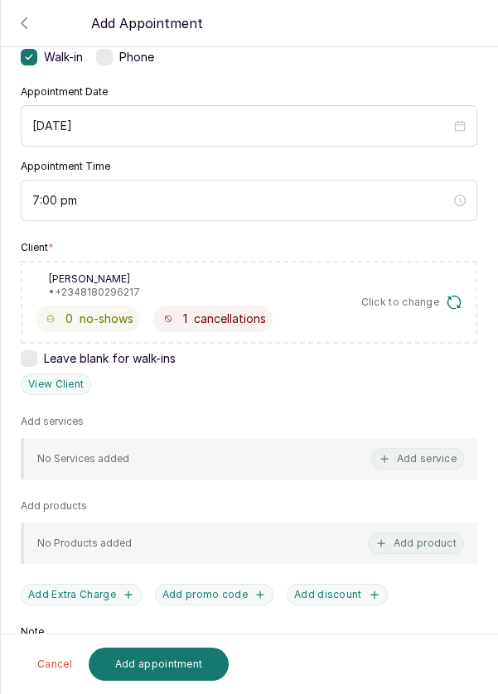
scroll to position [133, 0]
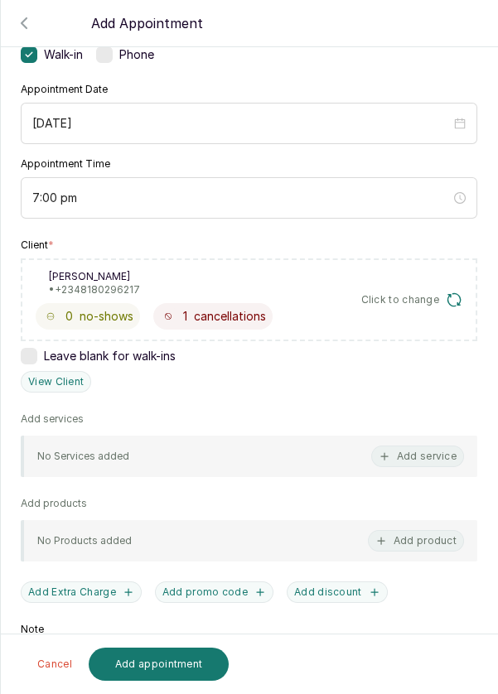
click at [440, 454] on button "Add service" at bounding box center [417, 457] width 93 height 22
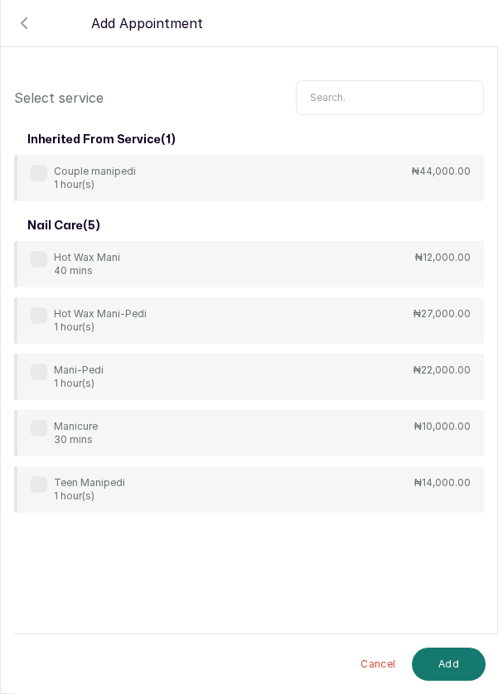
scroll to position [3, 0]
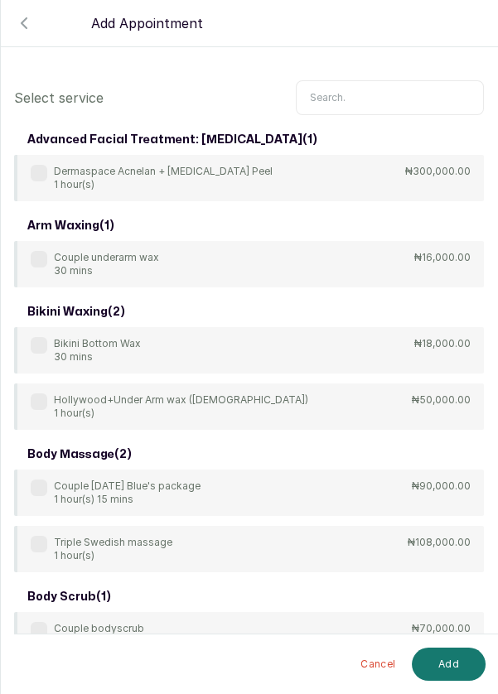
click at [373, 92] on input "text" at bounding box center [390, 97] width 188 height 35
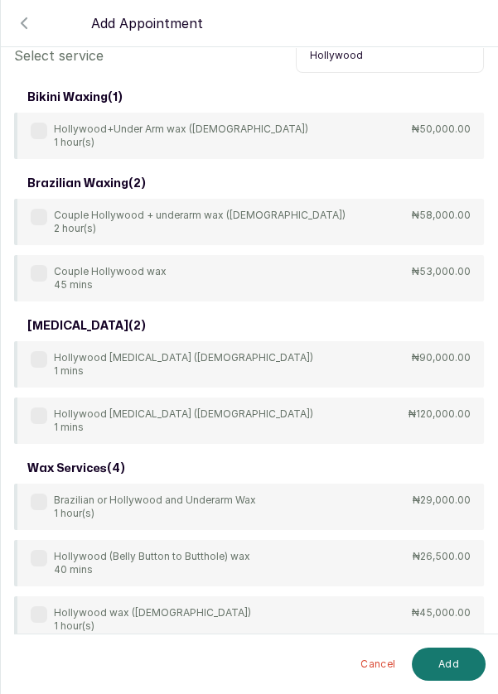
scroll to position [46, 0]
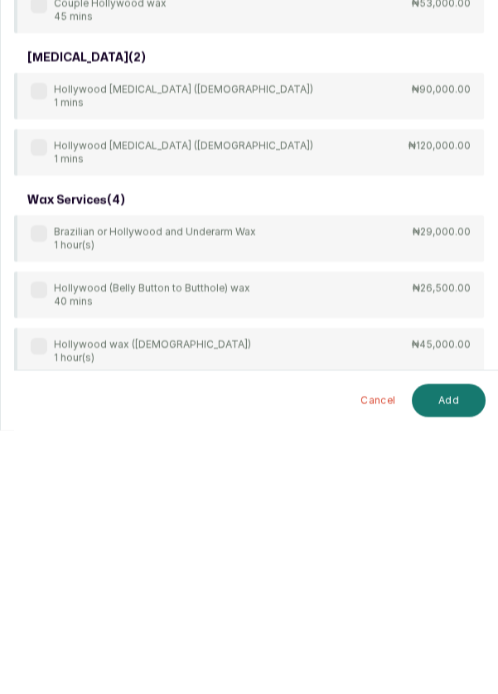
type input "Hollywood"
click at [48, 556] on div "Hollywood (Belly Button to Butthole) wax 40 mins" at bounding box center [140, 559] width 219 height 26
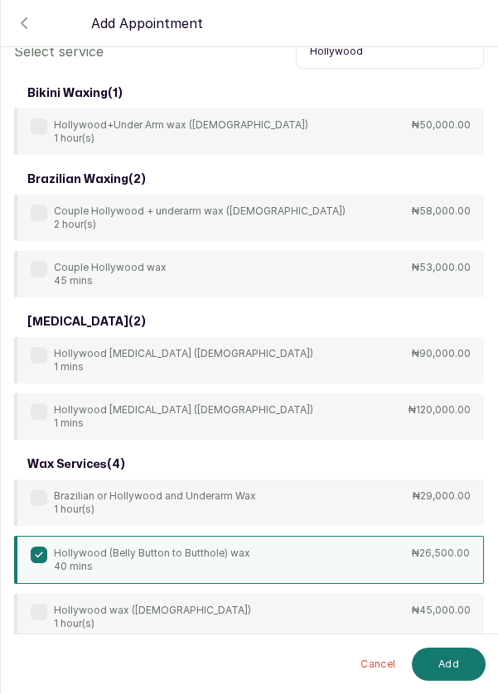
click at [462, 668] on button "Add" at bounding box center [449, 664] width 74 height 33
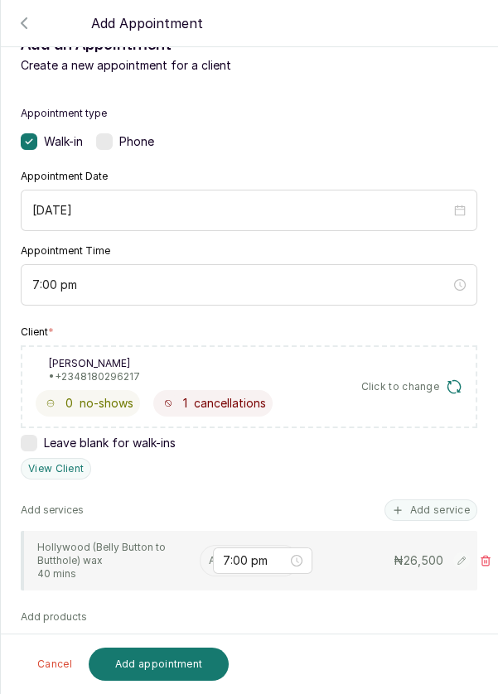
click at [209, 557] on input "text" at bounding box center [210, 561] width 2 height 12
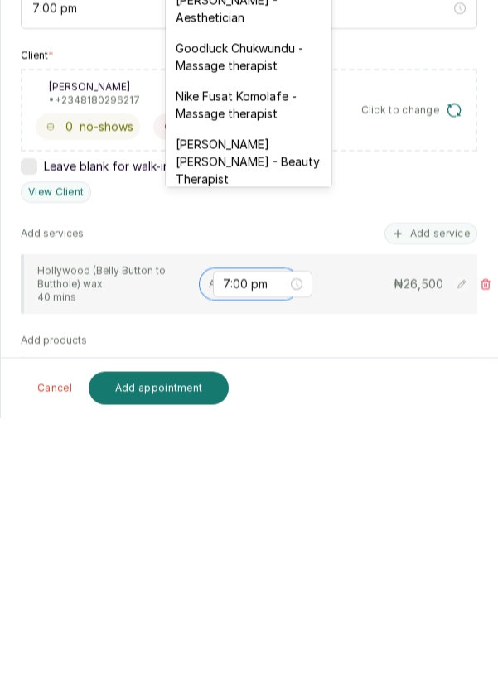
scroll to position [484, 0]
click at [268, 319] on div "Goodluck Chukwundu - Massage therapist" at bounding box center [249, 334] width 166 height 48
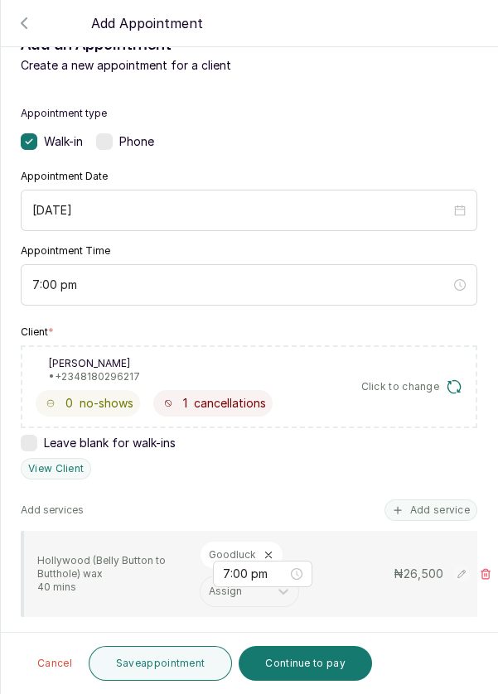
click at [168, 664] on button "Save appointment" at bounding box center [161, 663] width 144 height 35
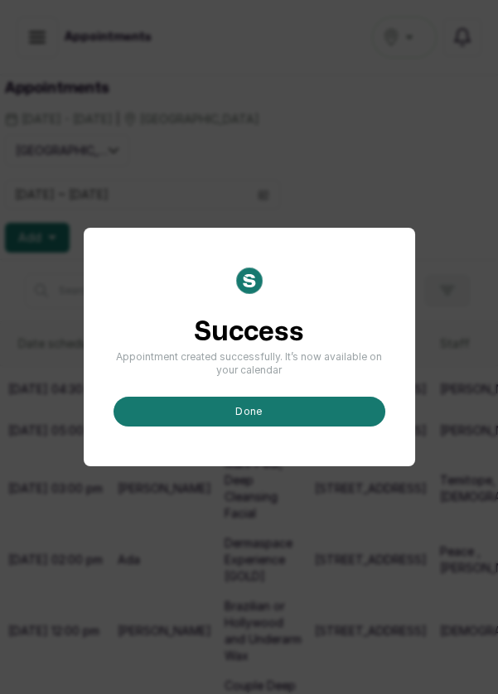
click at [285, 426] on button "done" at bounding box center [249, 412] width 272 height 30
